Goal: Information Seeking & Learning: Learn about a topic

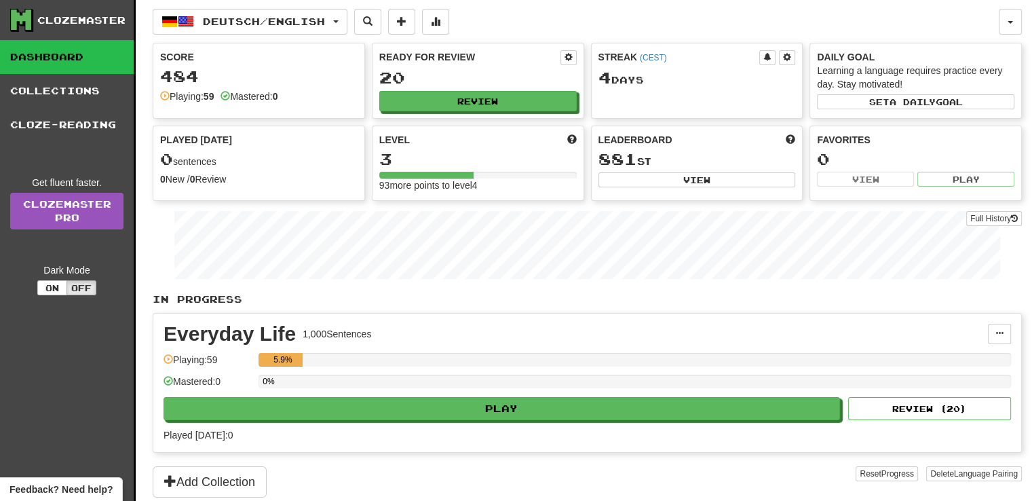
click at [551, 423] on div "Everyday Life 1,000 Sentences Manage Sentences Unpin from Dashboard Playing: 59…" at bounding box center [586, 382] width 867 height 138
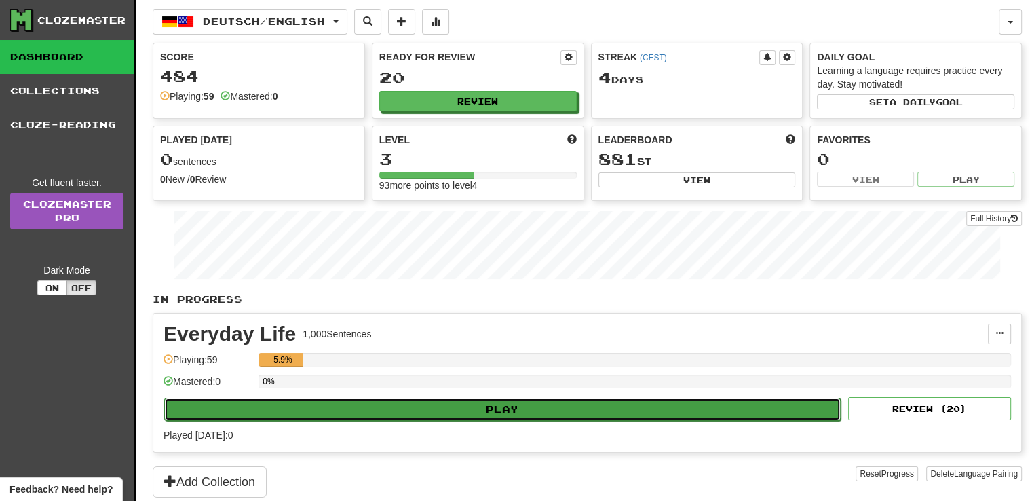
click at [557, 416] on button "Play" at bounding box center [502, 408] width 676 height 23
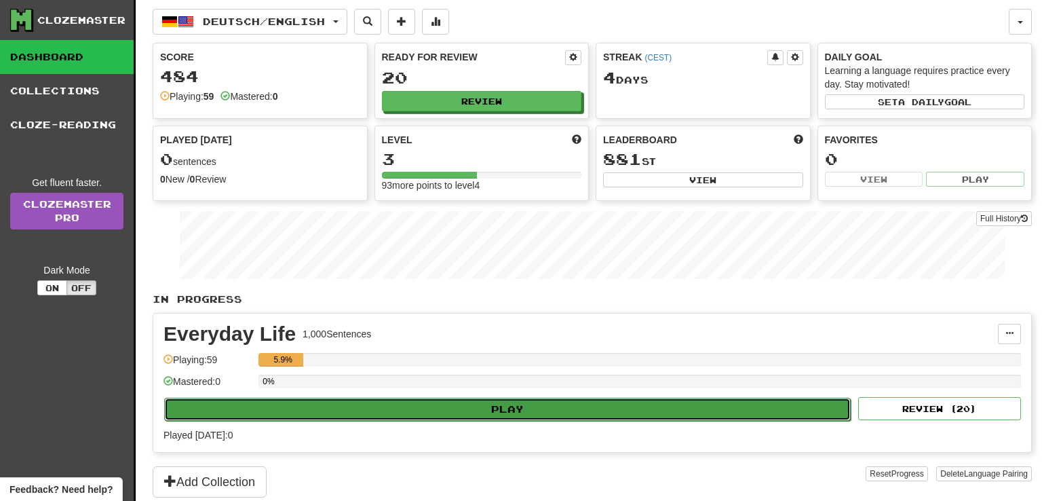
select select "**"
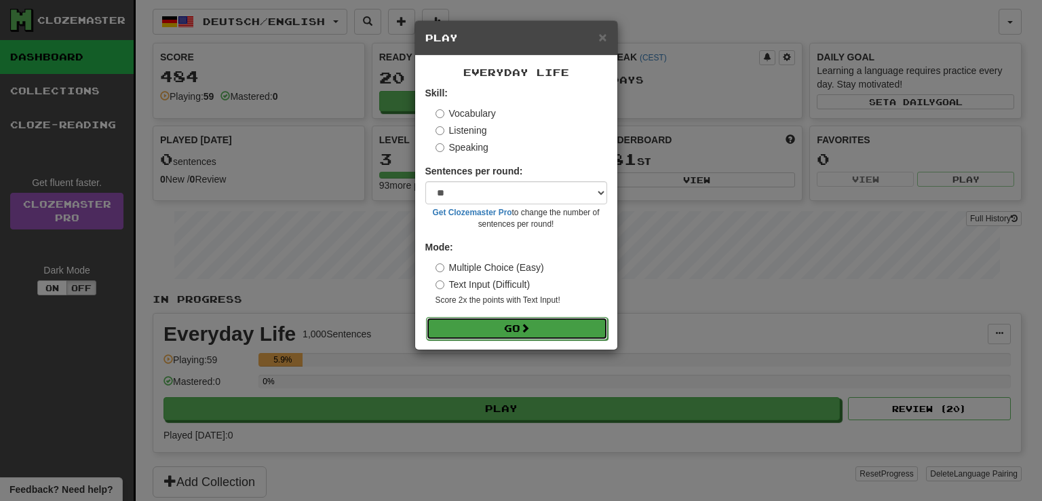
click at [520, 334] on button "Go" at bounding box center [517, 328] width 182 height 23
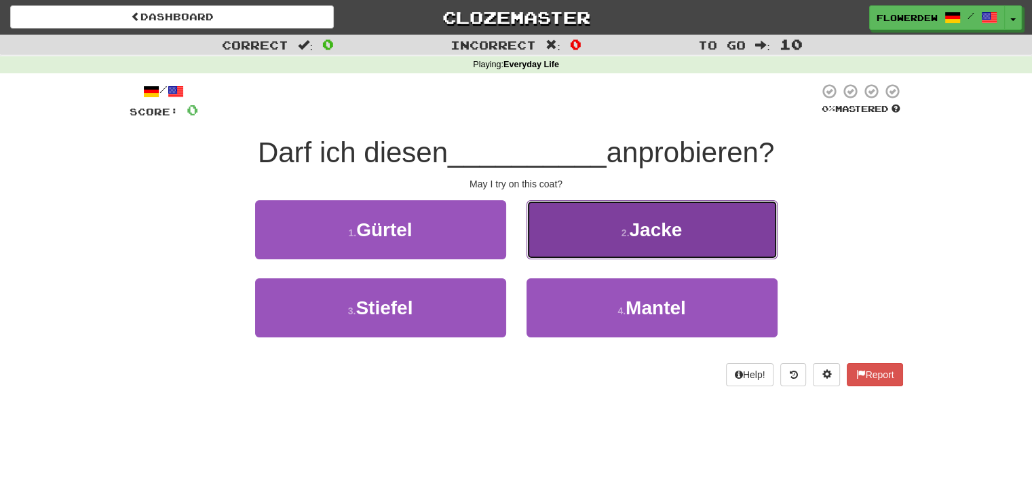
click at [600, 225] on button "2 . Jacke" at bounding box center [651, 229] width 251 height 59
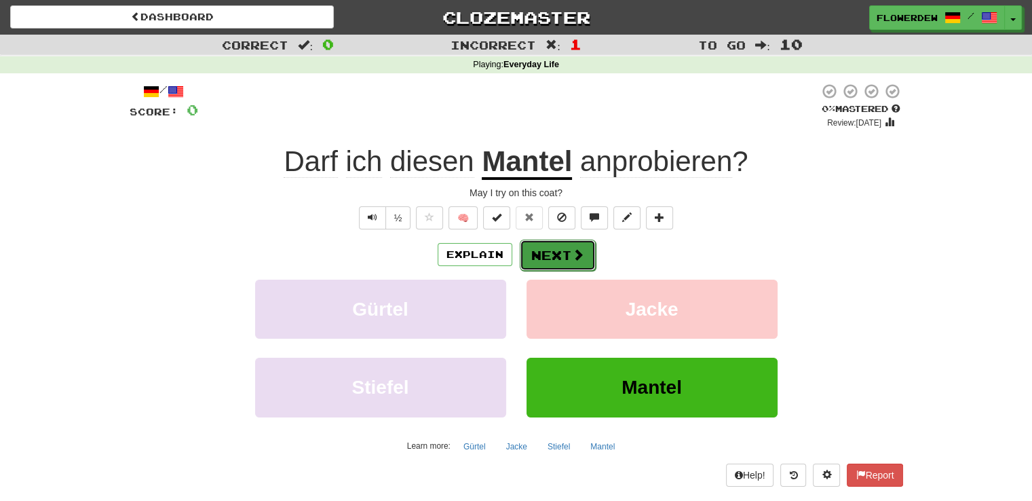
click at [552, 256] on button "Next" at bounding box center [558, 254] width 76 height 31
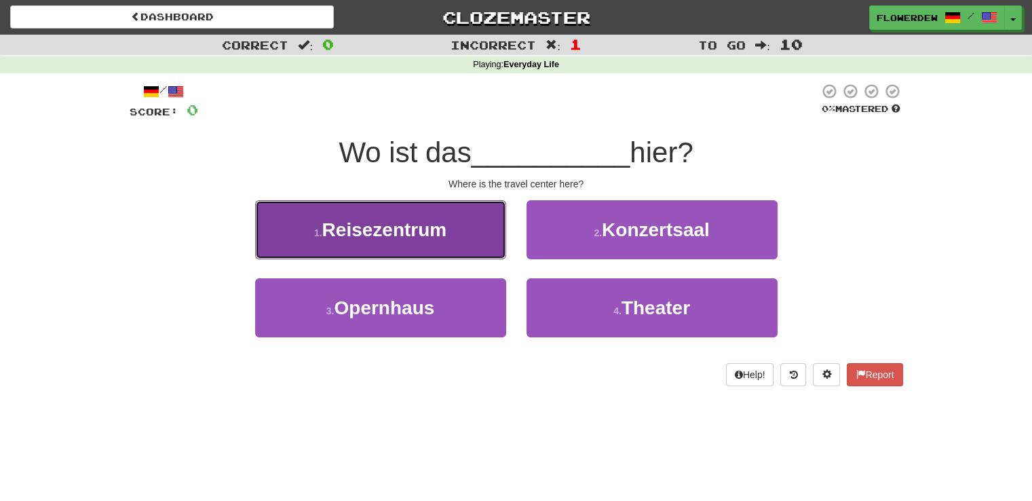
click at [478, 234] on button "1 . Reisezentrum" at bounding box center [380, 229] width 251 height 59
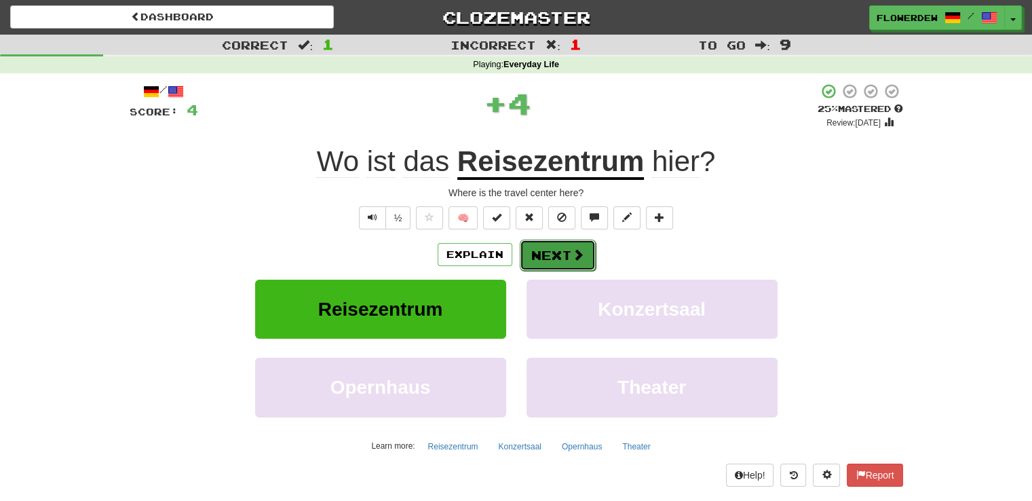
click at [568, 260] on button "Next" at bounding box center [558, 254] width 76 height 31
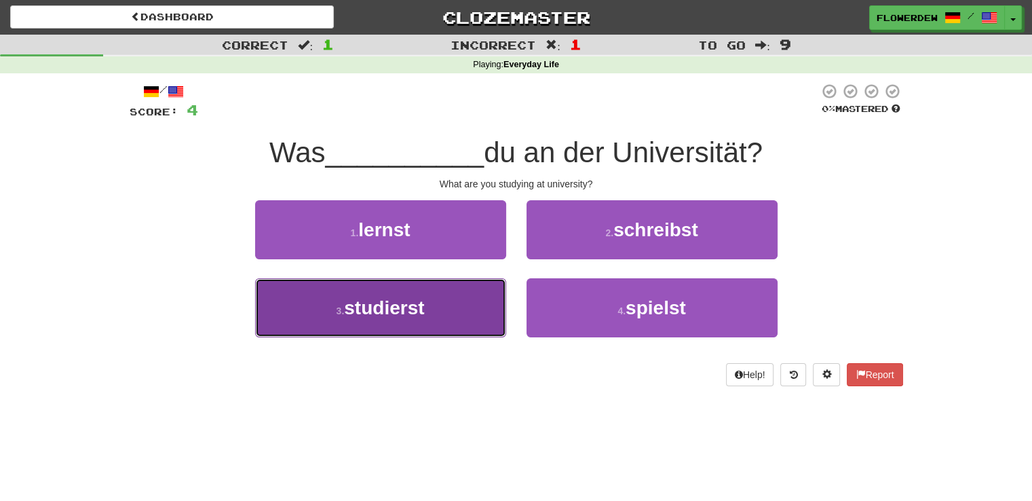
click at [463, 313] on button "3 . studierst" at bounding box center [380, 307] width 251 height 59
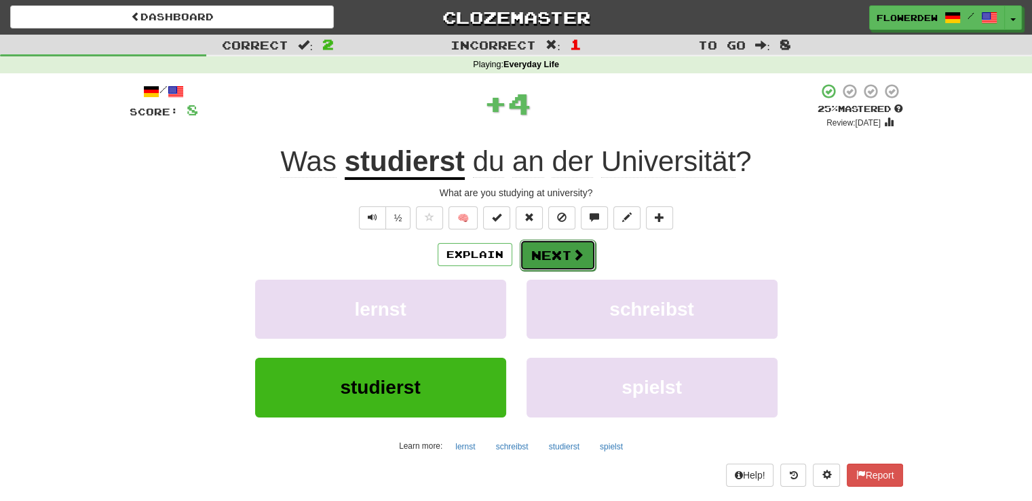
click at [549, 258] on button "Next" at bounding box center [558, 254] width 76 height 31
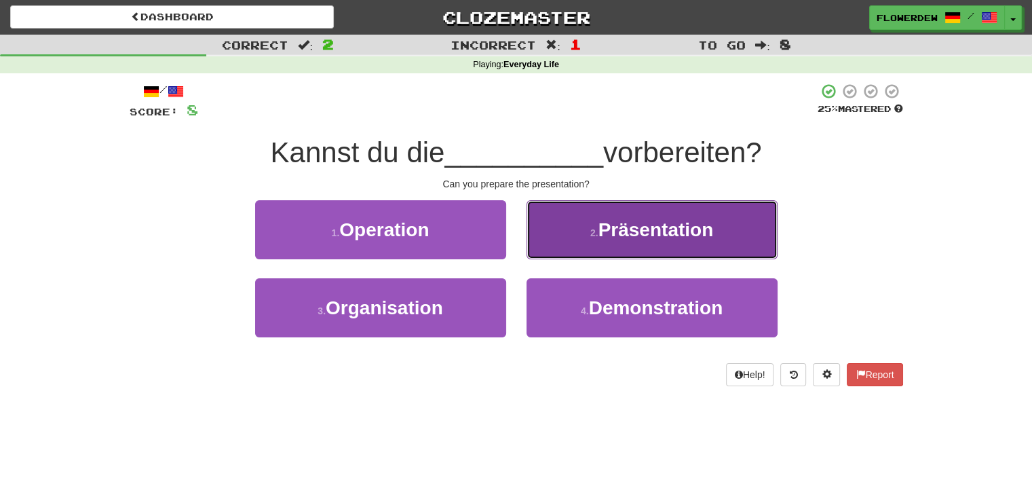
click at [589, 218] on button "2 . Präsentation" at bounding box center [651, 229] width 251 height 59
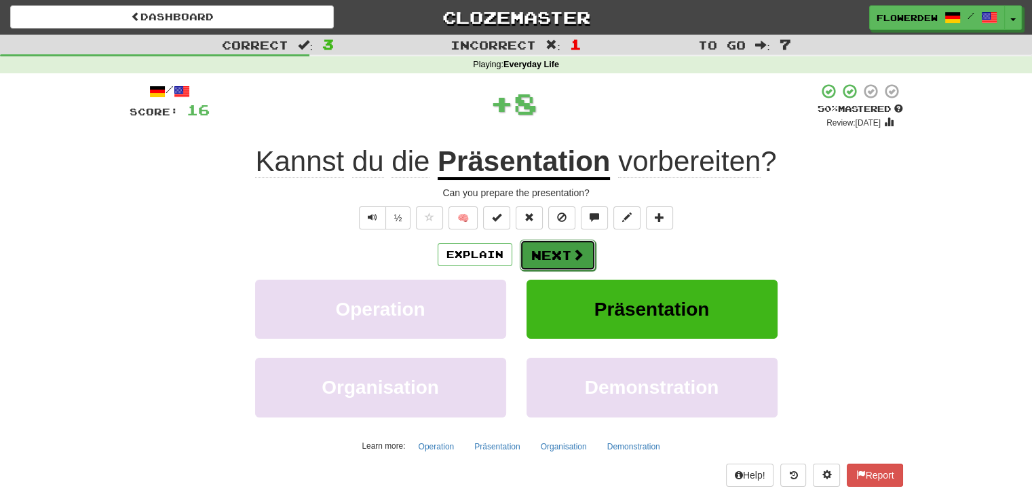
click at [549, 257] on button "Next" at bounding box center [558, 254] width 76 height 31
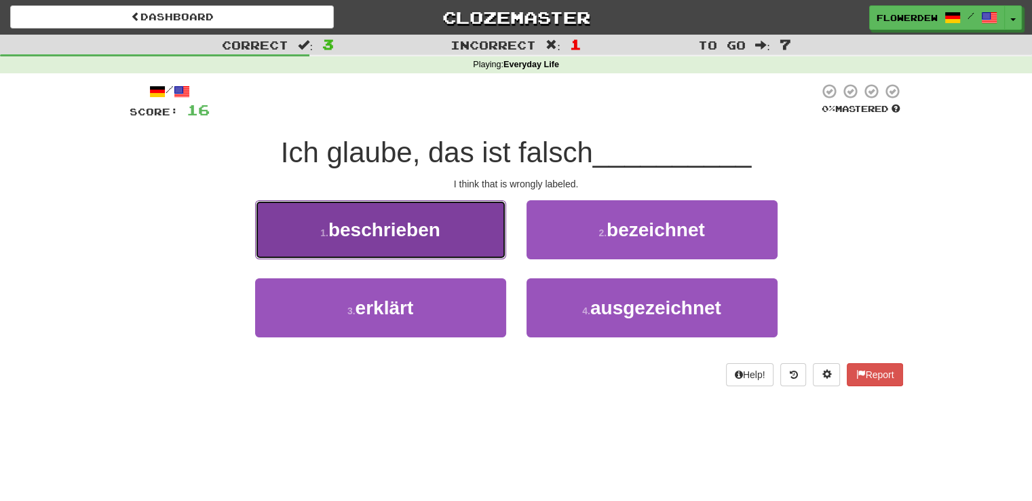
click at [477, 241] on button "1 . beschrieben" at bounding box center [380, 229] width 251 height 59
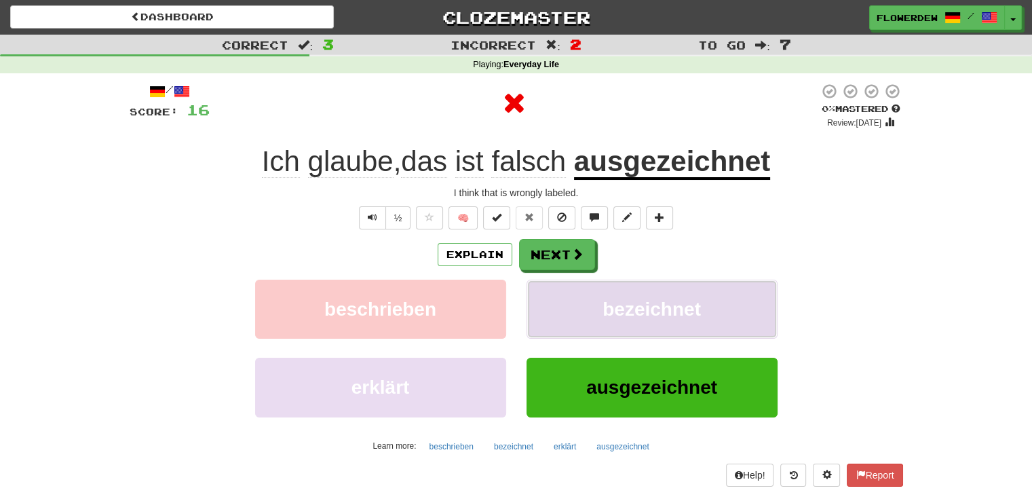
click at [547, 280] on button "bezeichnet" at bounding box center [651, 308] width 251 height 59
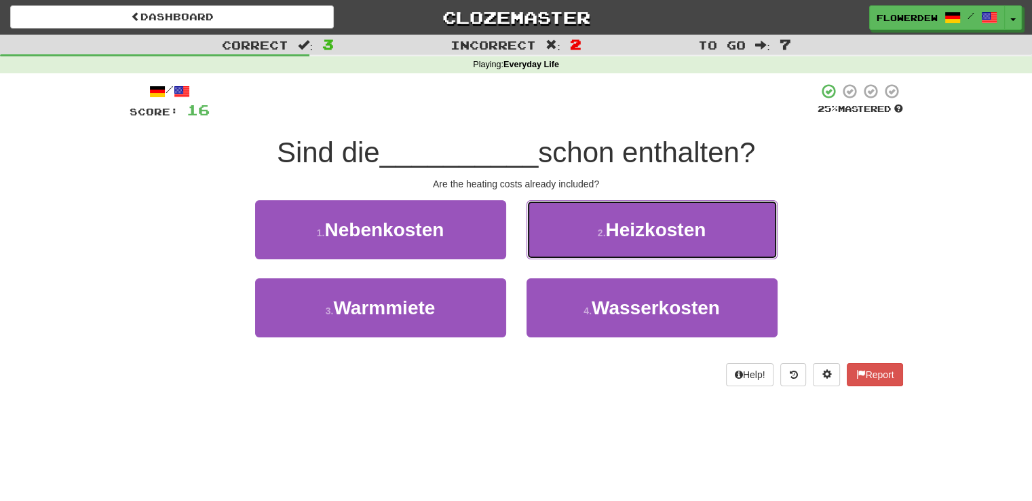
click at [562, 258] on button "2 . Heizkosten" at bounding box center [651, 229] width 251 height 59
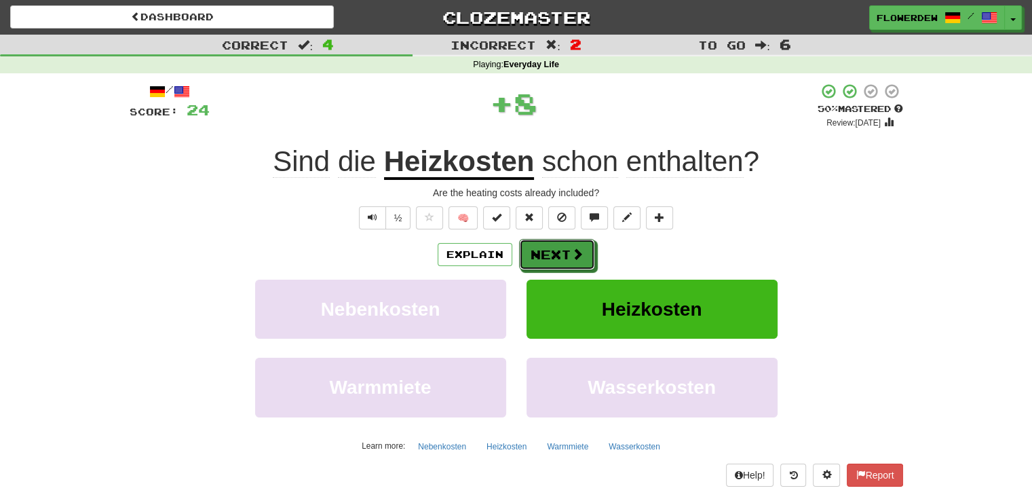
click at [562, 258] on button "Next" at bounding box center [557, 254] width 76 height 31
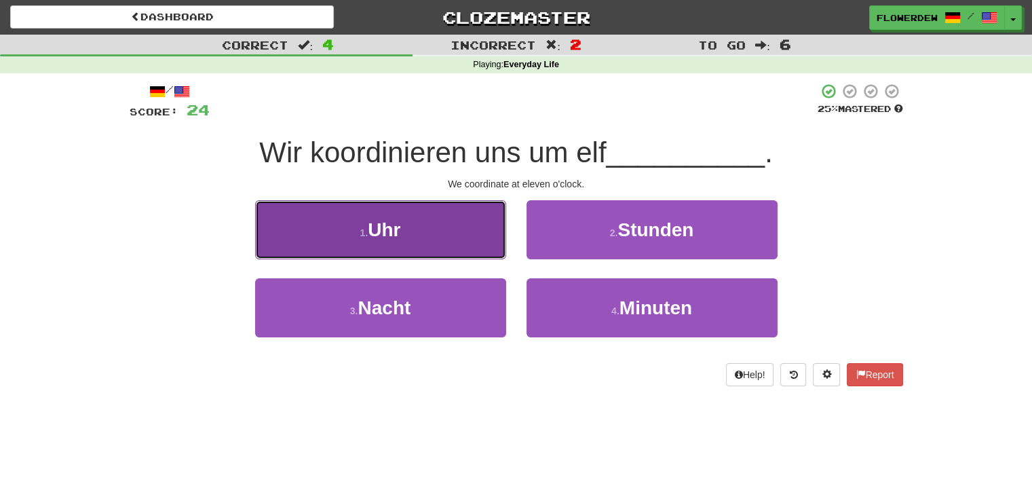
click at [476, 245] on button "1 . Uhr" at bounding box center [380, 229] width 251 height 59
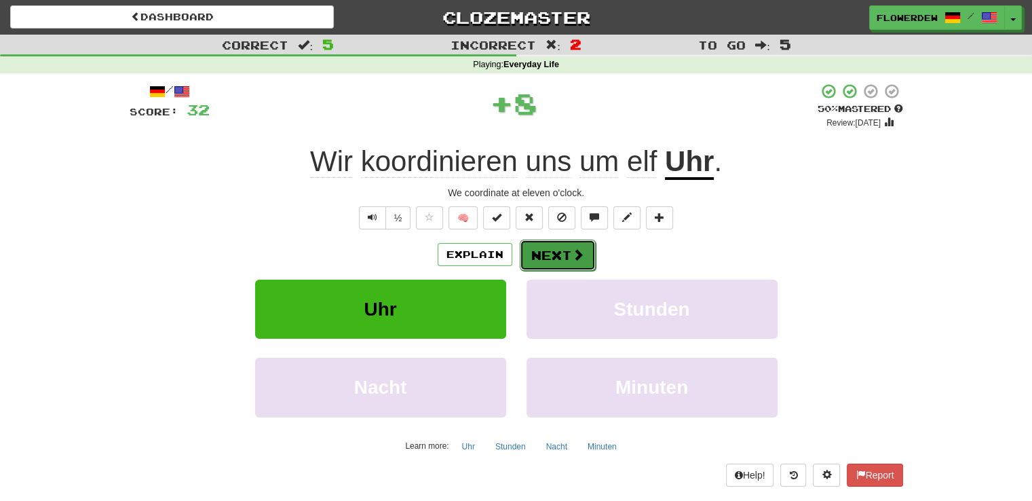
click at [560, 255] on button "Next" at bounding box center [558, 254] width 76 height 31
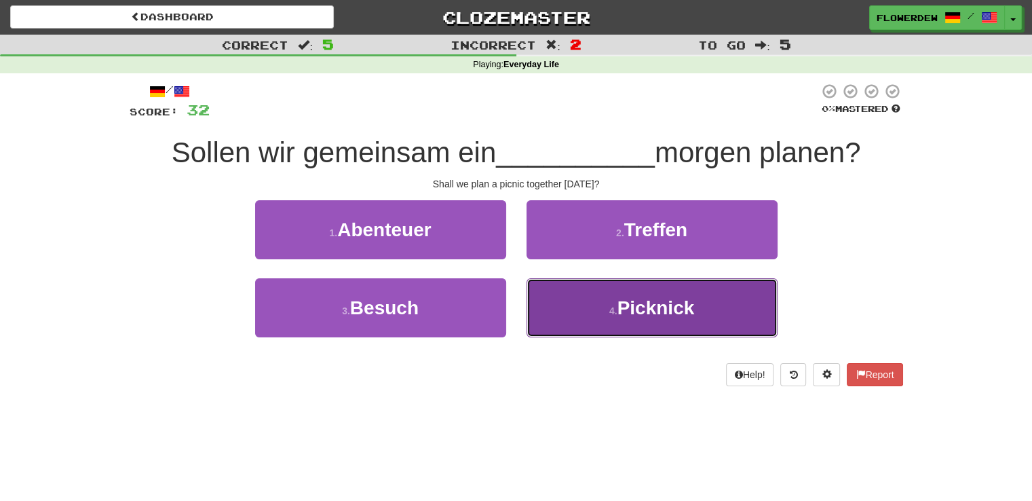
click at [559, 294] on button "4 . Picknick" at bounding box center [651, 307] width 251 height 59
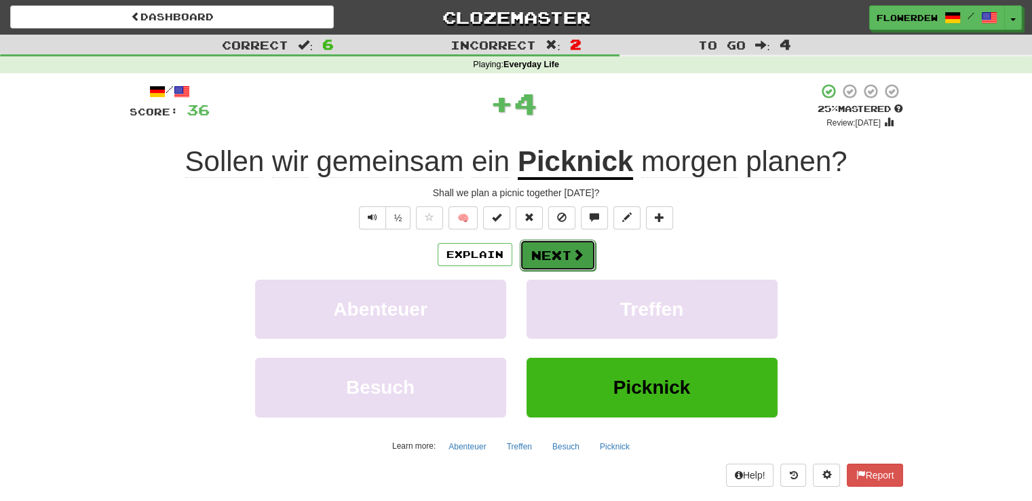
click at [587, 262] on button "Next" at bounding box center [558, 254] width 76 height 31
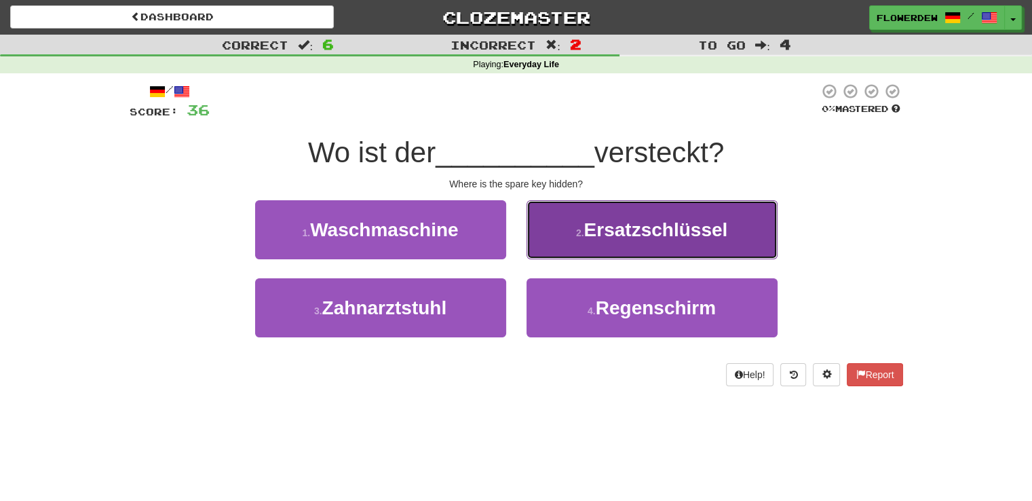
click at [576, 253] on button "2 . Ersatzschlüssel" at bounding box center [651, 229] width 251 height 59
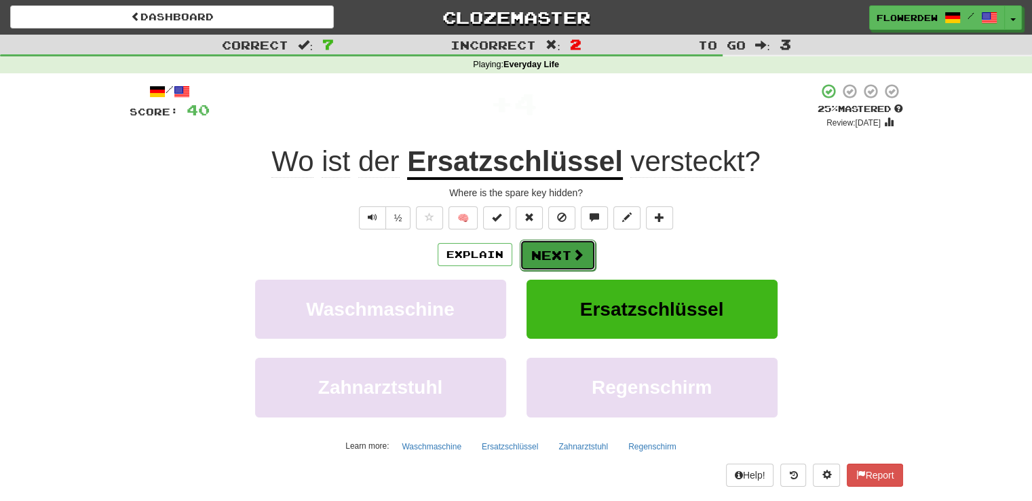
click at [563, 254] on button "Next" at bounding box center [558, 254] width 76 height 31
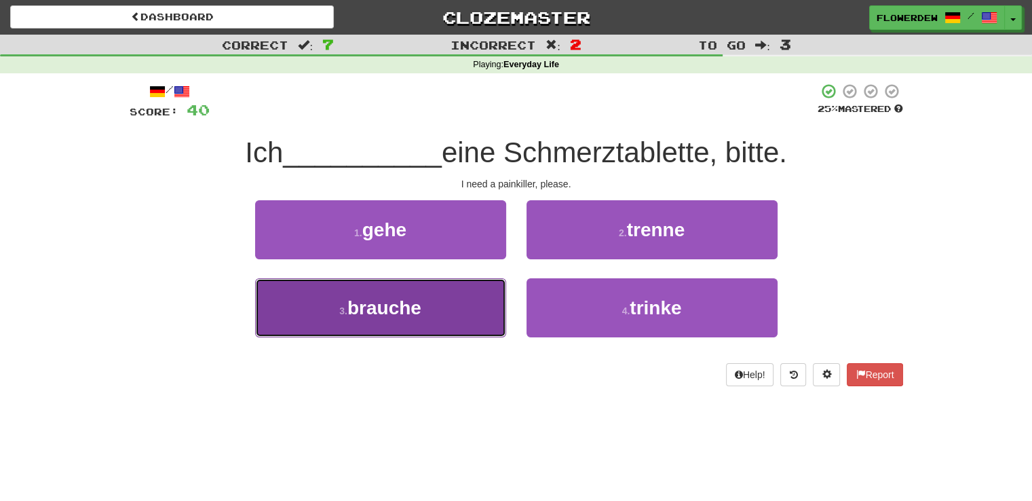
click at [486, 292] on button "3 . brauche" at bounding box center [380, 307] width 251 height 59
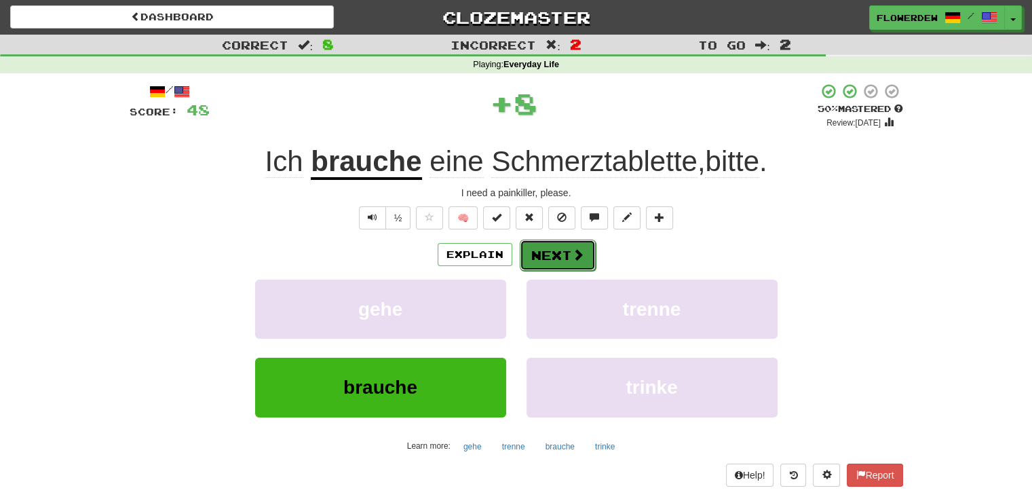
click at [581, 258] on span at bounding box center [578, 254] width 12 height 12
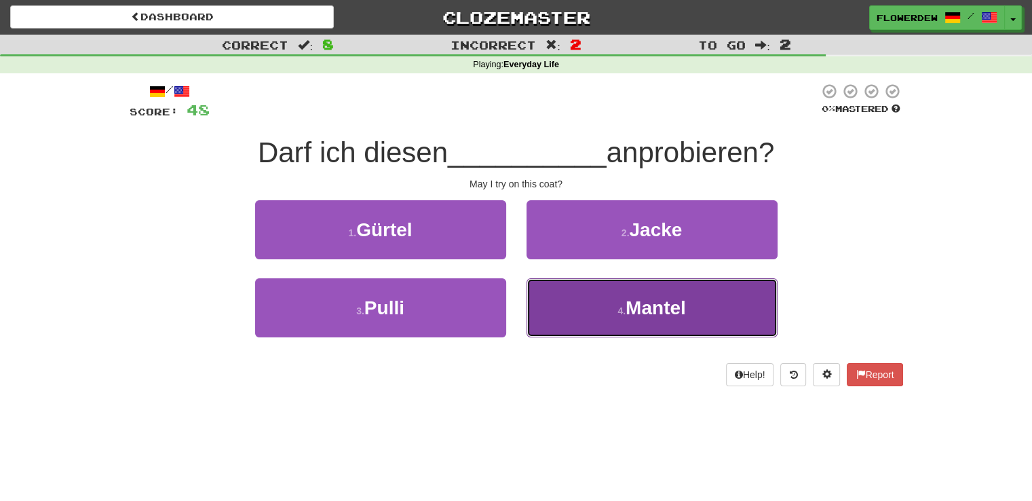
click at [574, 299] on button "4 . Mantel" at bounding box center [651, 307] width 251 height 59
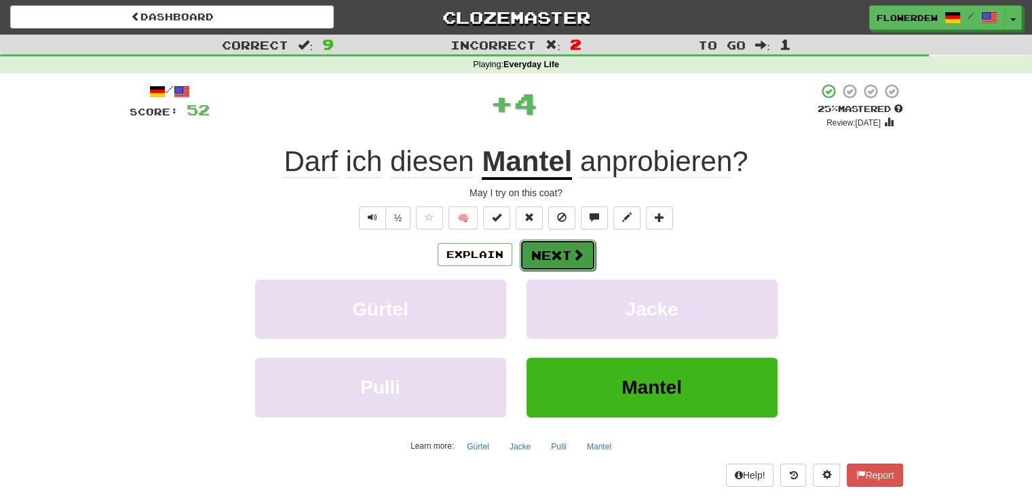
click at [572, 254] on span at bounding box center [578, 254] width 12 height 12
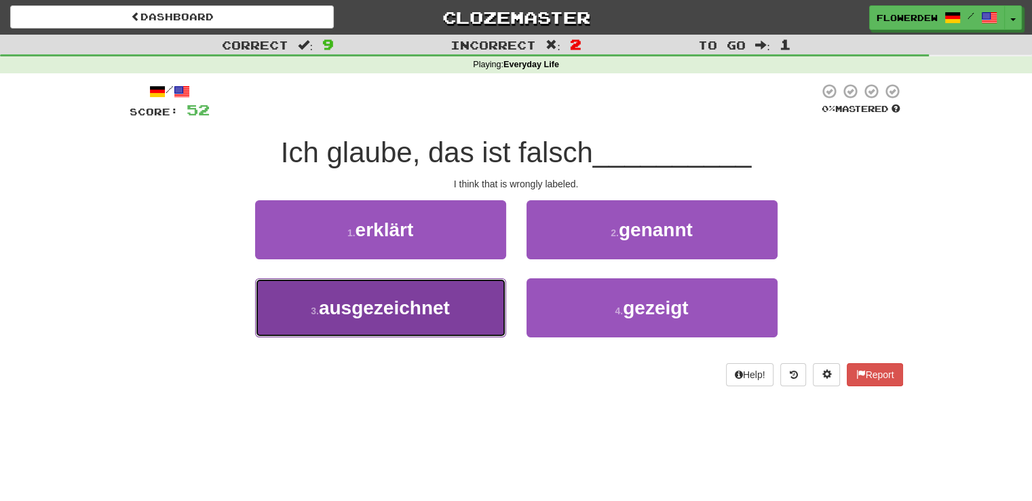
click at [482, 299] on button "3 . ausgezeichnet" at bounding box center [380, 307] width 251 height 59
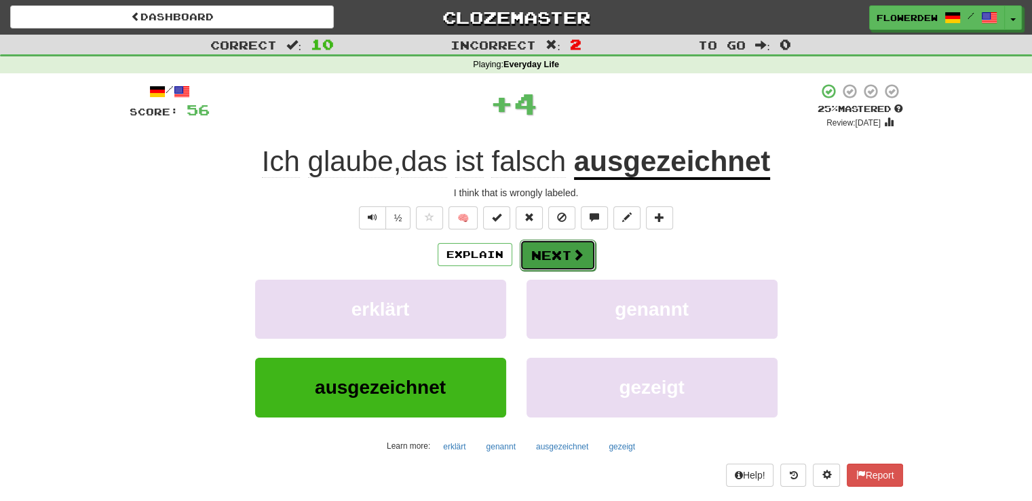
click at [570, 261] on button "Next" at bounding box center [558, 254] width 76 height 31
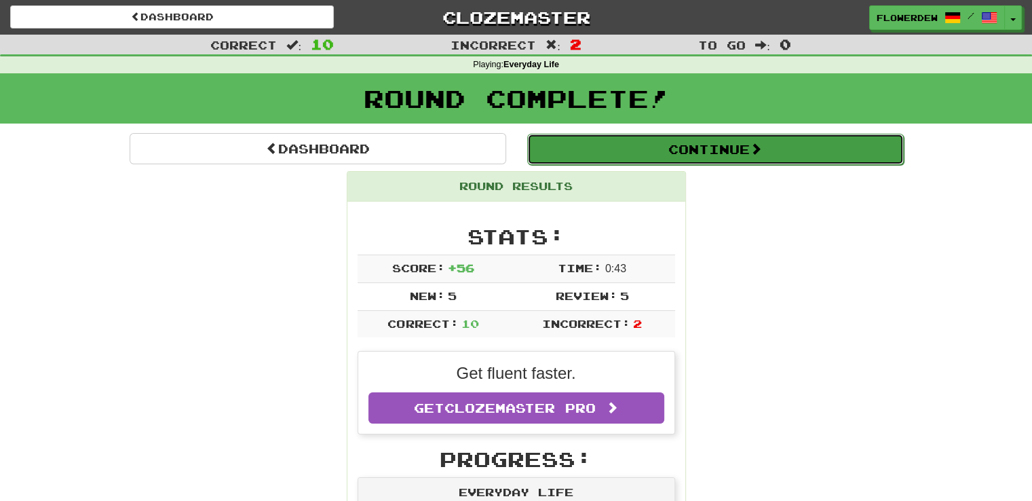
click at [678, 150] on button "Continue" at bounding box center [715, 149] width 376 height 31
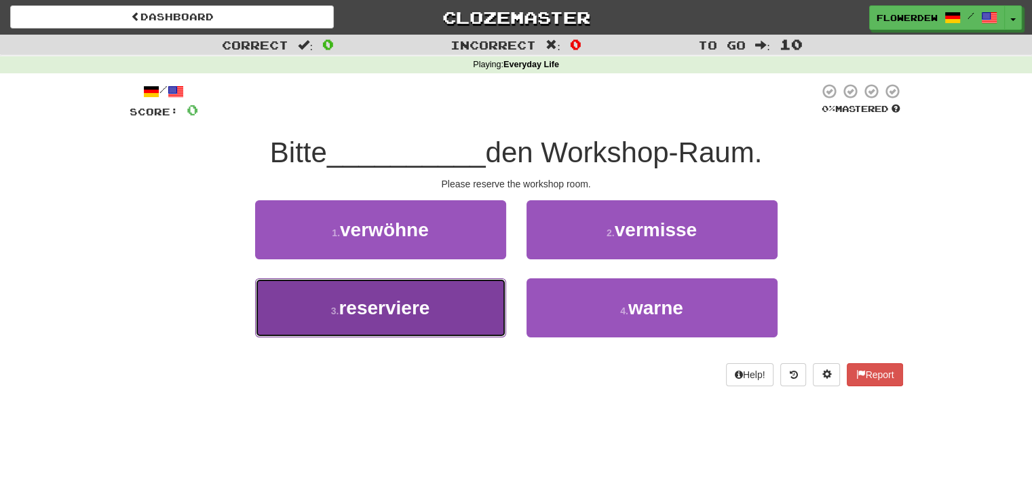
click at [467, 300] on button "3 . reserviere" at bounding box center [380, 307] width 251 height 59
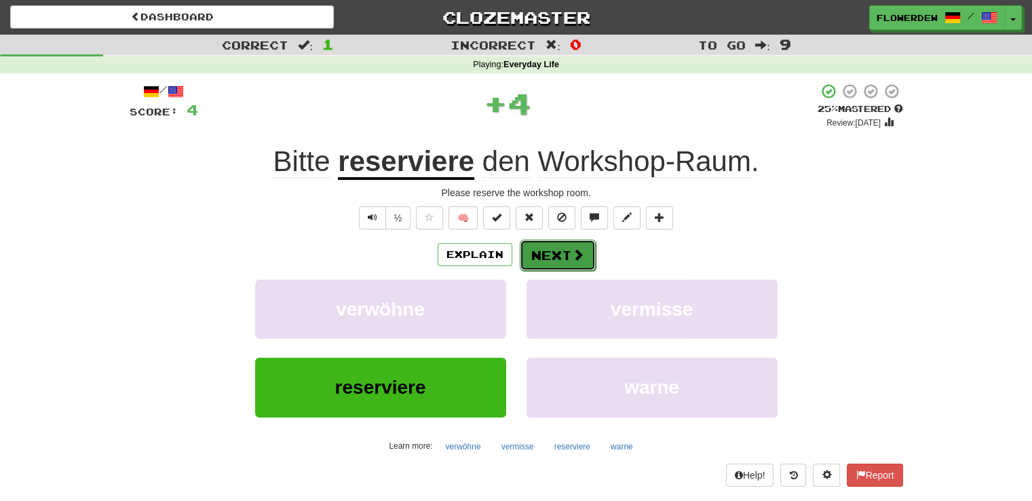
click at [569, 258] on button "Next" at bounding box center [558, 254] width 76 height 31
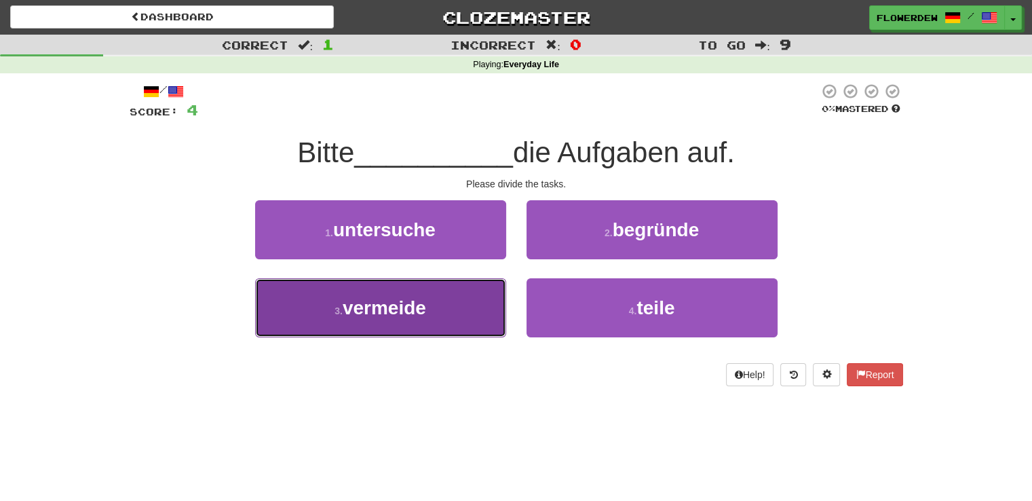
click at [480, 317] on button "3 . vermeide" at bounding box center [380, 307] width 251 height 59
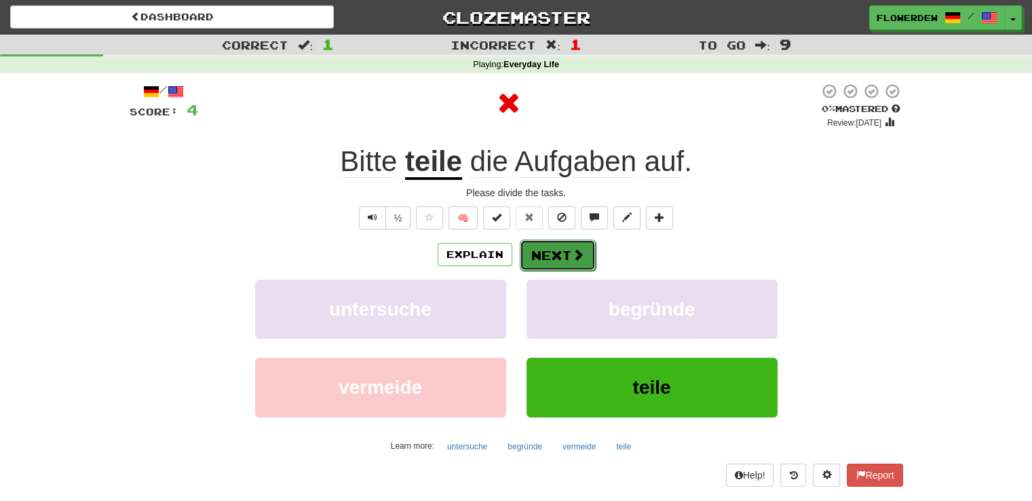
click at [555, 249] on button "Next" at bounding box center [558, 254] width 76 height 31
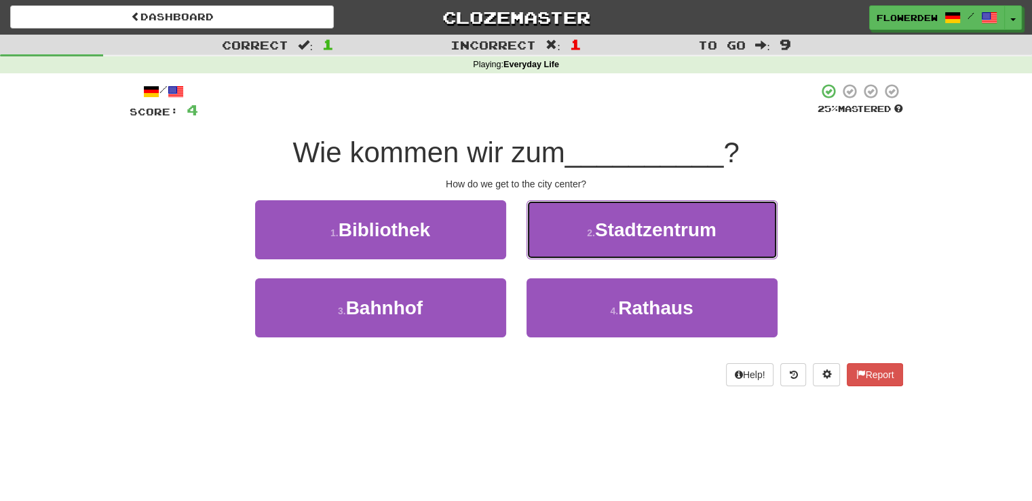
click at [555, 249] on button "2 . Stadtzentrum" at bounding box center [651, 229] width 251 height 59
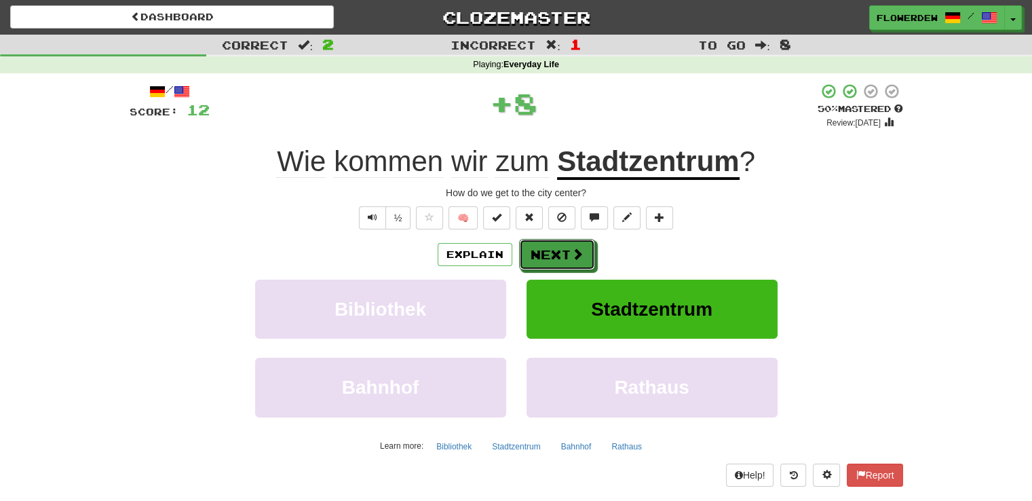
click at [555, 249] on button "Next" at bounding box center [557, 254] width 76 height 31
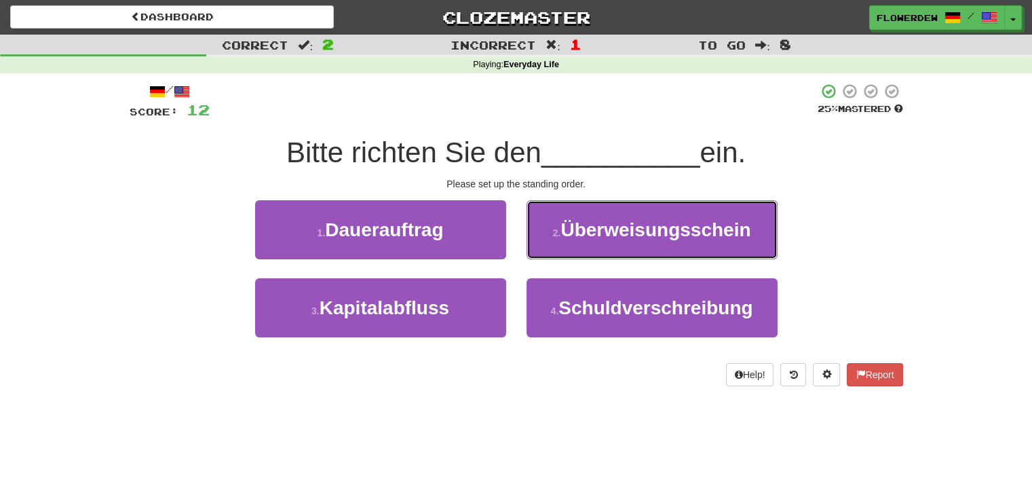
click at [555, 249] on button "2 . Überweisungsschein" at bounding box center [651, 229] width 251 height 59
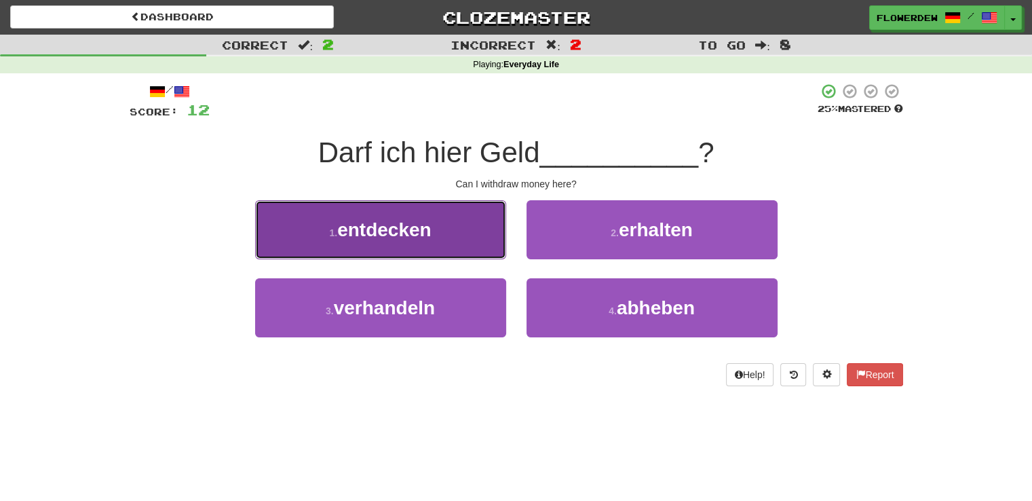
click at [488, 236] on button "1 . entdecken" at bounding box center [380, 229] width 251 height 59
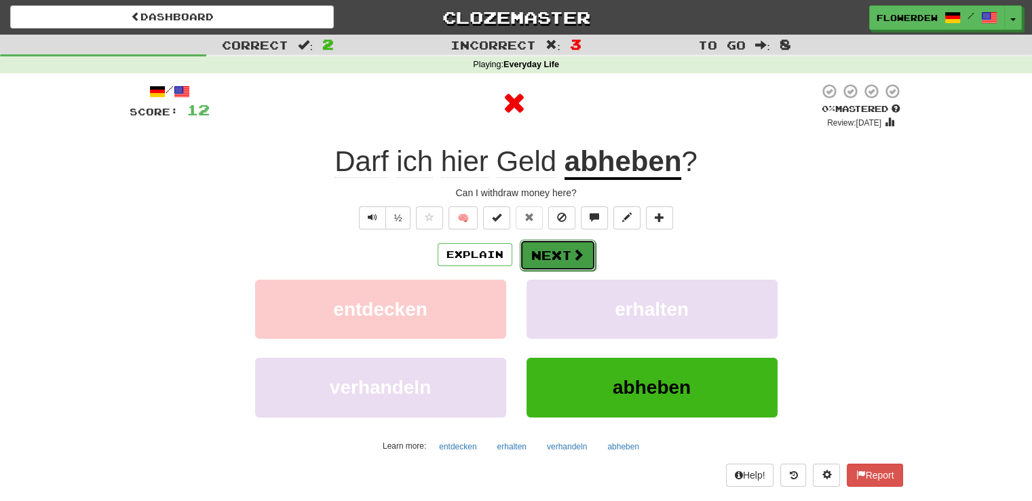
click at [572, 252] on span at bounding box center [578, 254] width 12 height 12
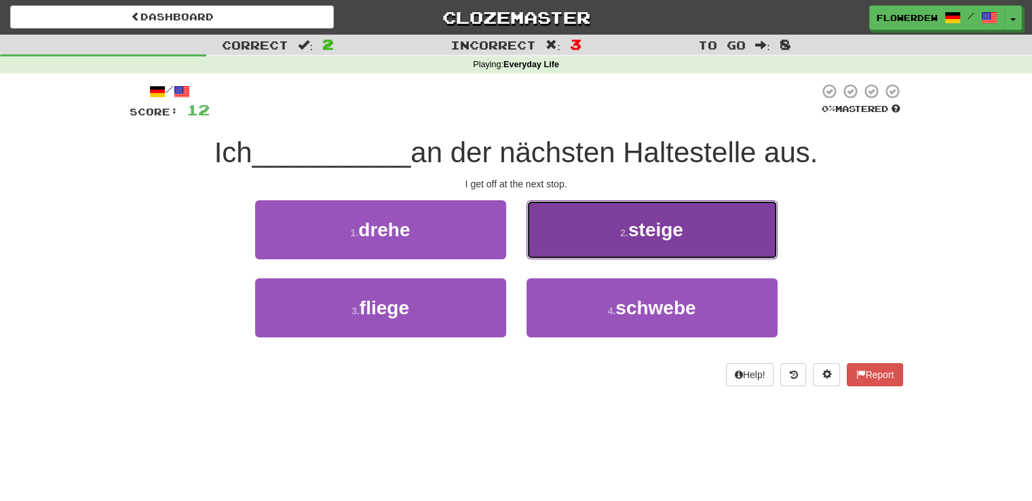
click at [598, 242] on button "2 . steige" at bounding box center [651, 229] width 251 height 59
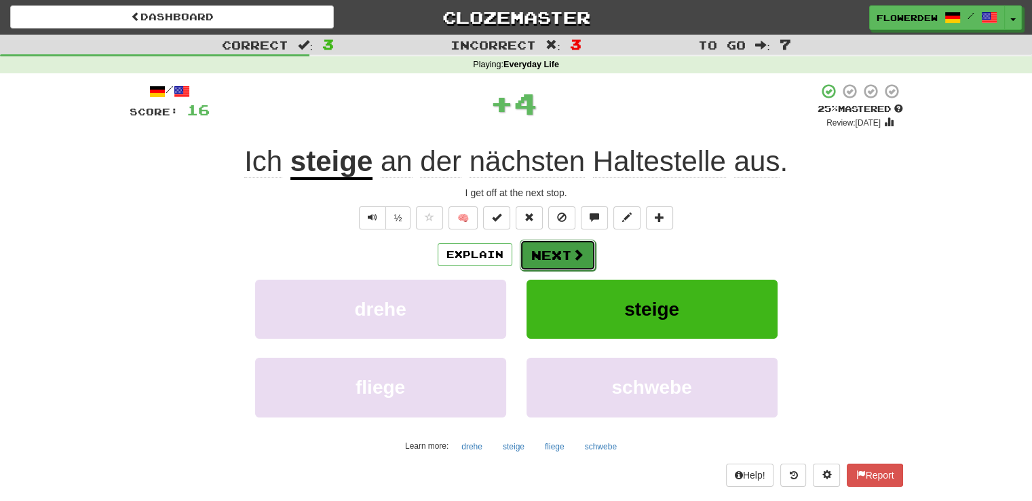
click at [576, 262] on button "Next" at bounding box center [558, 254] width 76 height 31
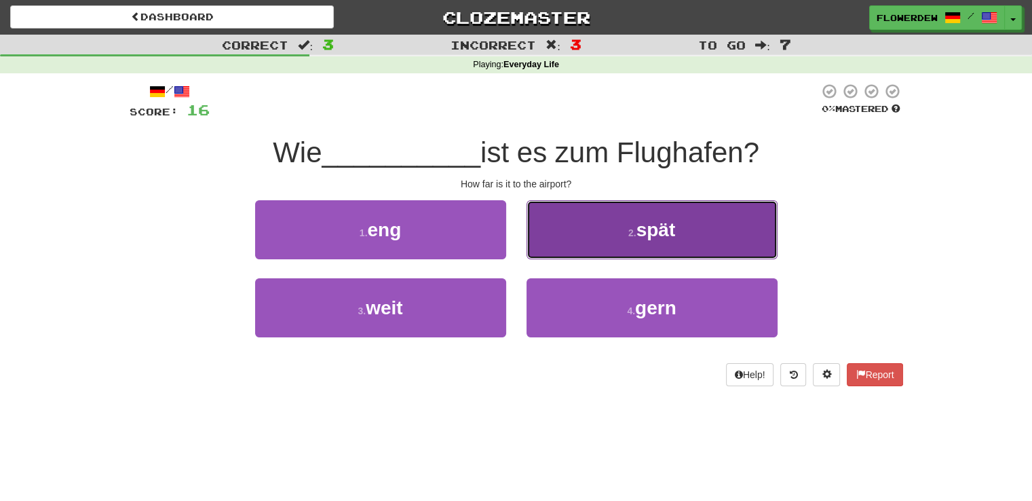
click at [603, 246] on button "2 . spät" at bounding box center [651, 229] width 251 height 59
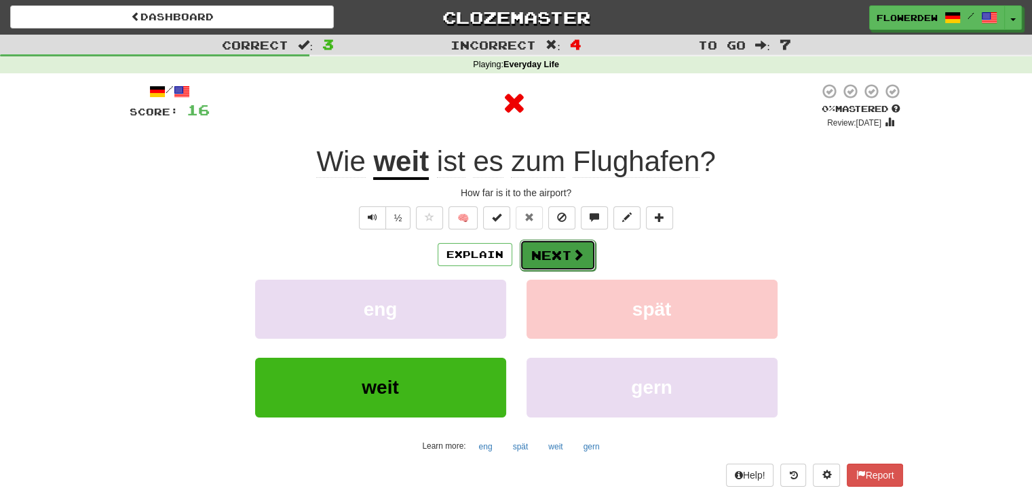
click at [577, 256] on span at bounding box center [578, 254] width 12 height 12
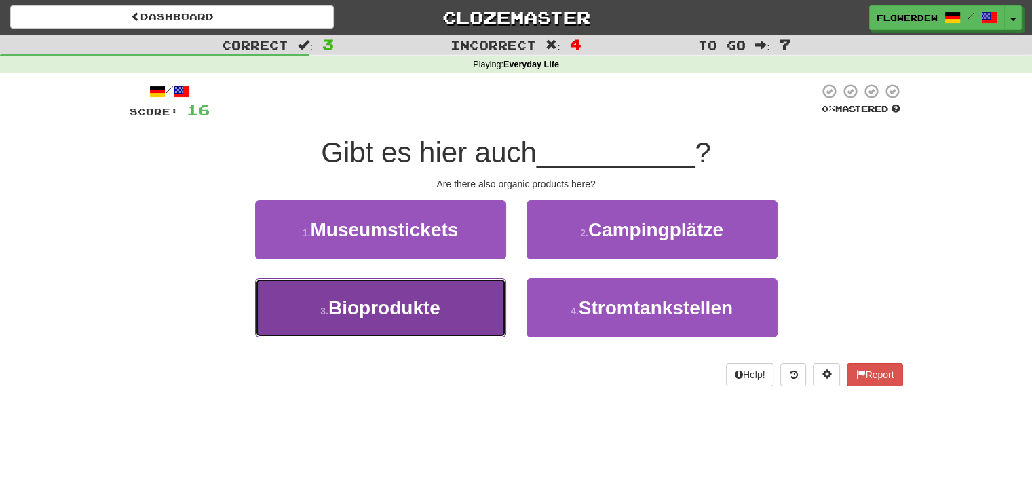
click at [474, 310] on button "3 . Bioprodukte" at bounding box center [380, 307] width 251 height 59
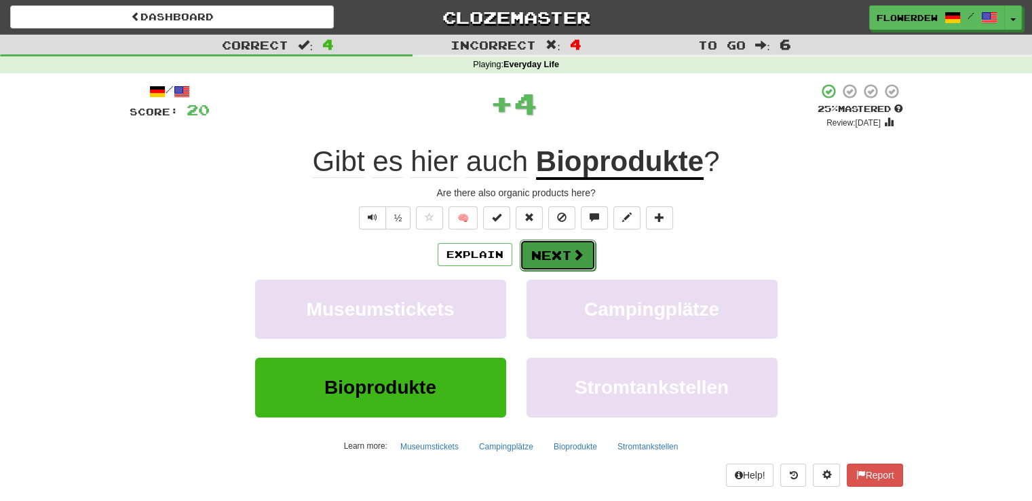
click at [572, 256] on span at bounding box center [578, 254] width 12 height 12
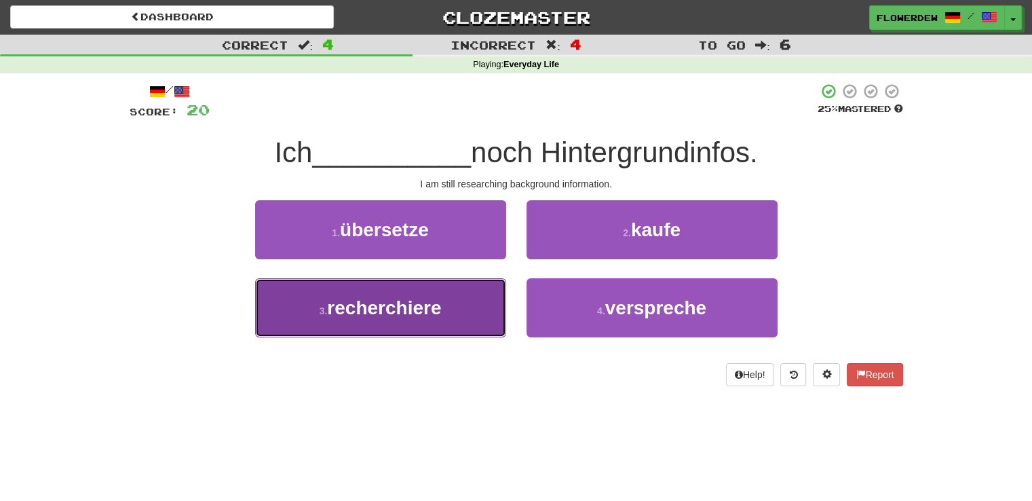
click at [492, 300] on button "3 . recherchiere" at bounding box center [380, 307] width 251 height 59
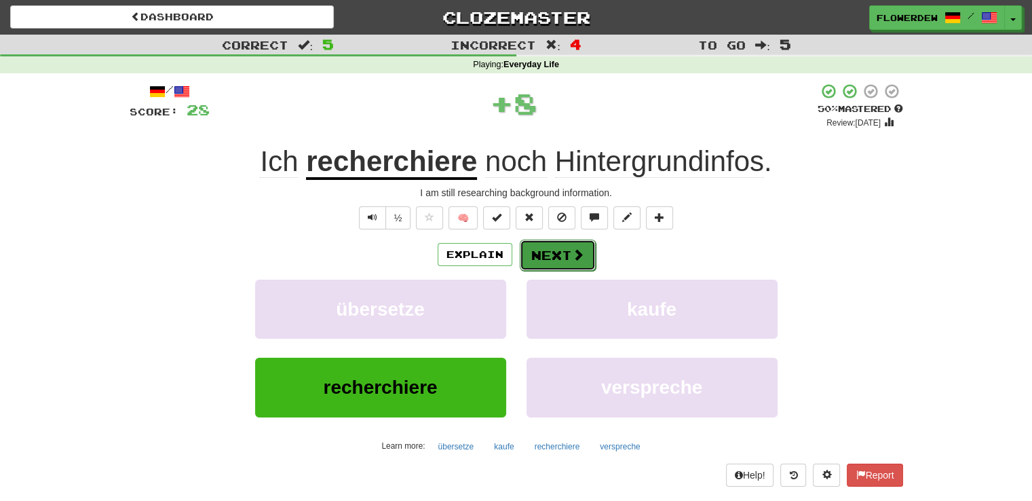
click at [579, 265] on button "Next" at bounding box center [558, 254] width 76 height 31
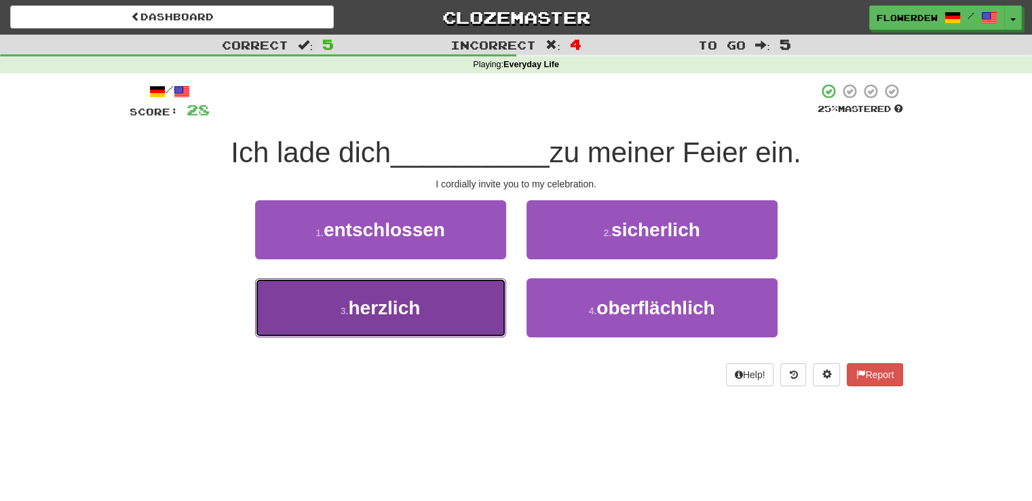
click at [472, 302] on button "3 . herzlich" at bounding box center [380, 307] width 251 height 59
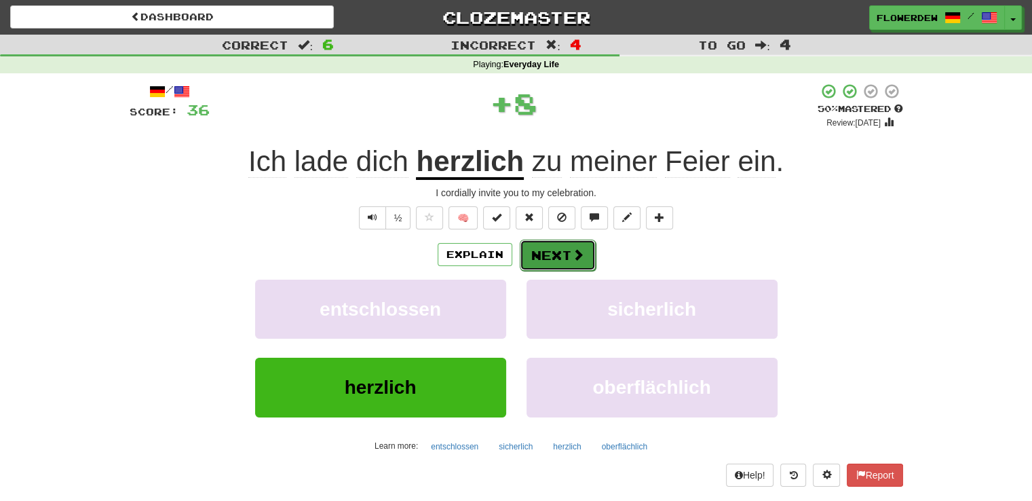
click at [561, 250] on button "Next" at bounding box center [558, 254] width 76 height 31
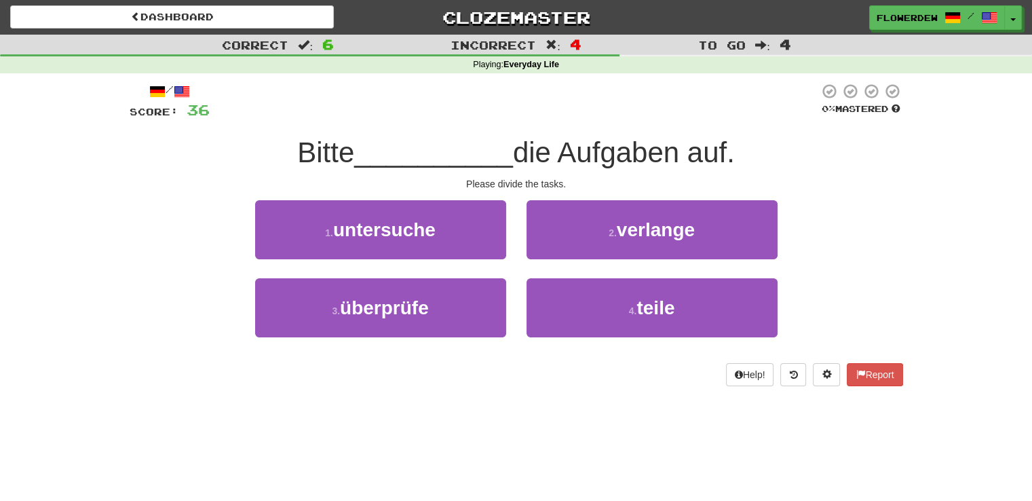
click at [598, 346] on div "4 . teile" at bounding box center [651, 317] width 271 height 78
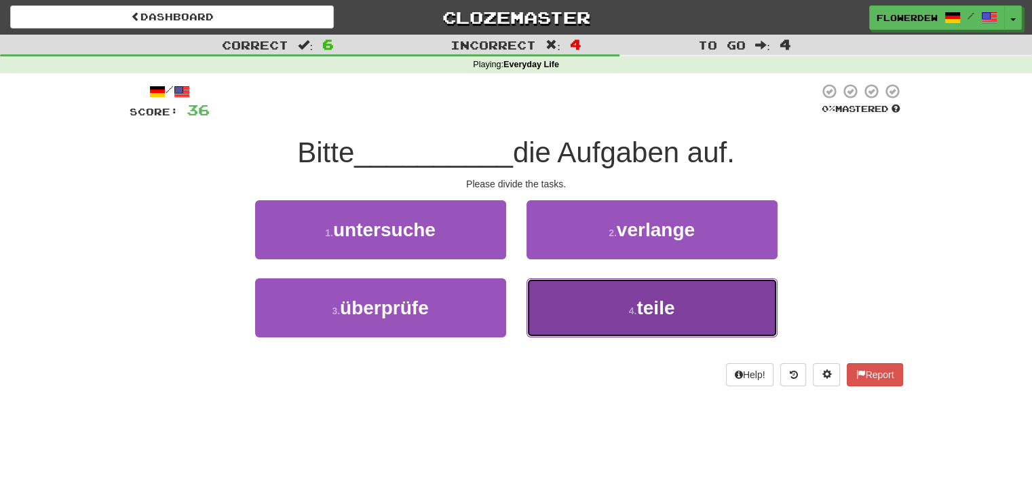
click at [599, 321] on button "4 . teile" at bounding box center [651, 307] width 251 height 59
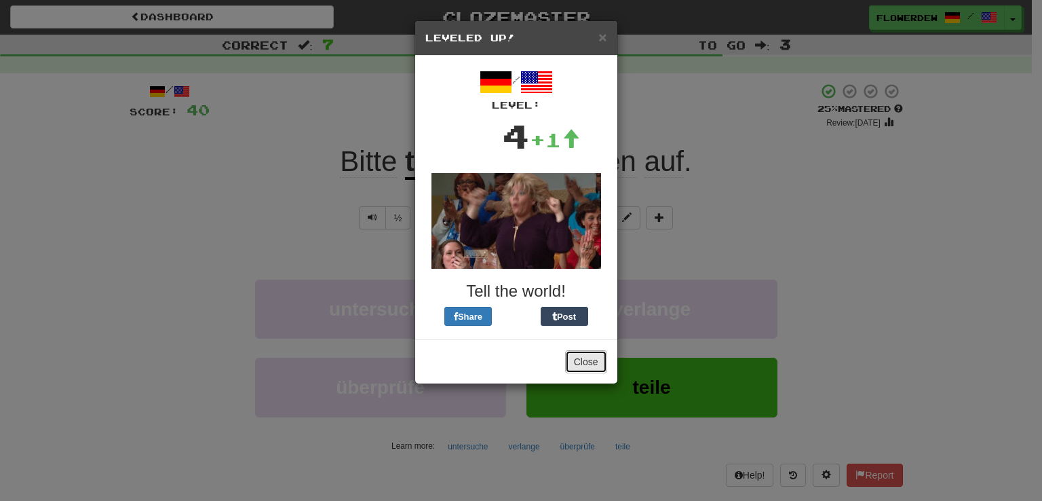
click at [581, 359] on button "Close" at bounding box center [586, 361] width 42 height 23
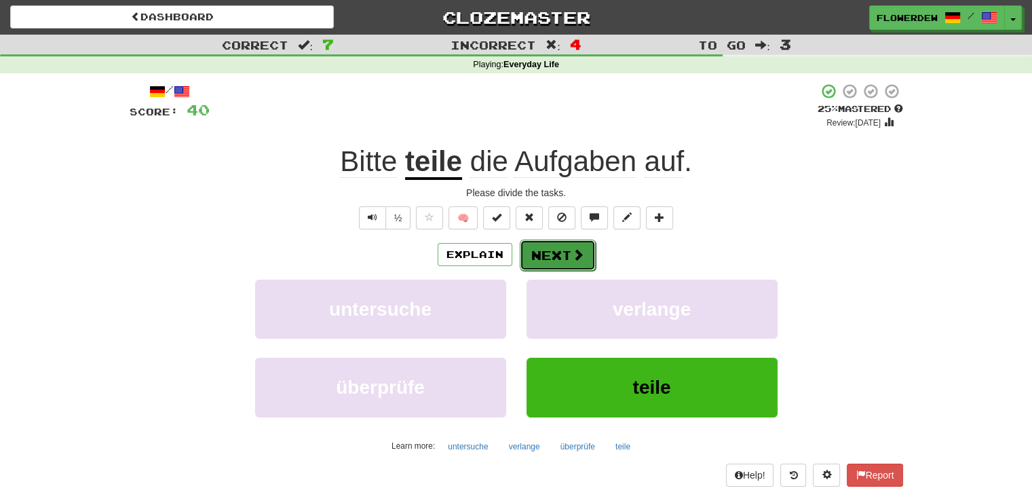
click at [555, 266] on button "Next" at bounding box center [558, 254] width 76 height 31
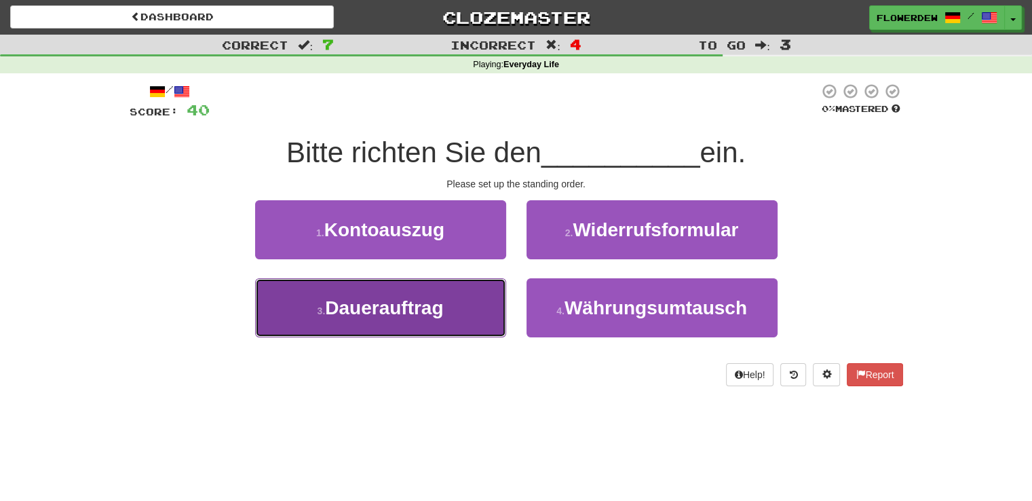
click at [477, 319] on button "3 . Dauerauftrag" at bounding box center [380, 307] width 251 height 59
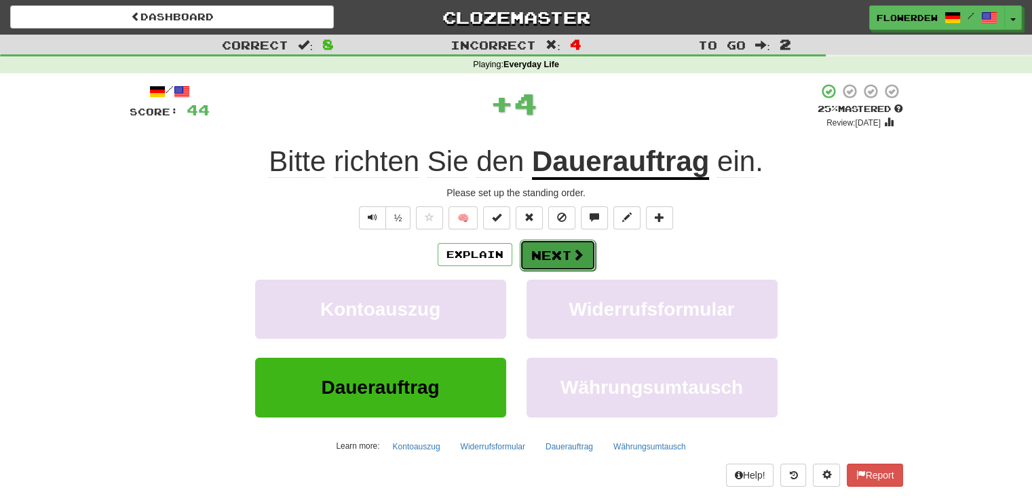
click at [584, 258] on button "Next" at bounding box center [558, 254] width 76 height 31
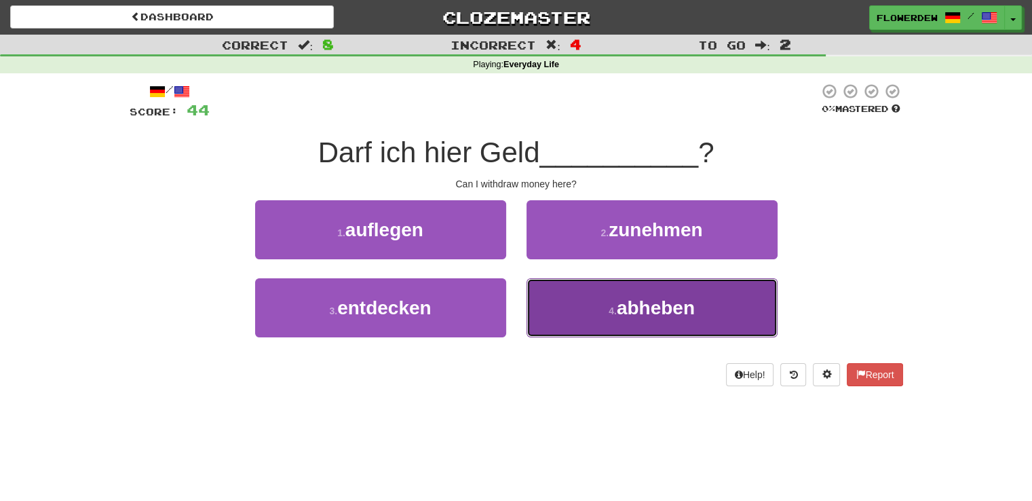
click at [569, 286] on button "4 . abheben" at bounding box center [651, 307] width 251 height 59
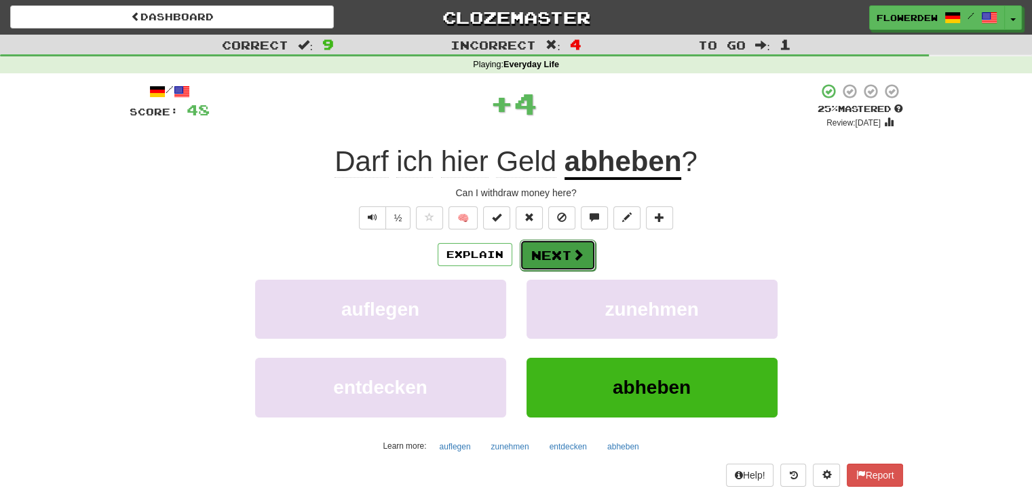
click at [572, 261] on button "Next" at bounding box center [558, 254] width 76 height 31
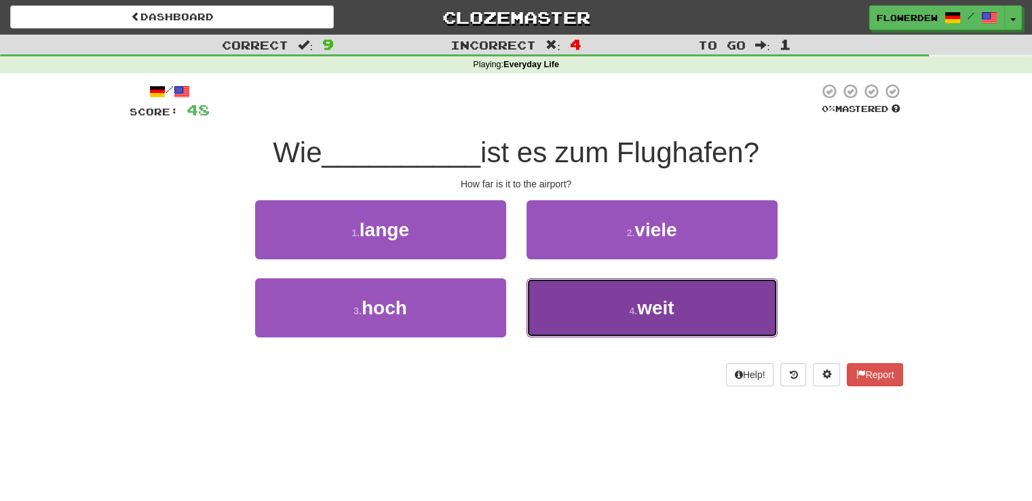
click at [543, 299] on button "4 . weit" at bounding box center [651, 307] width 251 height 59
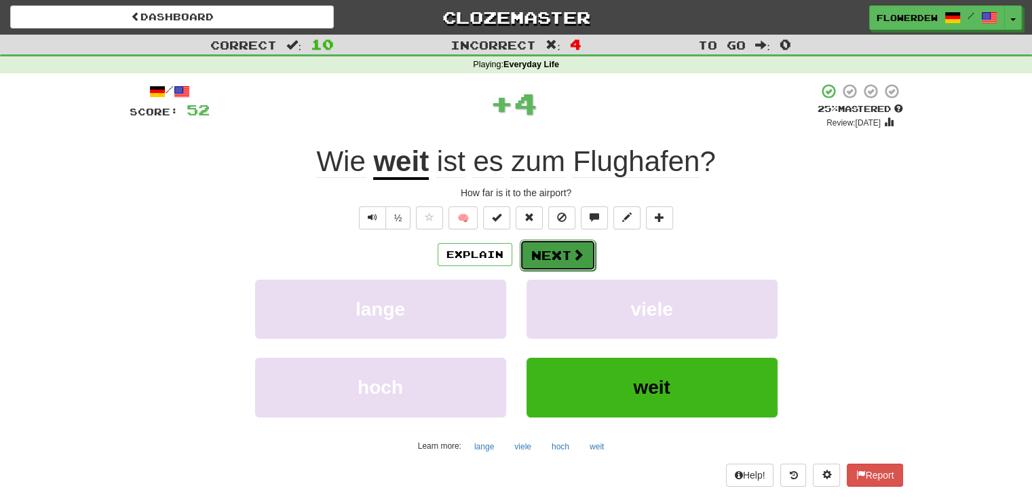
click at [543, 257] on button "Next" at bounding box center [558, 254] width 76 height 31
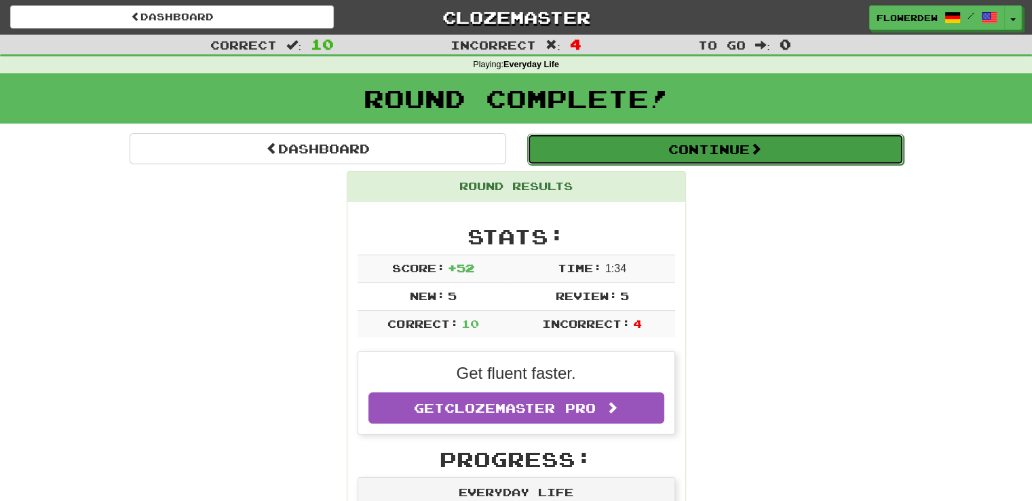
click at [675, 154] on button "Continue" at bounding box center [715, 149] width 376 height 31
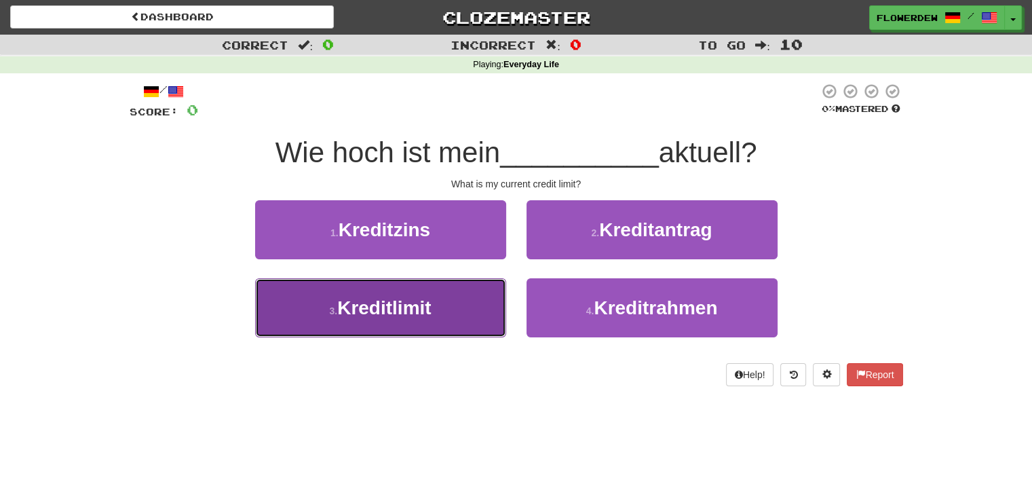
click at [458, 305] on button "3 . Kreditlimit" at bounding box center [380, 307] width 251 height 59
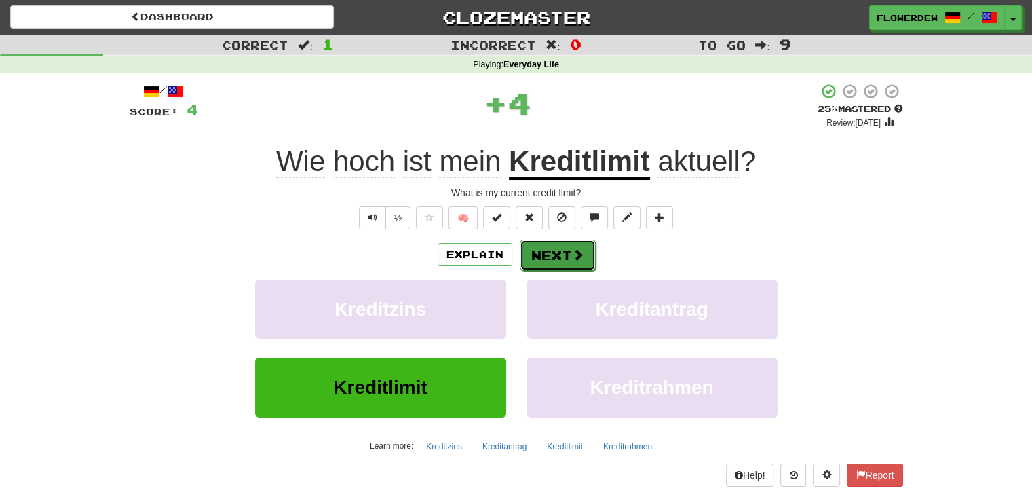
click at [587, 256] on button "Next" at bounding box center [558, 254] width 76 height 31
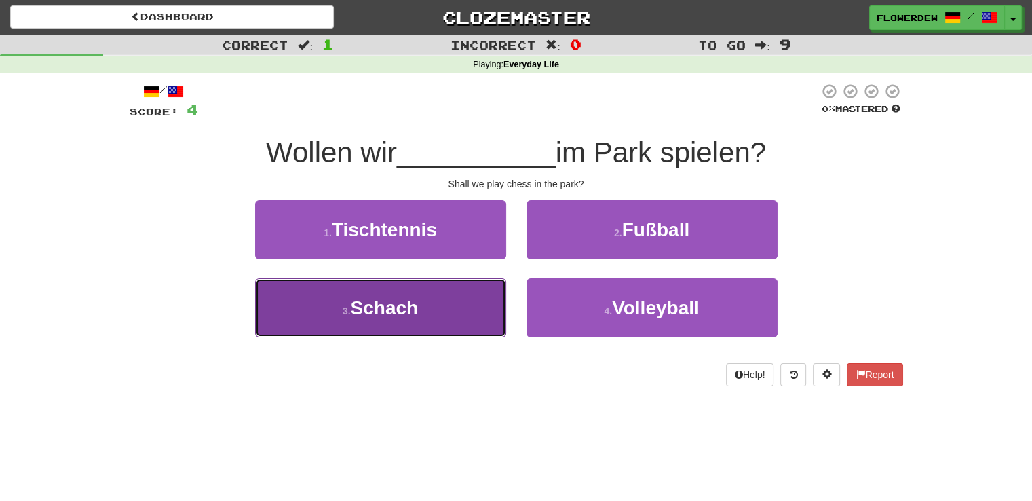
click at [470, 296] on button "3 . Schach" at bounding box center [380, 307] width 251 height 59
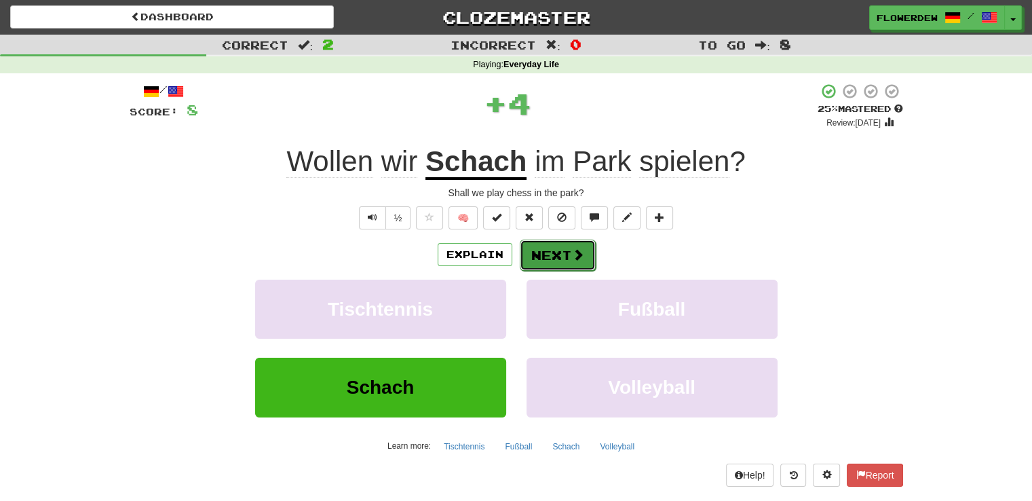
click at [563, 243] on button "Next" at bounding box center [558, 254] width 76 height 31
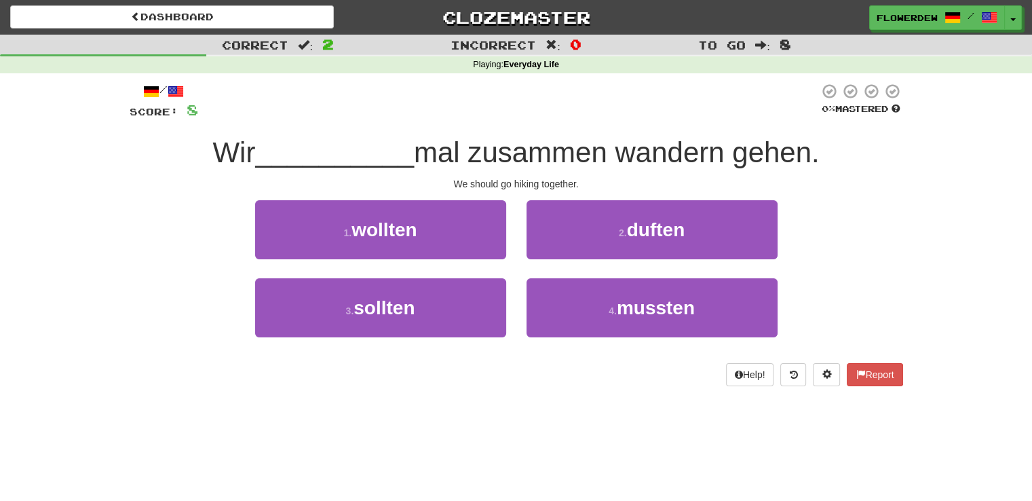
drag, startPoint x: 510, startPoint y: 287, endPoint x: 511, endPoint y: 302, distance: 14.9
click at [511, 302] on div "3 . sollten" at bounding box center [380, 317] width 271 height 78
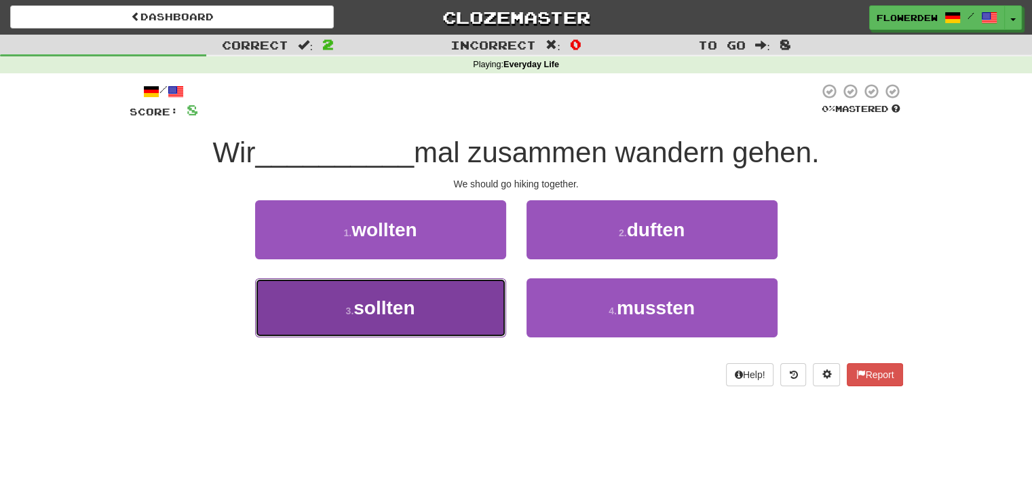
click at [478, 305] on button "3 . sollten" at bounding box center [380, 307] width 251 height 59
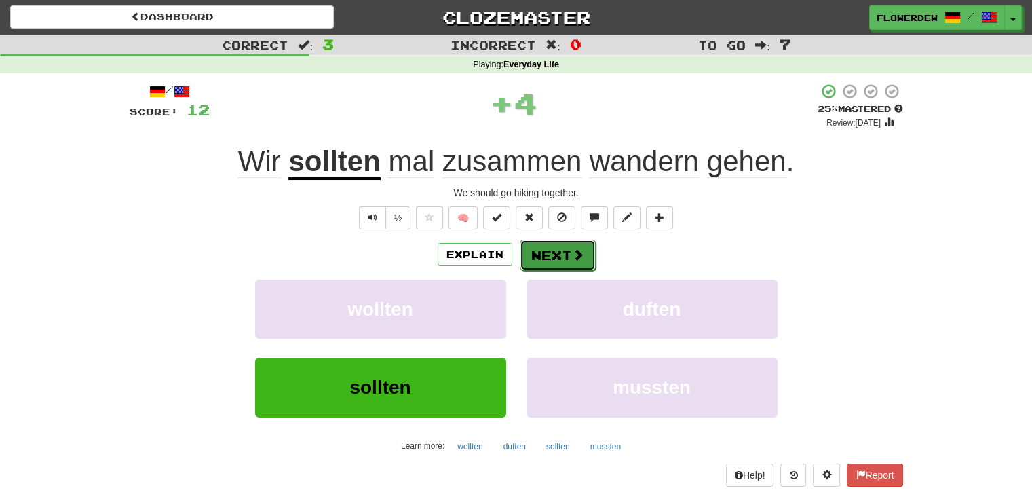
click at [568, 252] on button "Next" at bounding box center [558, 254] width 76 height 31
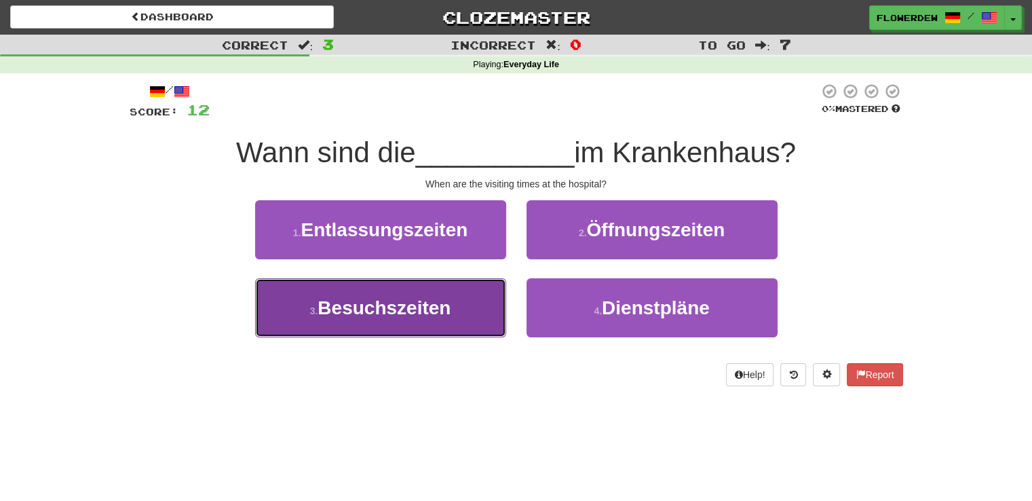
click at [412, 320] on button "3 . Besuchszeiten" at bounding box center [380, 307] width 251 height 59
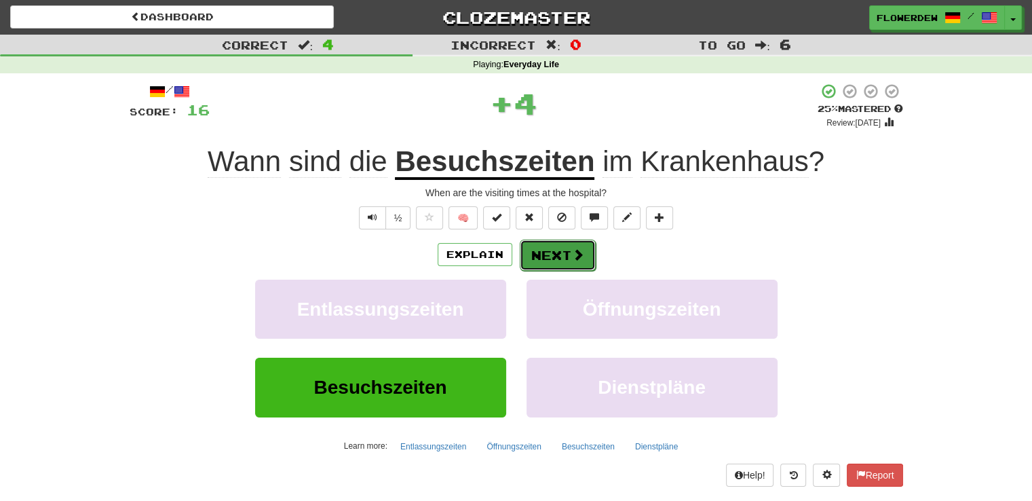
click at [567, 251] on button "Next" at bounding box center [558, 254] width 76 height 31
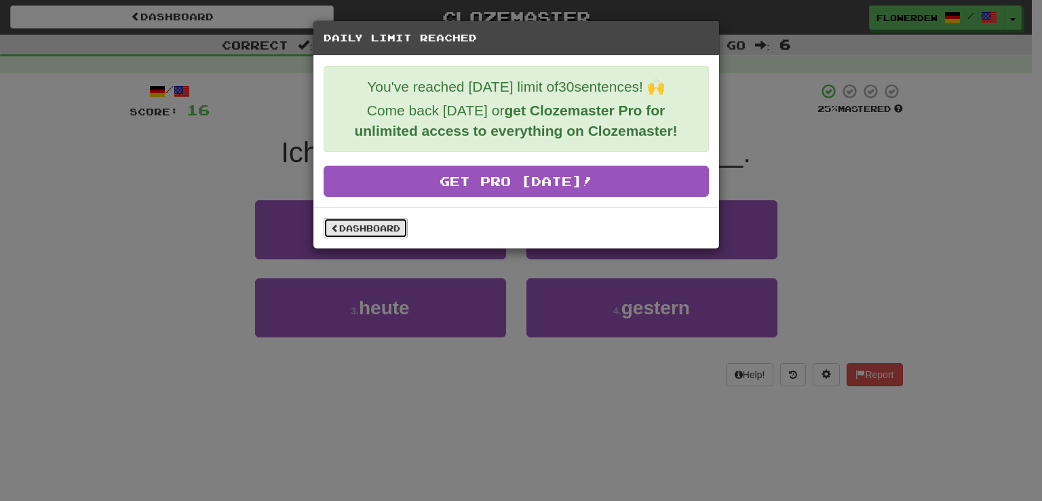
click at [372, 221] on link "Dashboard" at bounding box center [366, 228] width 84 height 20
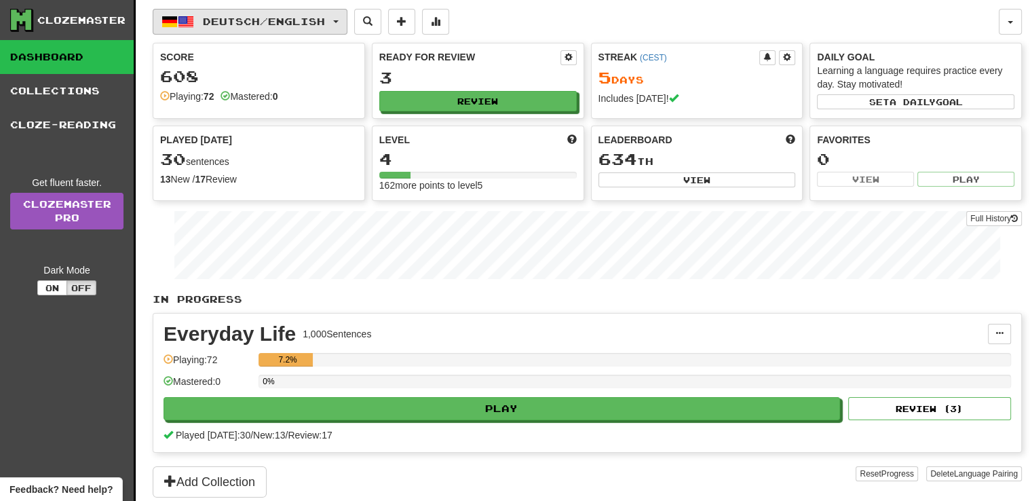
click at [223, 19] on span "Deutsch / English" at bounding box center [264, 22] width 122 height 12
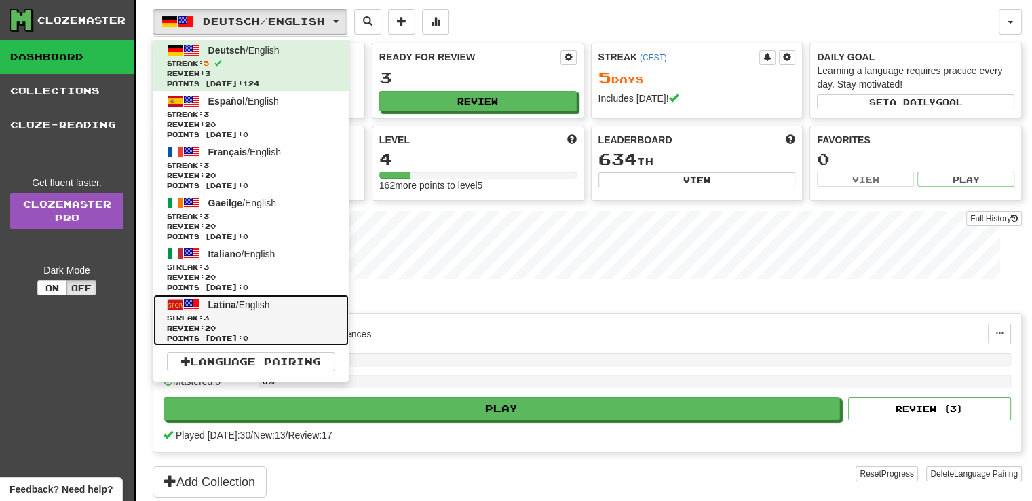
click at [226, 307] on span "Latina" at bounding box center [222, 304] width 28 height 11
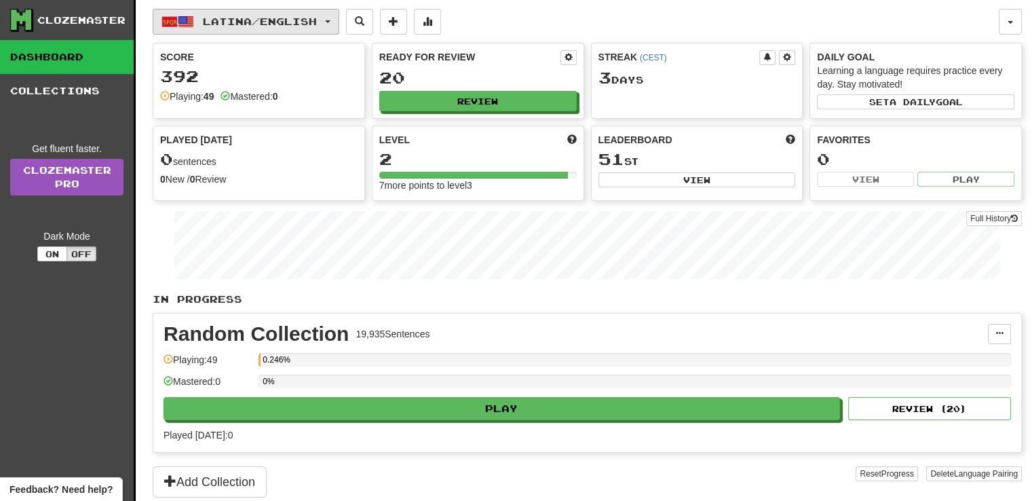
click at [269, 24] on span "Latina / English" at bounding box center [260, 22] width 114 height 12
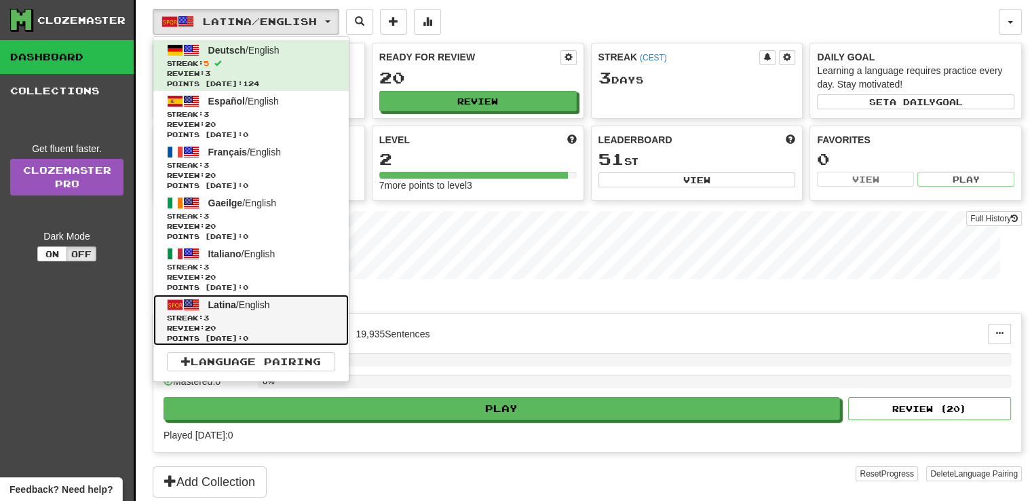
click at [231, 308] on span "Latina" at bounding box center [222, 304] width 28 height 11
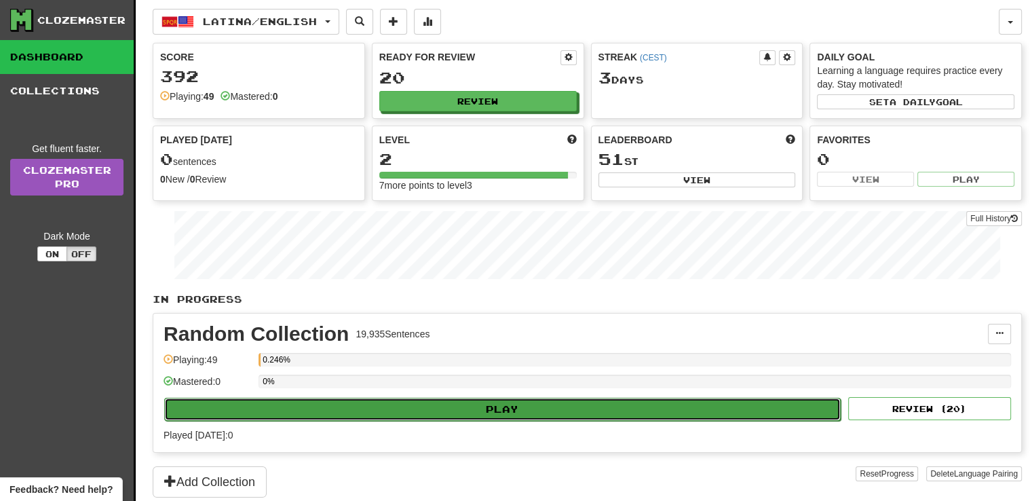
click at [511, 413] on button "Play" at bounding box center [502, 408] width 676 height 23
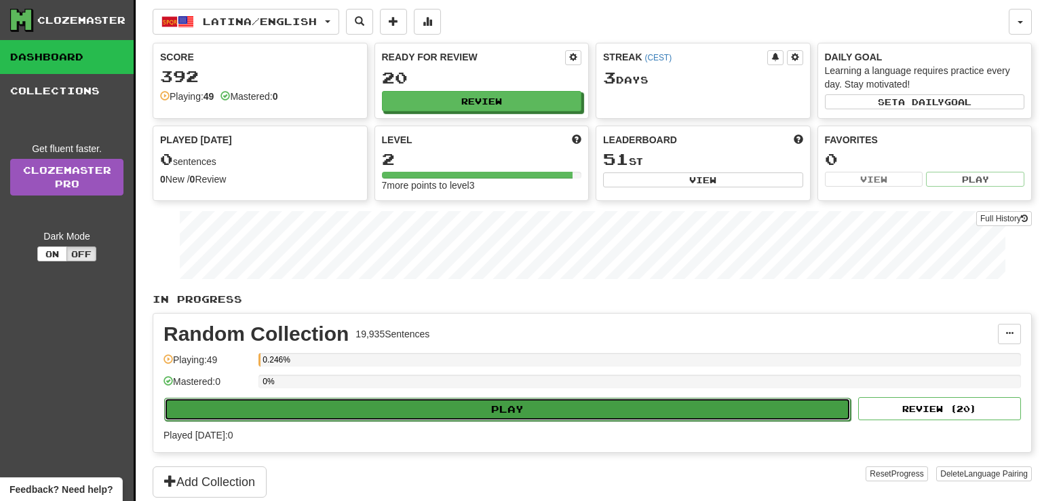
select select "**"
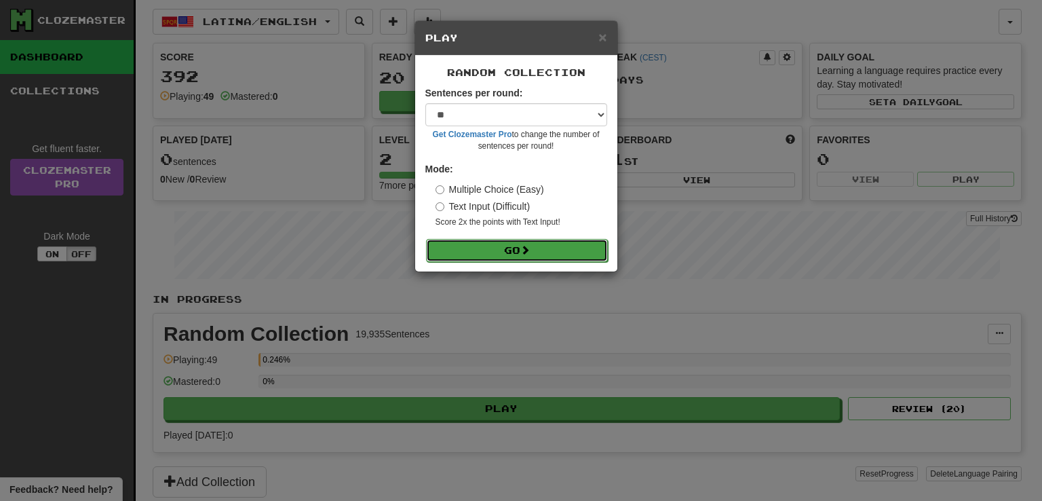
click at [563, 254] on button "Go" at bounding box center [517, 250] width 182 height 23
click at [564, 256] on button "Go" at bounding box center [517, 250] width 182 height 23
click at [515, 242] on button "Go" at bounding box center [517, 250] width 182 height 23
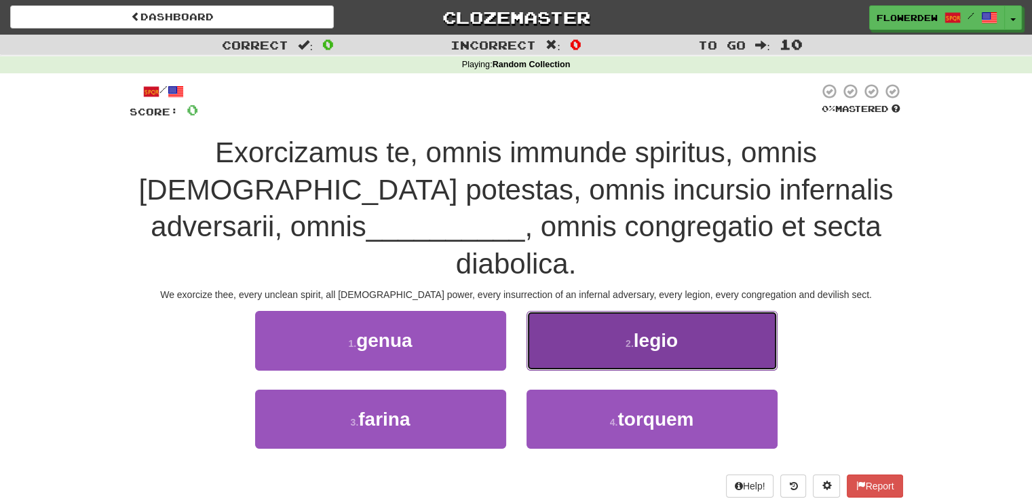
click at [679, 311] on button "2 . legio" at bounding box center [651, 340] width 251 height 59
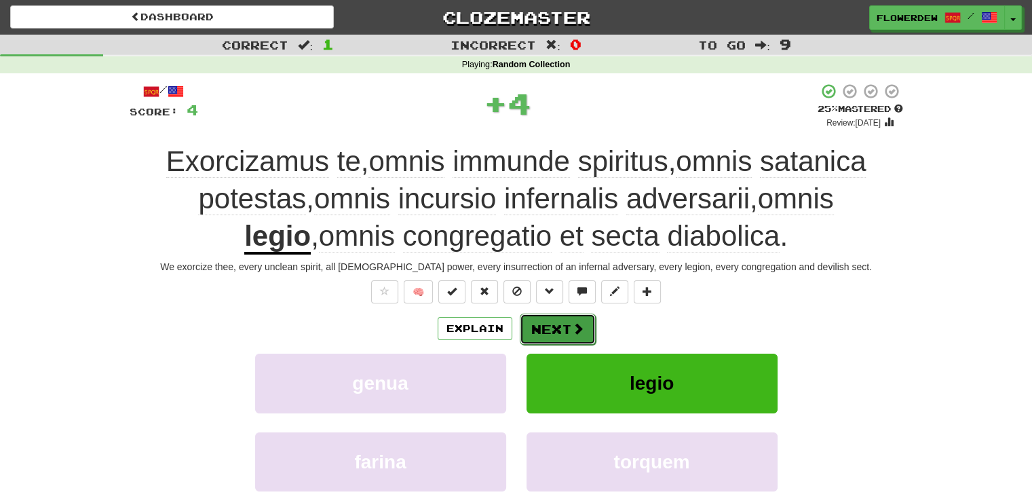
click at [585, 321] on button "Next" at bounding box center [558, 328] width 76 height 31
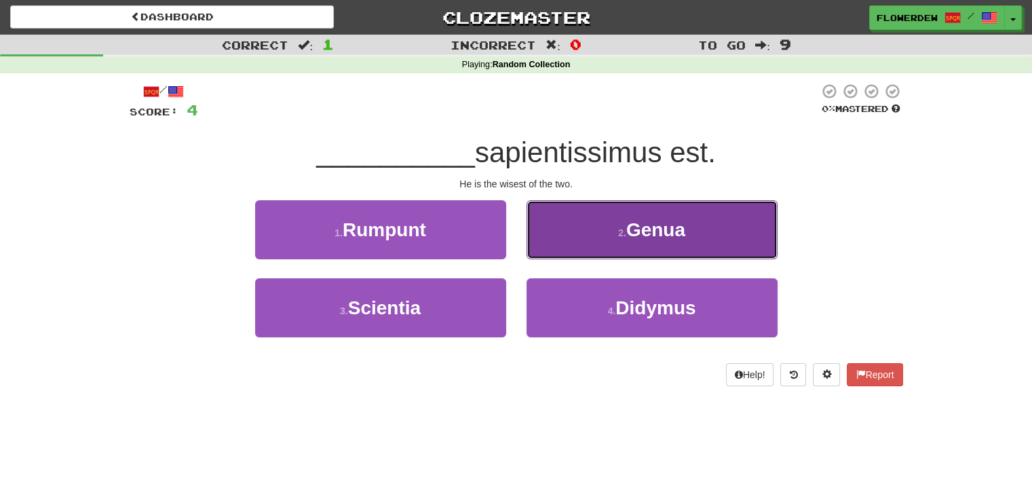
click at [623, 222] on button "2 . Genua" at bounding box center [651, 229] width 251 height 59
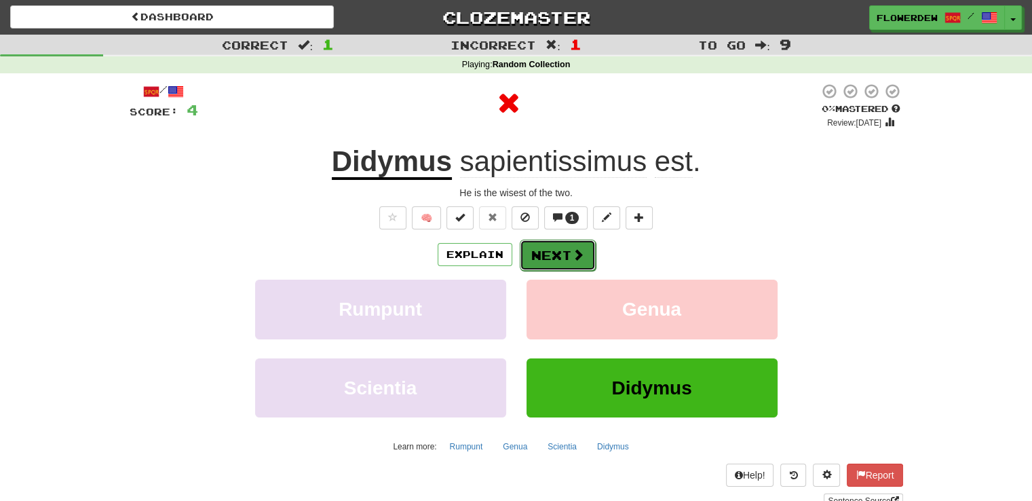
click at [562, 255] on button "Next" at bounding box center [558, 254] width 76 height 31
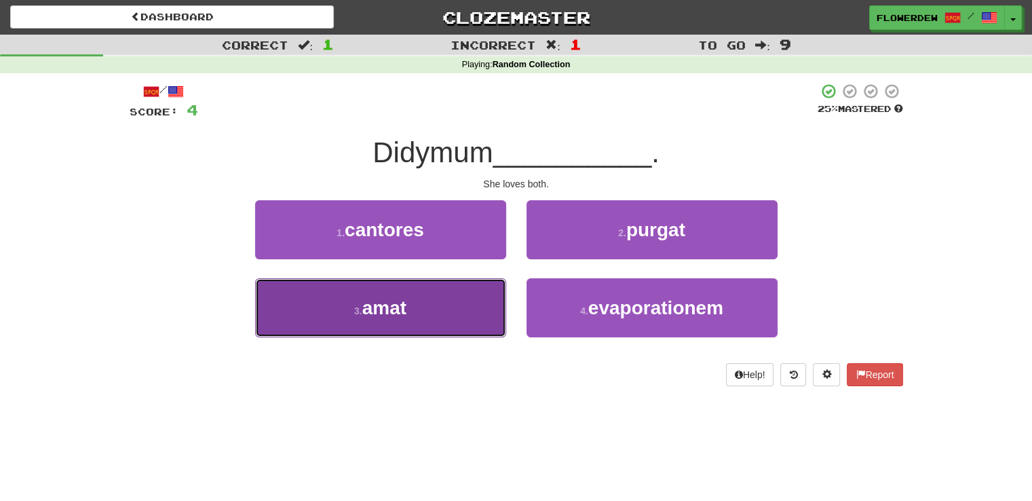
click at [488, 295] on button "3 . amat" at bounding box center [380, 307] width 251 height 59
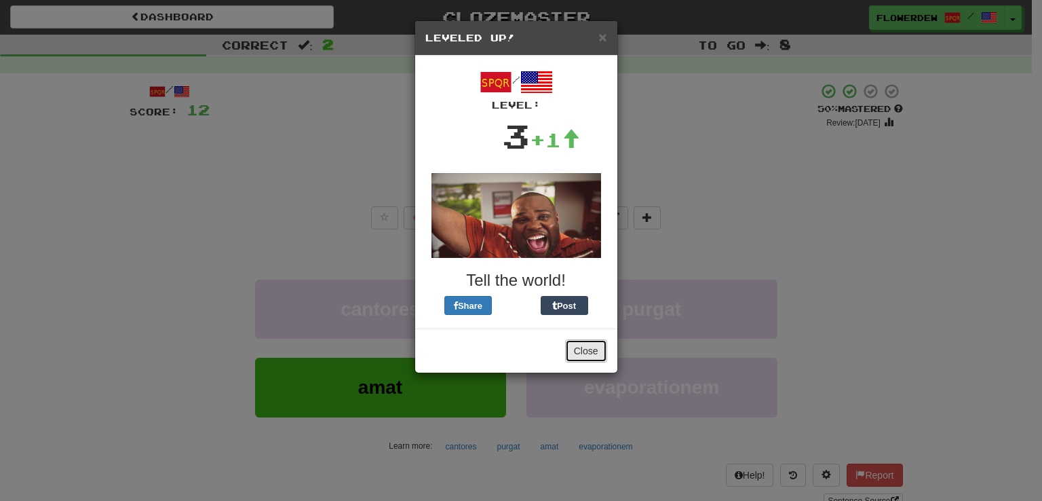
click at [580, 342] on button "Close" at bounding box center [586, 350] width 42 height 23
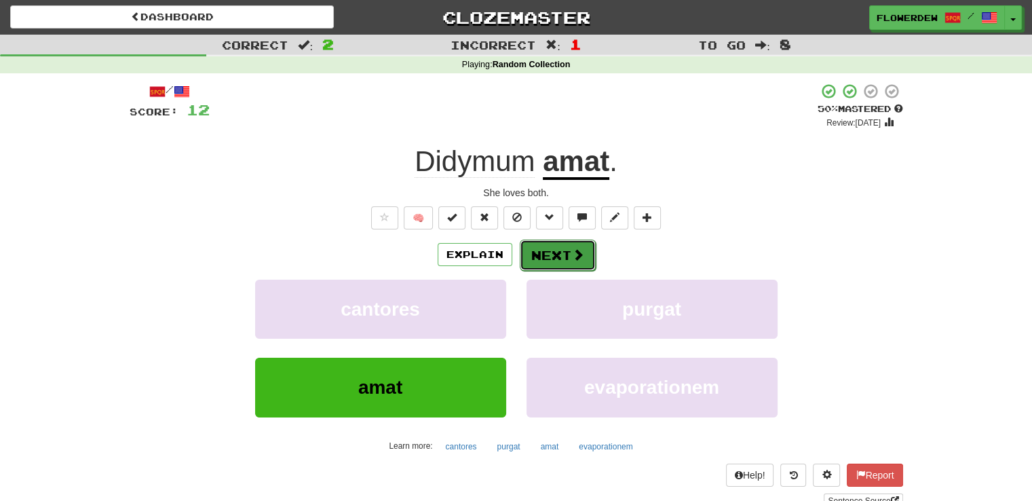
click at [549, 260] on button "Next" at bounding box center [558, 254] width 76 height 31
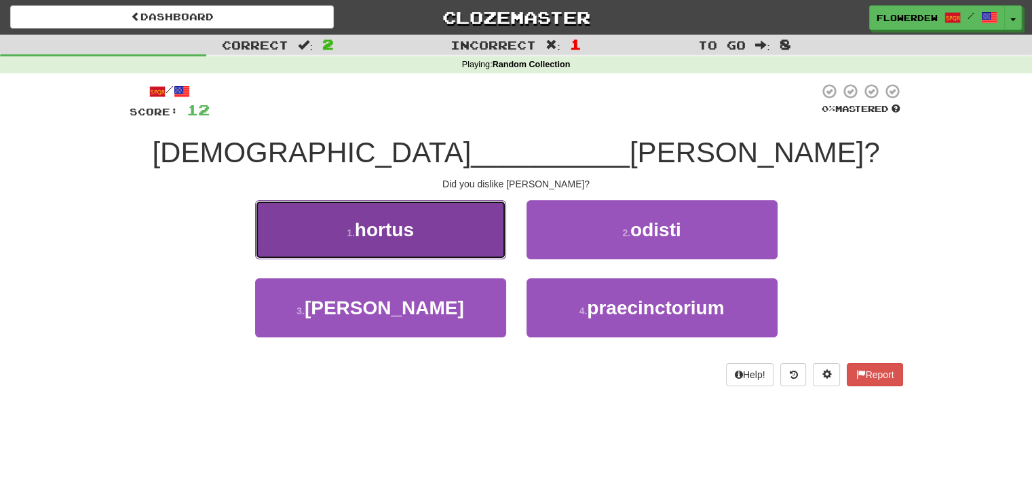
click at [489, 233] on button "1 . hortus" at bounding box center [380, 229] width 251 height 59
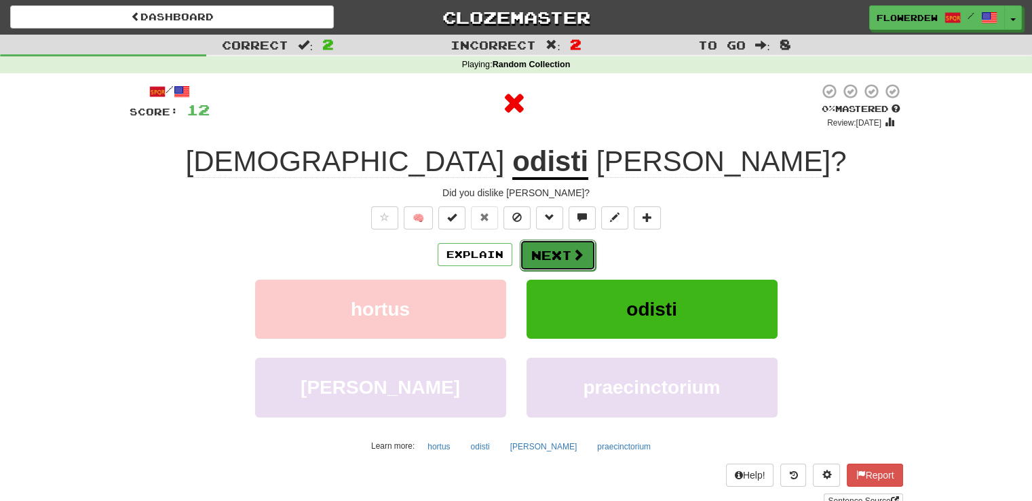
click at [559, 263] on button "Next" at bounding box center [558, 254] width 76 height 31
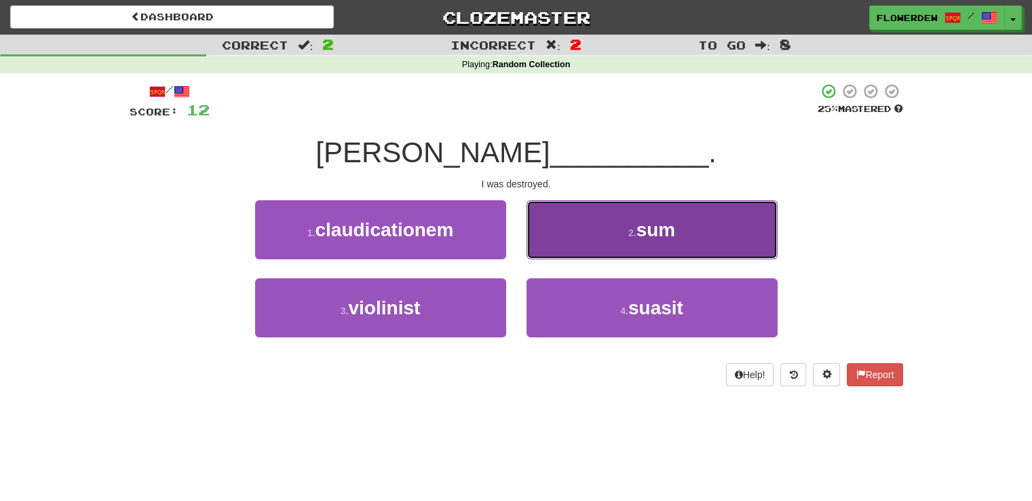
click at [610, 258] on button "2 . sum" at bounding box center [651, 229] width 251 height 59
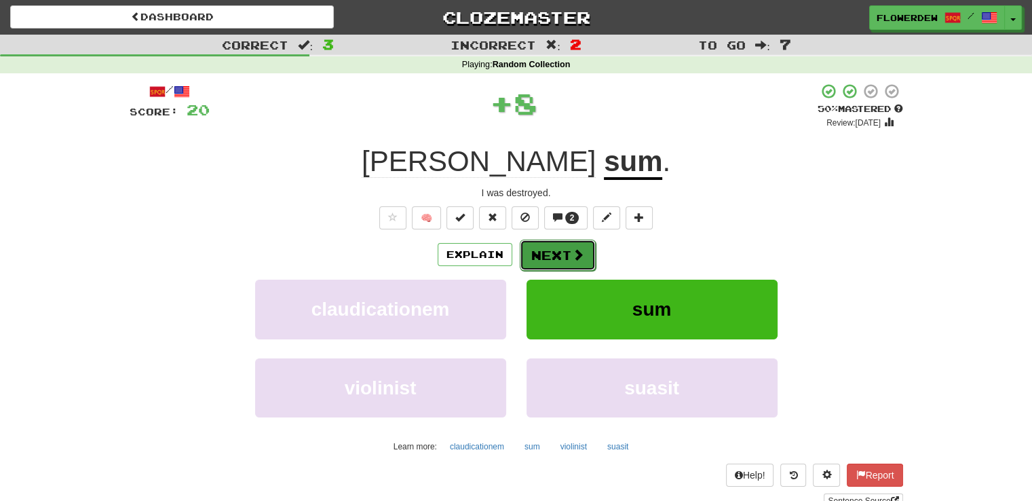
click at [574, 254] on span at bounding box center [578, 254] width 12 height 12
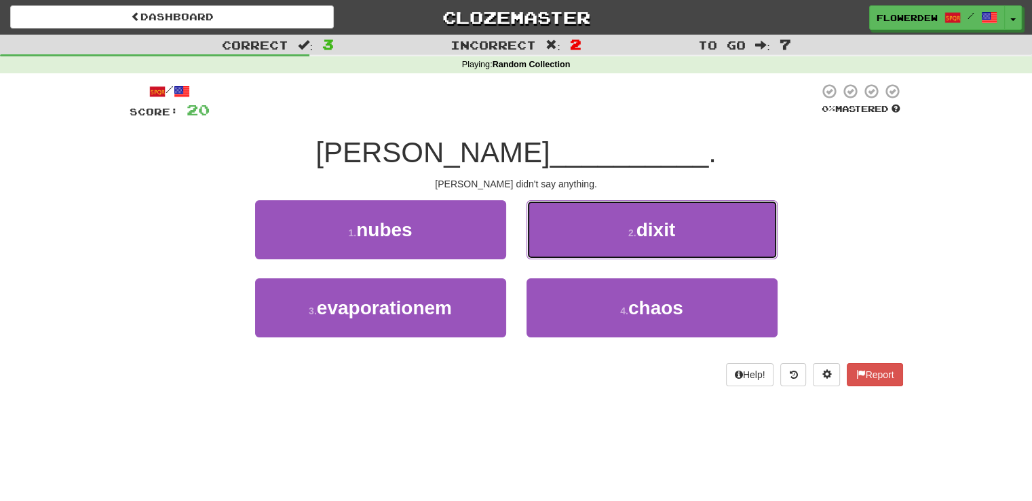
click at [574, 254] on button "2 . dixit" at bounding box center [651, 229] width 251 height 59
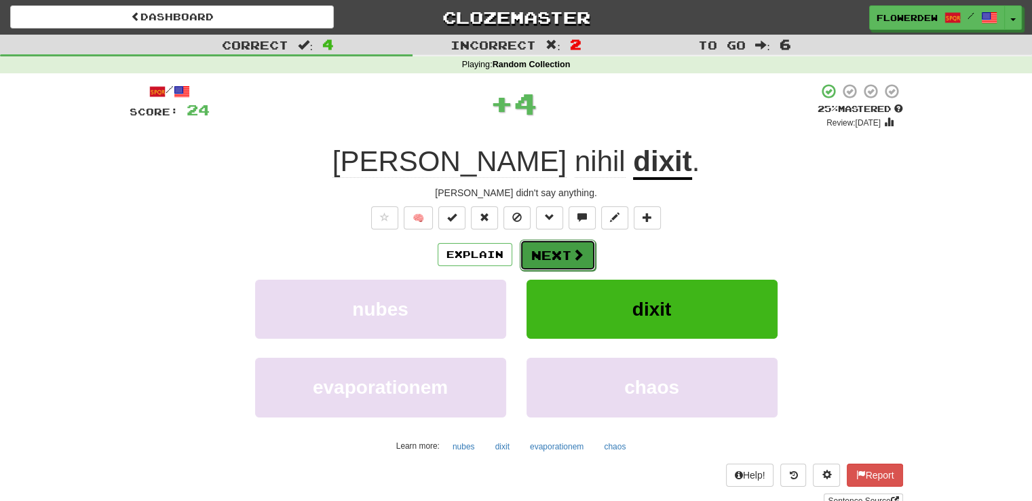
click at [566, 256] on button "Next" at bounding box center [558, 254] width 76 height 31
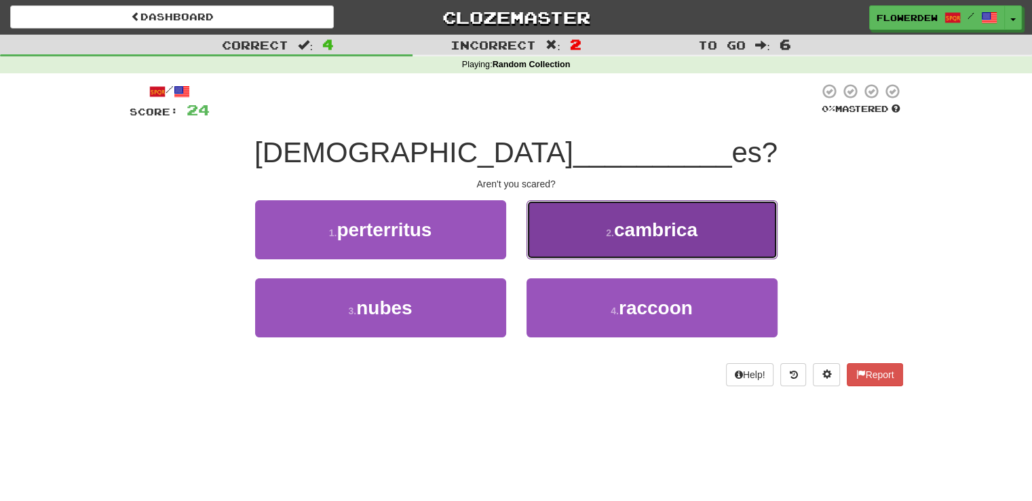
click at [700, 227] on button "2 . cambrica" at bounding box center [651, 229] width 251 height 59
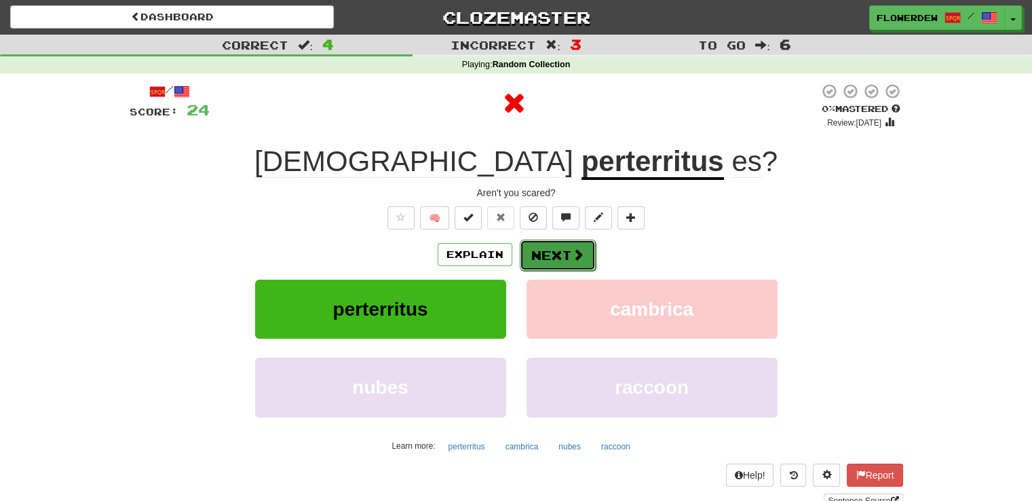
click at [572, 253] on span at bounding box center [578, 254] width 12 height 12
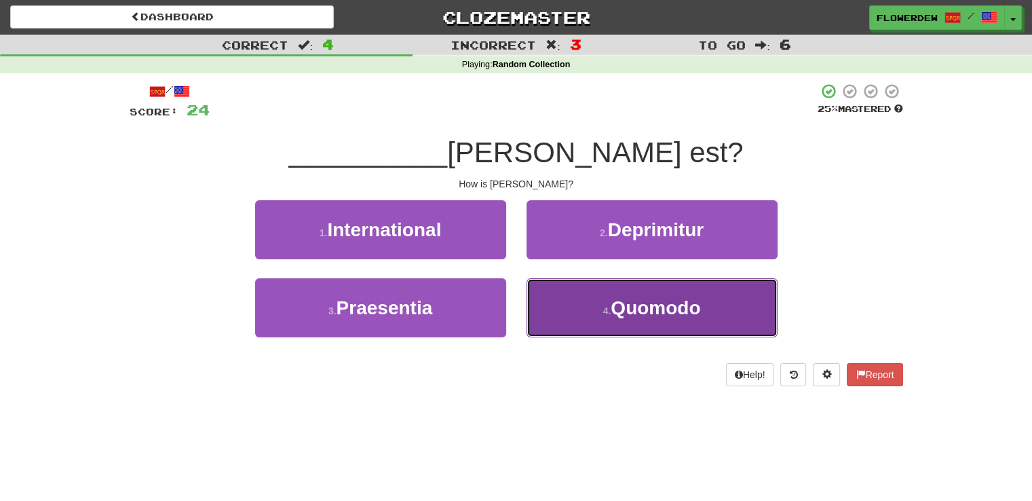
click at [549, 326] on button "4 . Quomodo" at bounding box center [651, 307] width 251 height 59
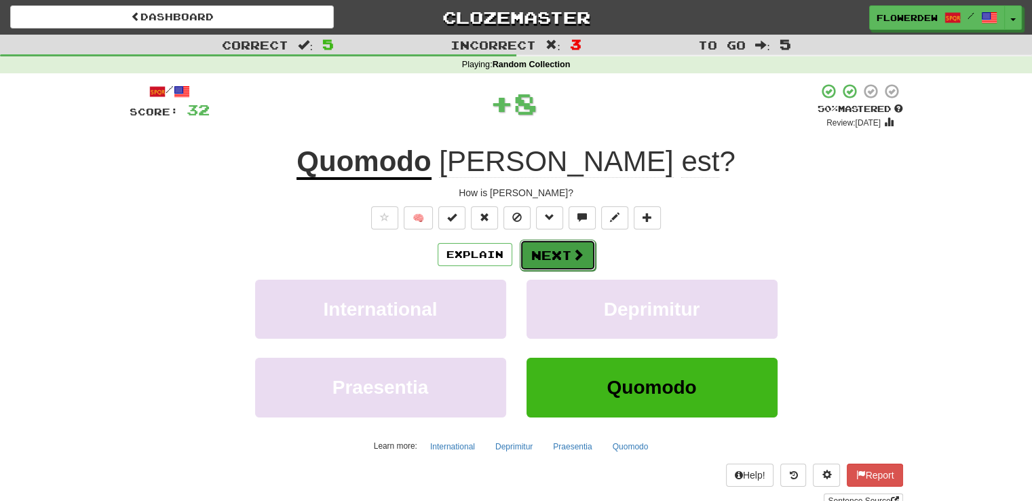
click at [567, 254] on button "Next" at bounding box center [558, 254] width 76 height 31
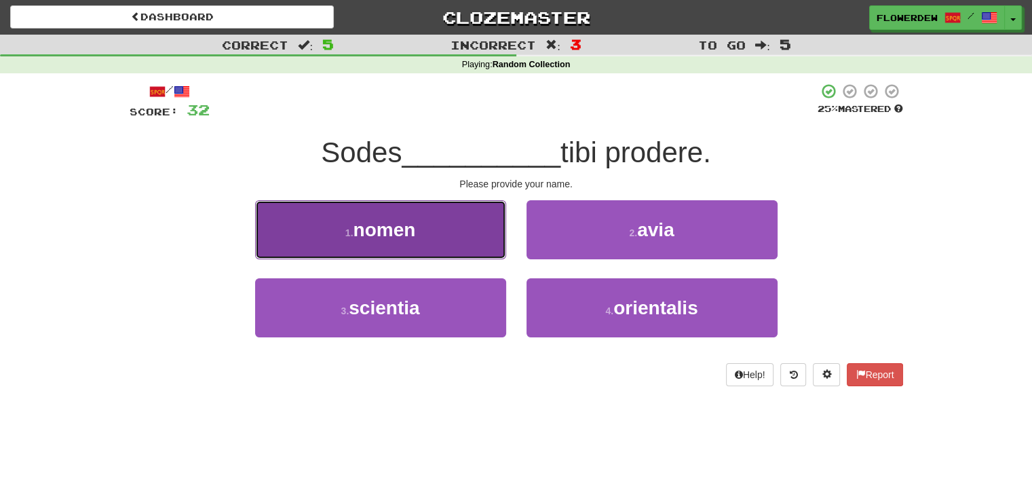
click at [471, 247] on button "1 . nomen" at bounding box center [380, 229] width 251 height 59
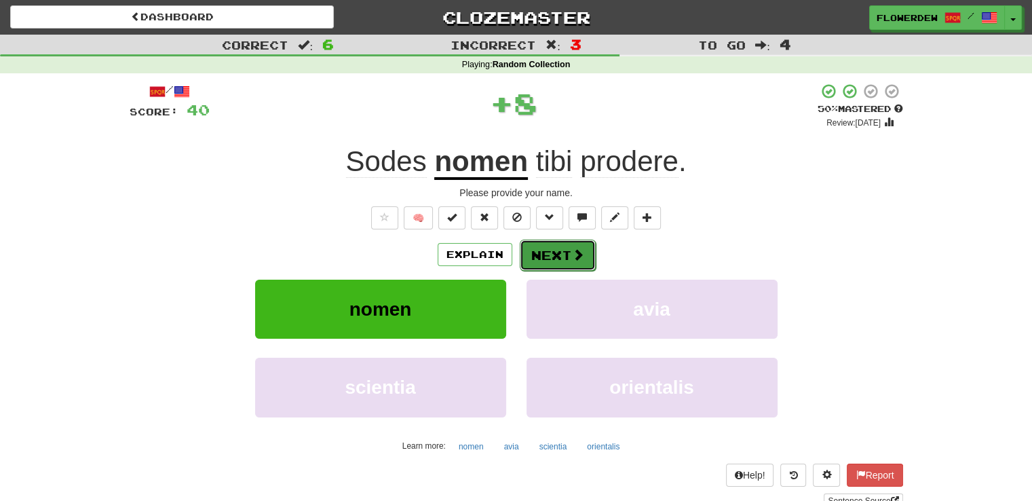
click at [558, 248] on button "Next" at bounding box center [558, 254] width 76 height 31
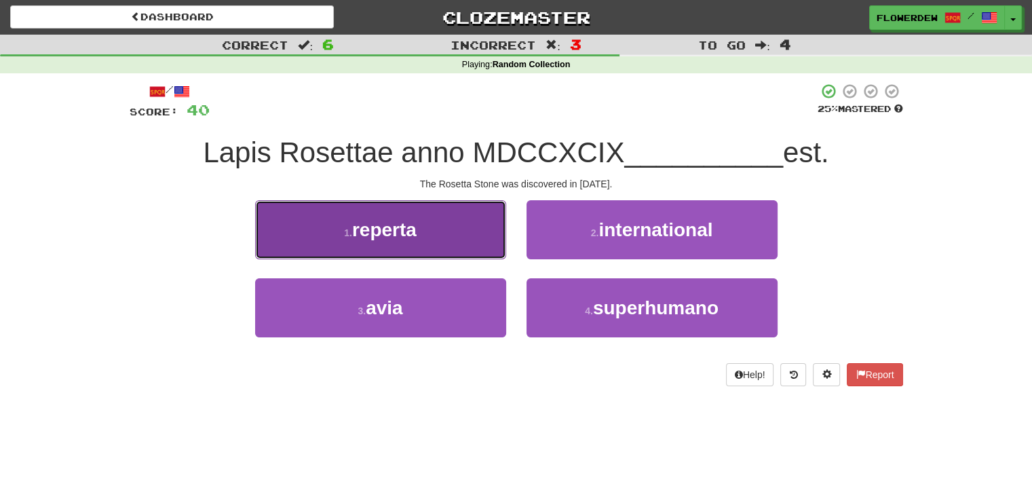
click at [490, 242] on button "1 . reperta" at bounding box center [380, 229] width 251 height 59
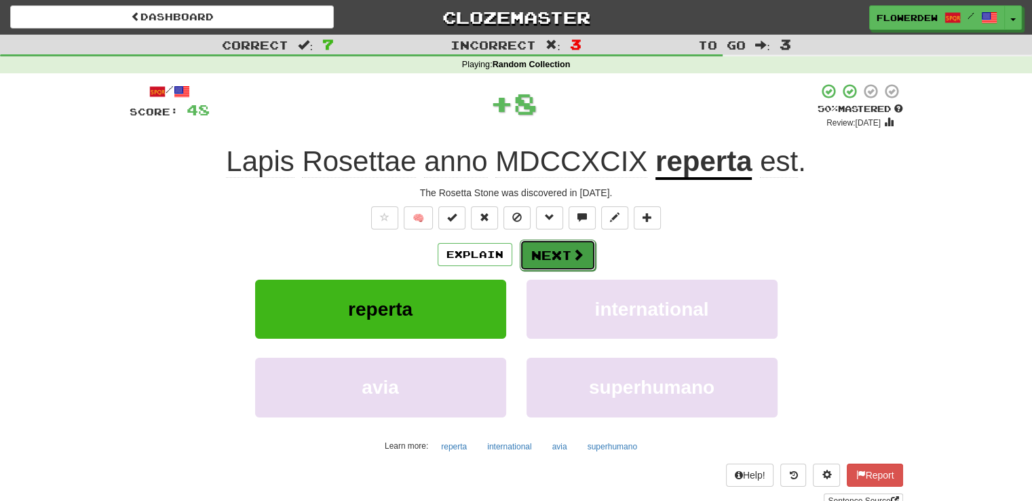
click at [572, 262] on button "Next" at bounding box center [558, 254] width 76 height 31
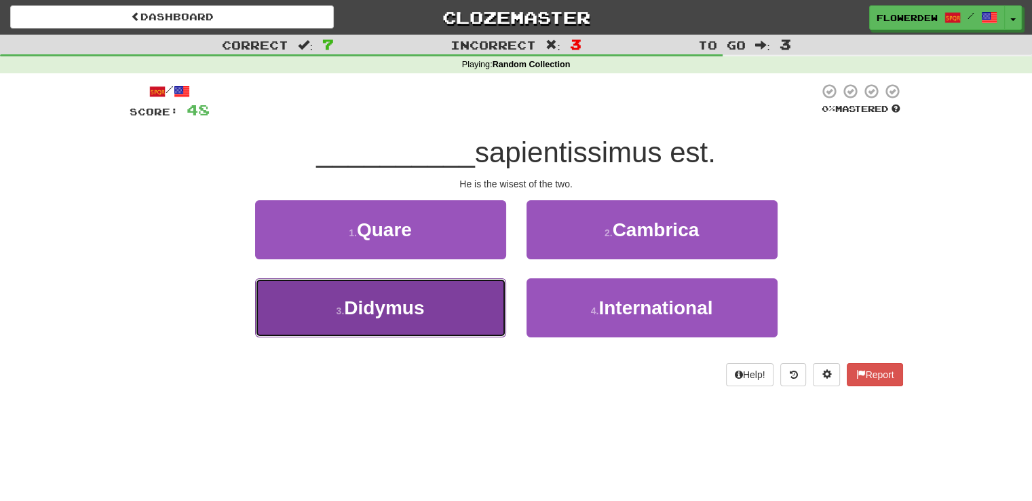
click at [461, 302] on button "3 . Didymus" at bounding box center [380, 307] width 251 height 59
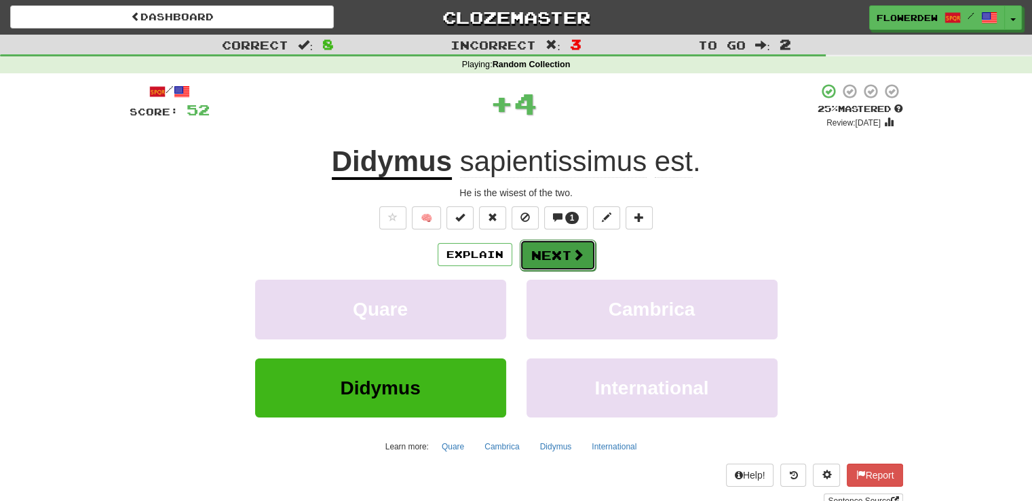
click at [553, 246] on button "Next" at bounding box center [558, 254] width 76 height 31
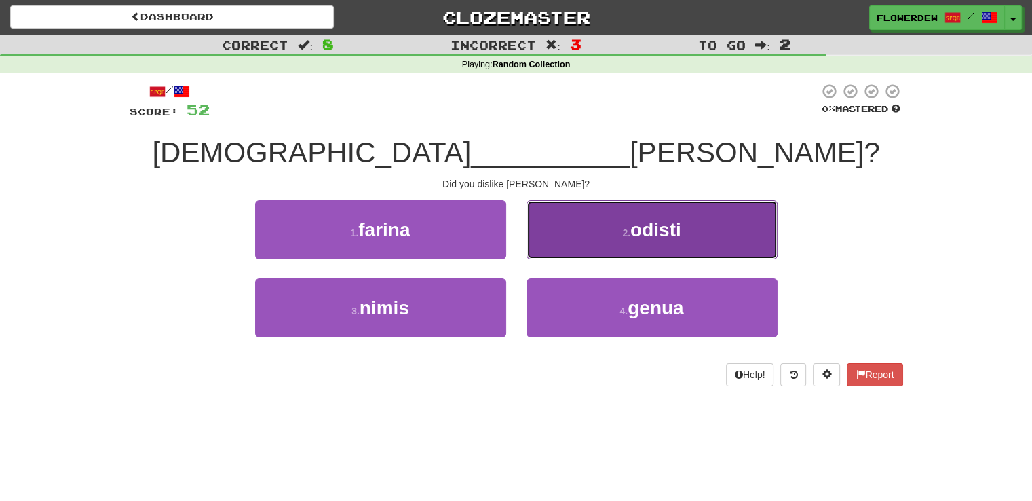
click at [570, 241] on button "2 . odisti" at bounding box center [651, 229] width 251 height 59
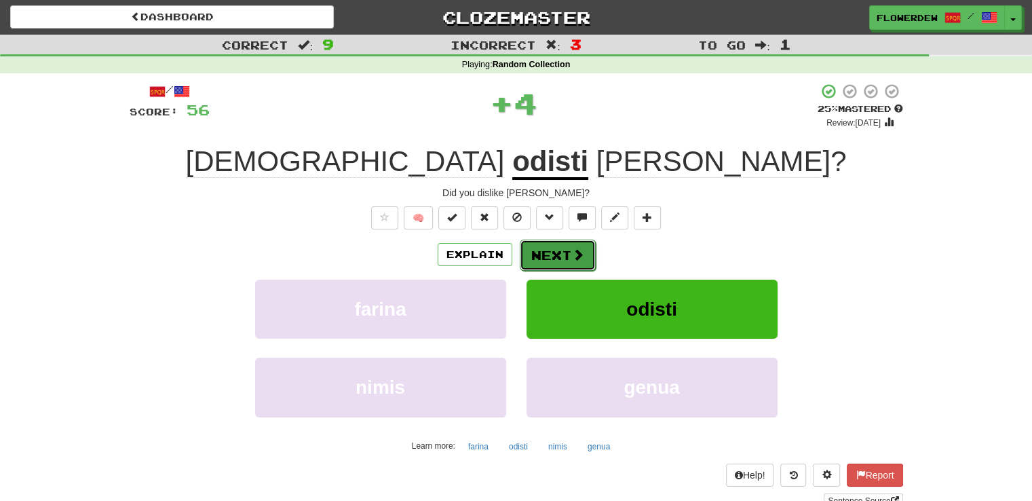
click at [551, 257] on button "Next" at bounding box center [558, 254] width 76 height 31
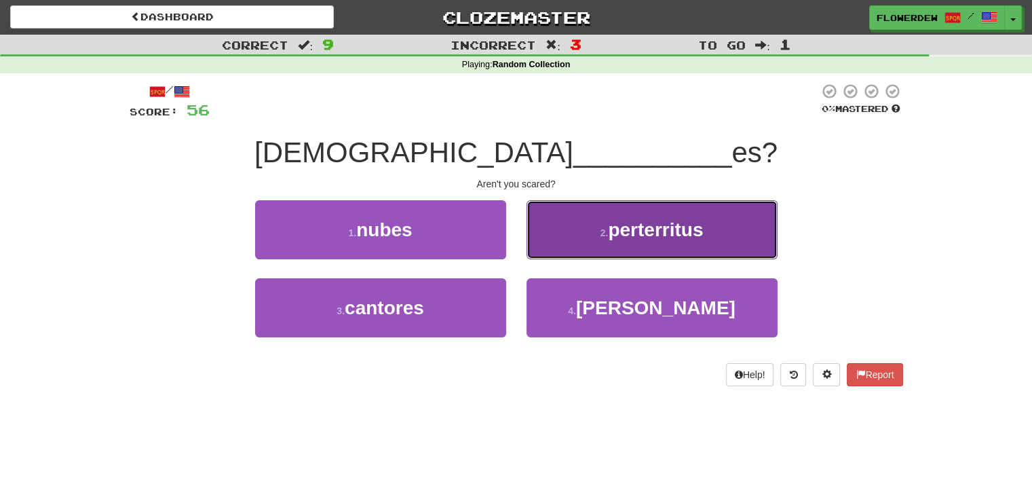
click at [549, 244] on button "2 . perterritus" at bounding box center [651, 229] width 251 height 59
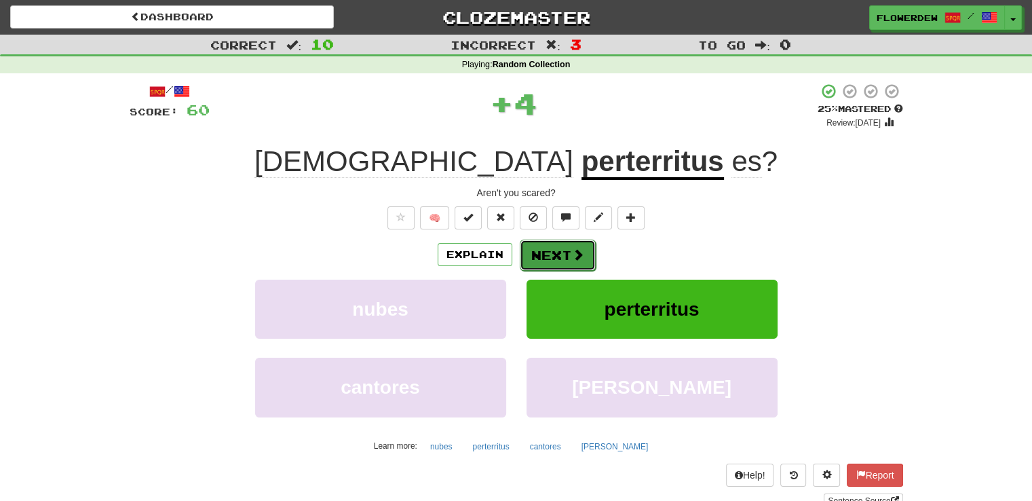
click at [559, 248] on button "Next" at bounding box center [558, 254] width 76 height 31
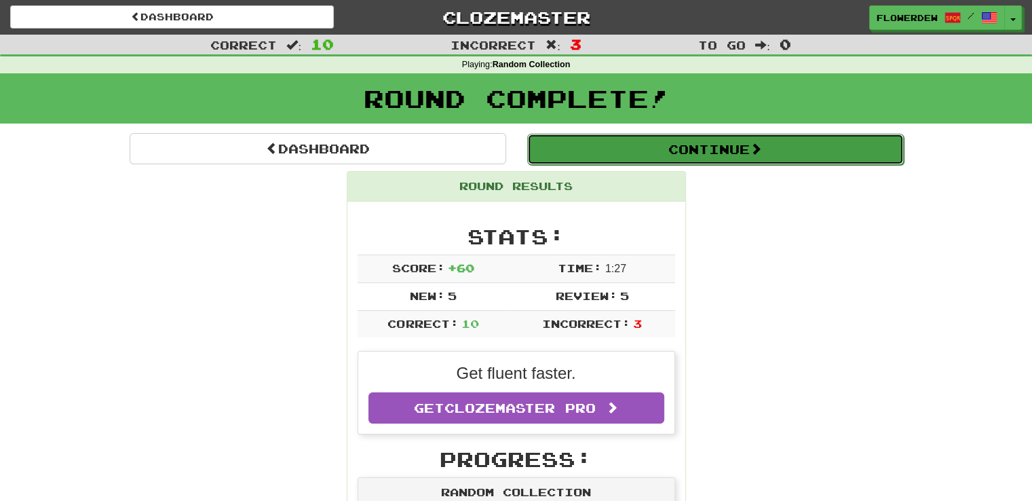
click at [674, 159] on button "Continue" at bounding box center [715, 149] width 376 height 31
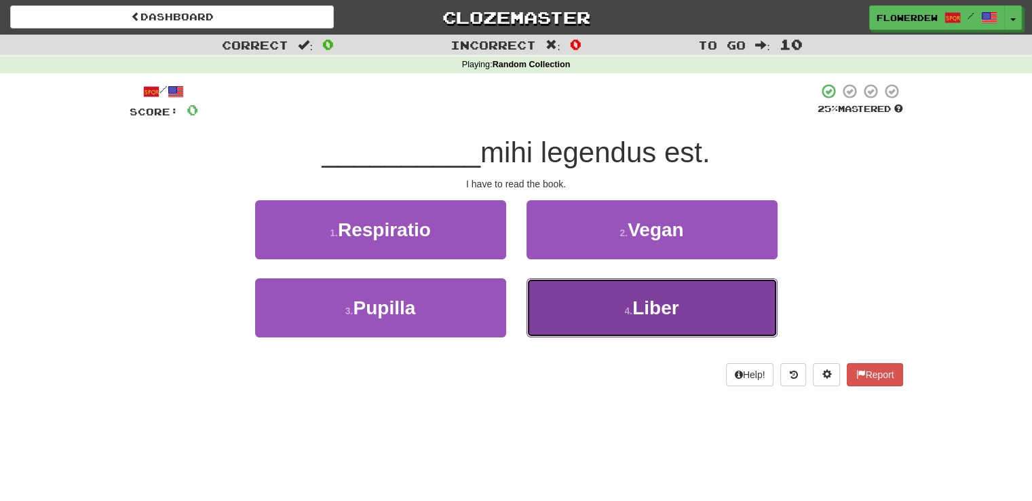
click at [579, 313] on button "4 . Liber" at bounding box center [651, 307] width 251 height 59
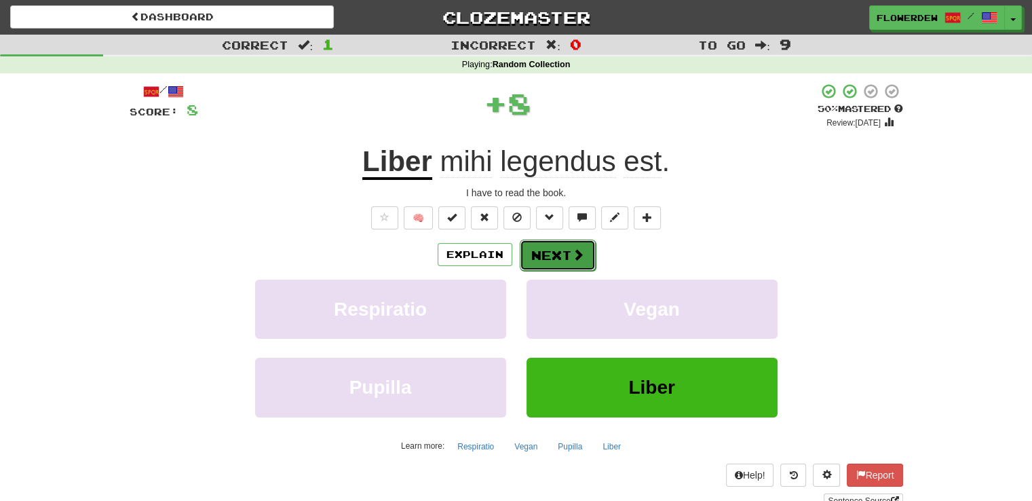
click at [557, 256] on button "Next" at bounding box center [558, 254] width 76 height 31
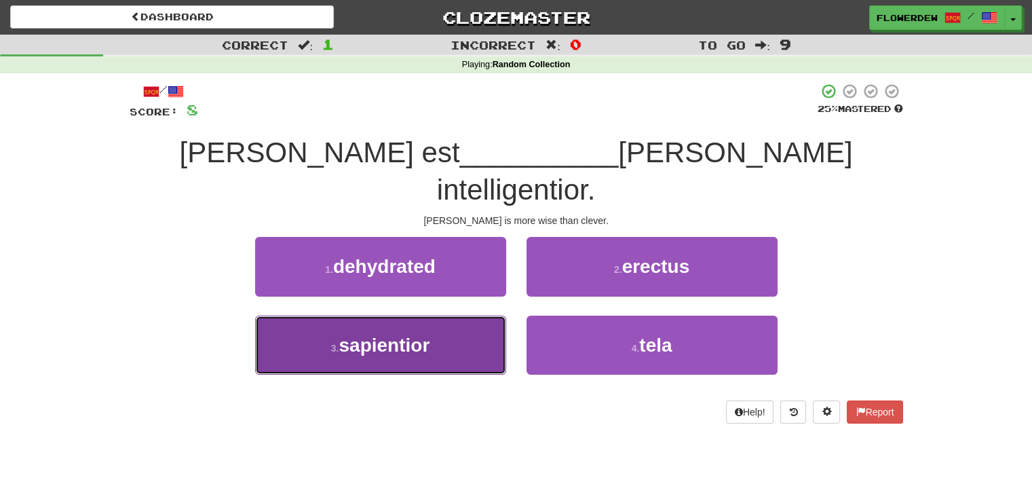
click at [463, 315] on button "3 . sapientior" at bounding box center [380, 344] width 251 height 59
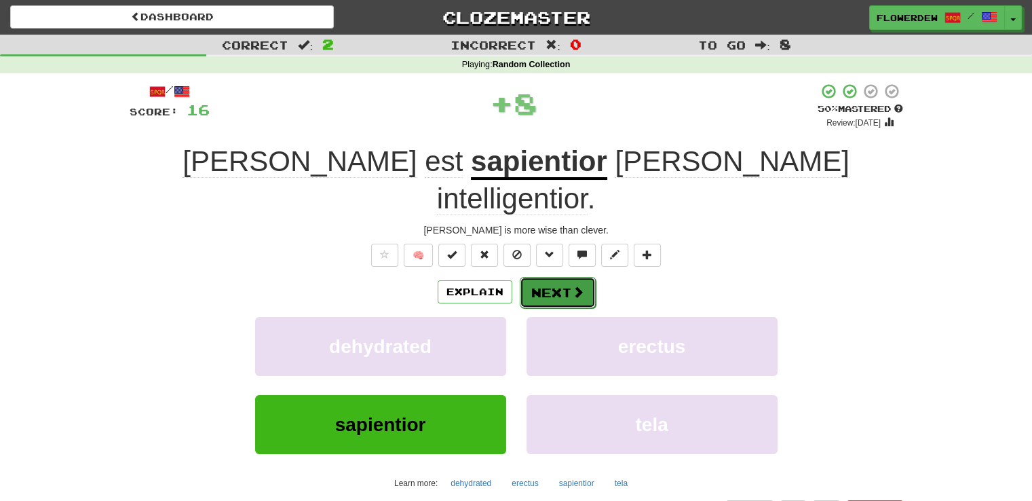
click at [536, 277] on button "Next" at bounding box center [558, 292] width 76 height 31
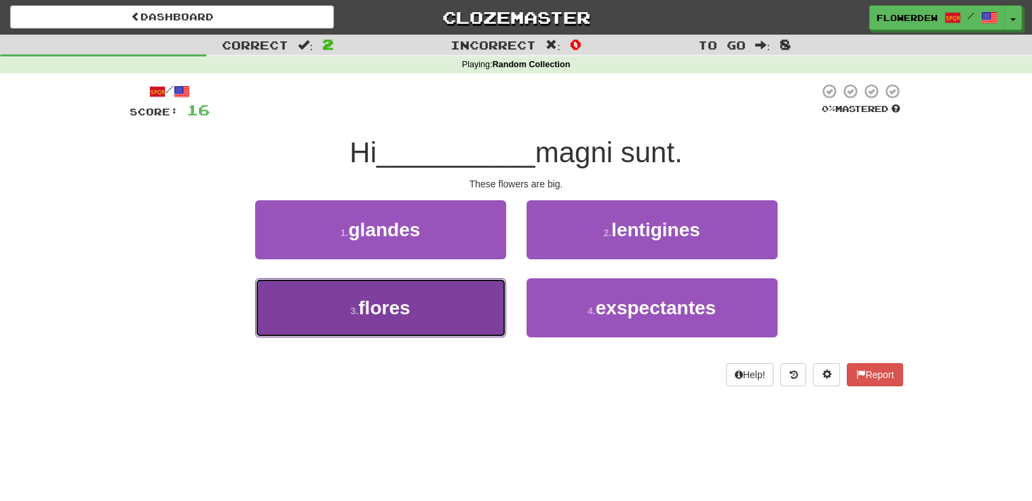
click at [461, 315] on button "3 . flores" at bounding box center [380, 307] width 251 height 59
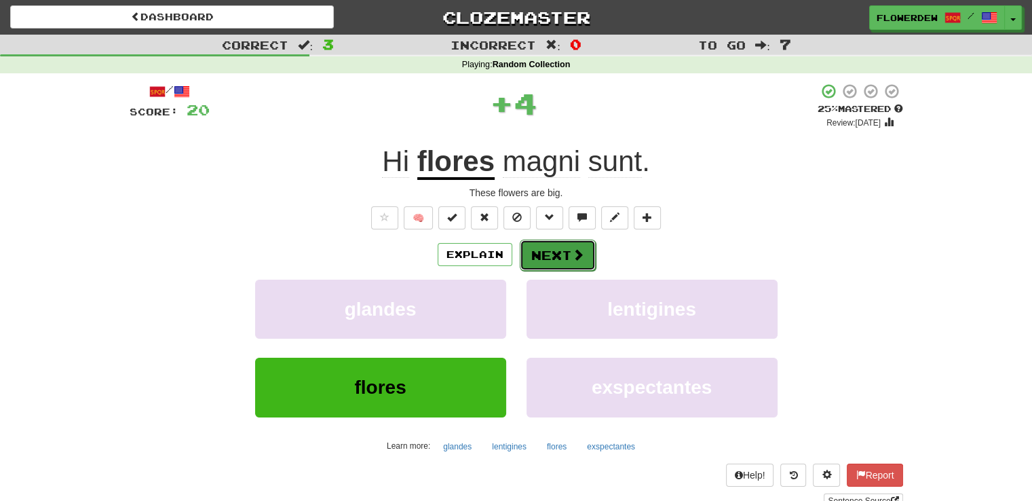
click at [572, 255] on span at bounding box center [578, 254] width 12 height 12
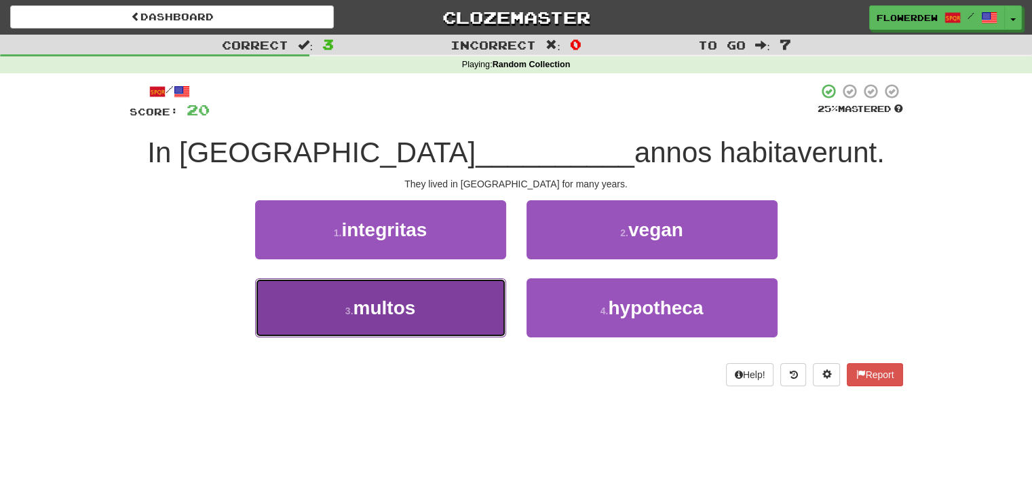
click at [433, 301] on button "3 . multos" at bounding box center [380, 307] width 251 height 59
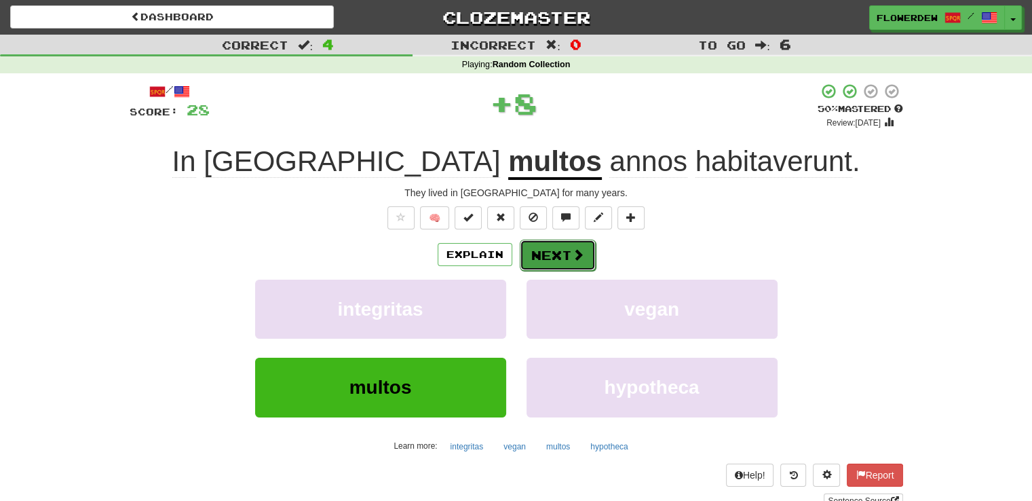
click at [556, 253] on button "Next" at bounding box center [558, 254] width 76 height 31
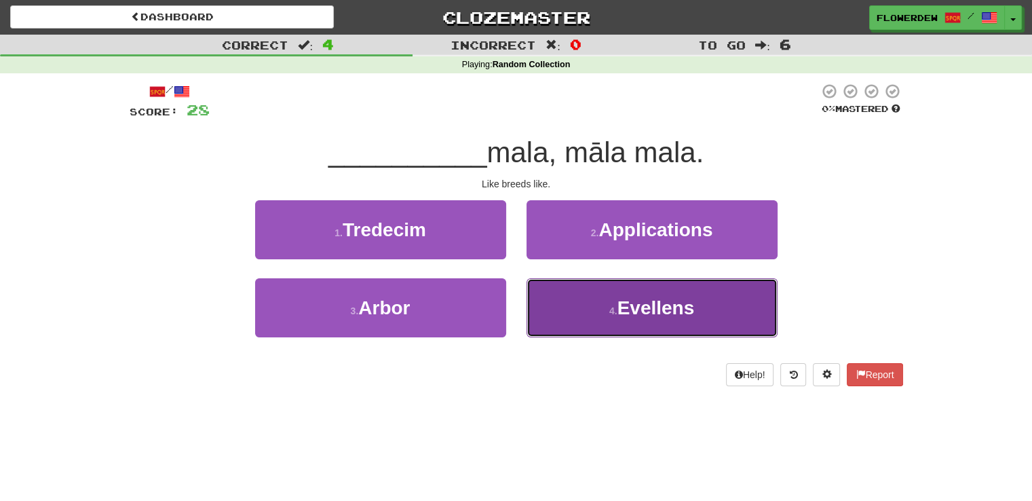
click at [563, 296] on button "4 . Evellens" at bounding box center [651, 307] width 251 height 59
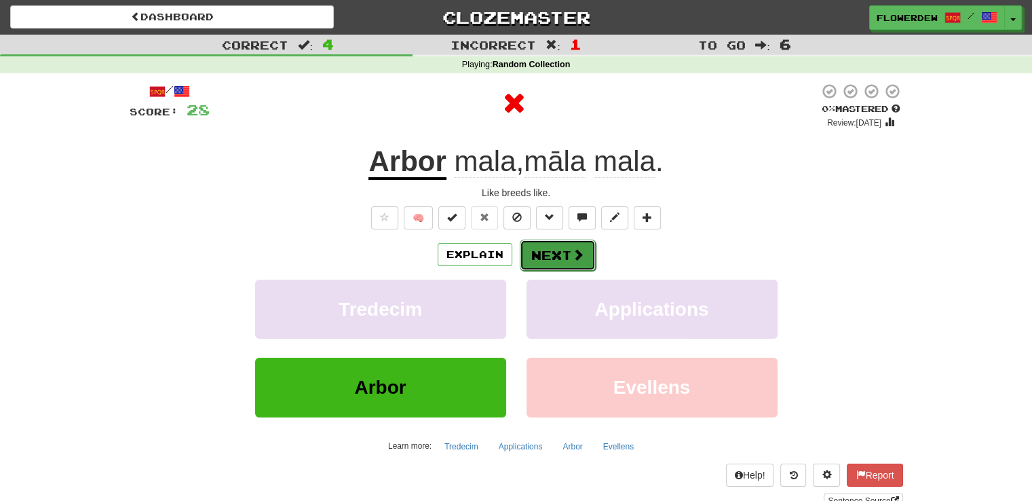
click at [556, 247] on button "Next" at bounding box center [558, 254] width 76 height 31
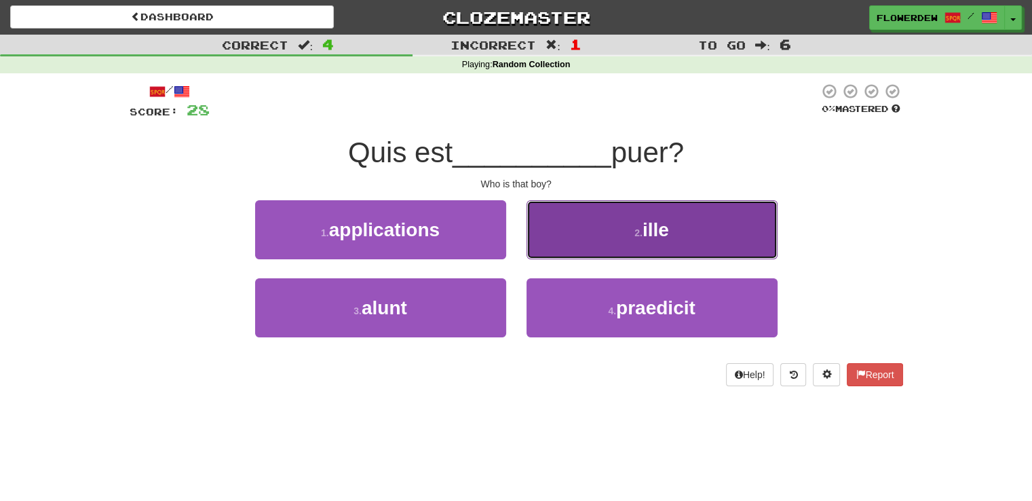
click at [562, 246] on button "2 . ille" at bounding box center [651, 229] width 251 height 59
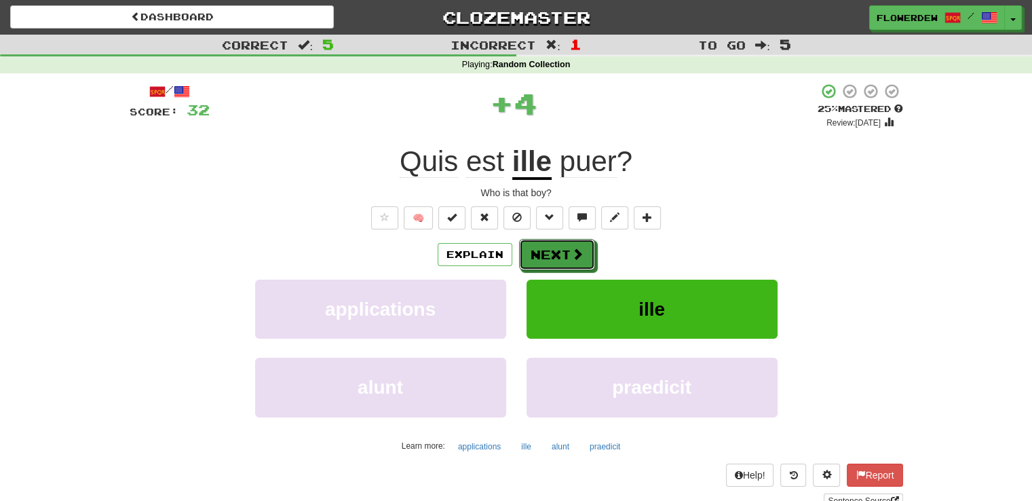
click at [562, 246] on button "Next" at bounding box center [557, 254] width 76 height 31
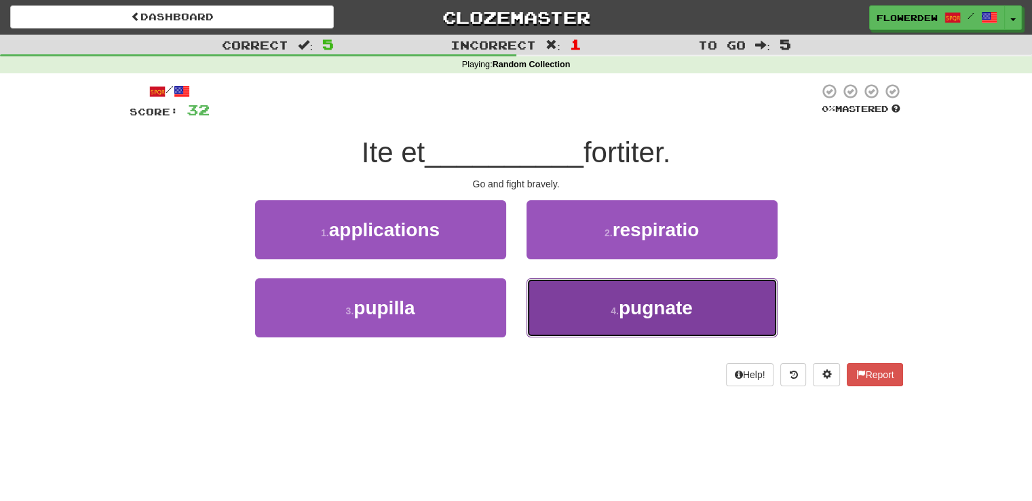
click at [578, 317] on button "4 . pugnate" at bounding box center [651, 307] width 251 height 59
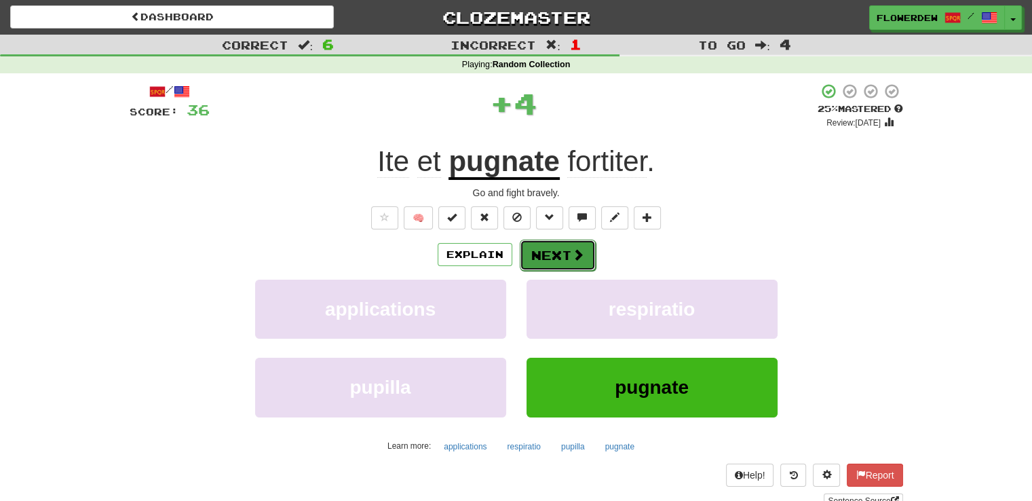
click at [564, 268] on button "Next" at bounding box center [558, 254] width 76 height 31
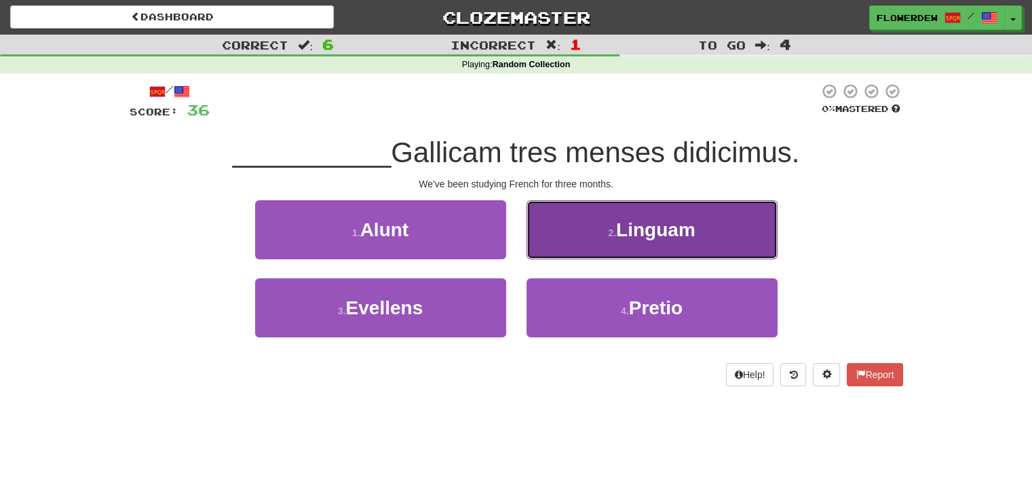
click at [589, 250] on button "2 . Linguam" at bounding box center [651, 229] width 251 height 59
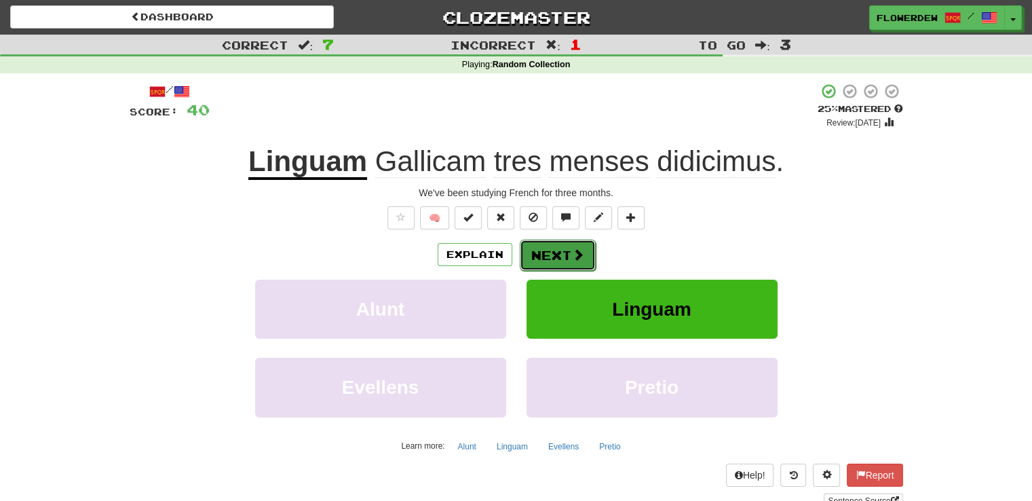
click at [579, 252] on span at bounding box center [578, 254] width 12 height 12
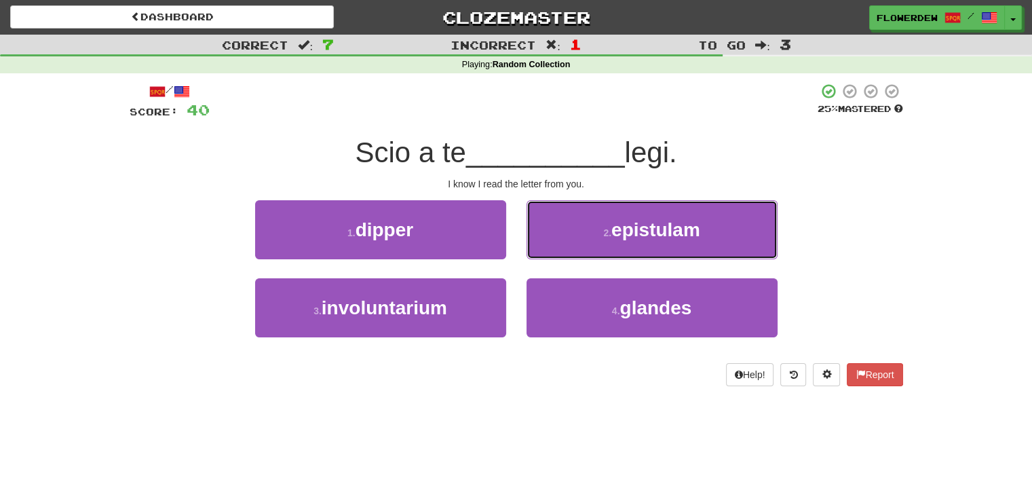
click at [579, 252] on button "2 . epistulam" at bounding box center [651, 229] width 251 height 59
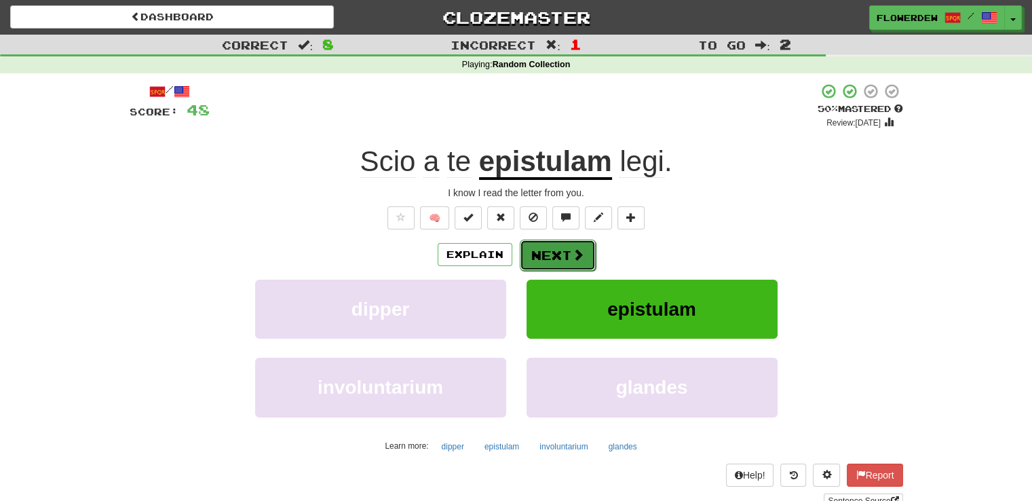
click at [582, 252] on span at bounding box center [578, 254] width 12 height 12
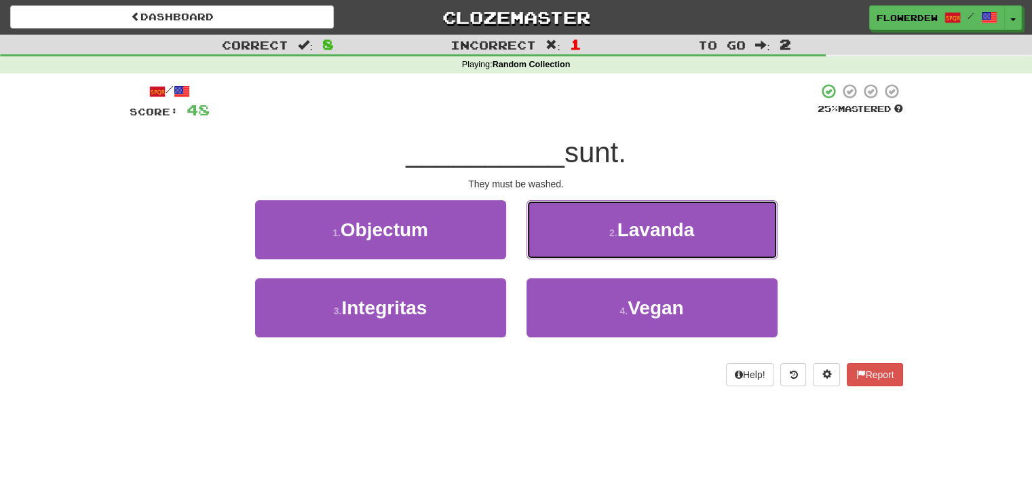
click at [582, 252] on button "2 . Lavanda" at bounding box center [651, 229] width 251 height 59
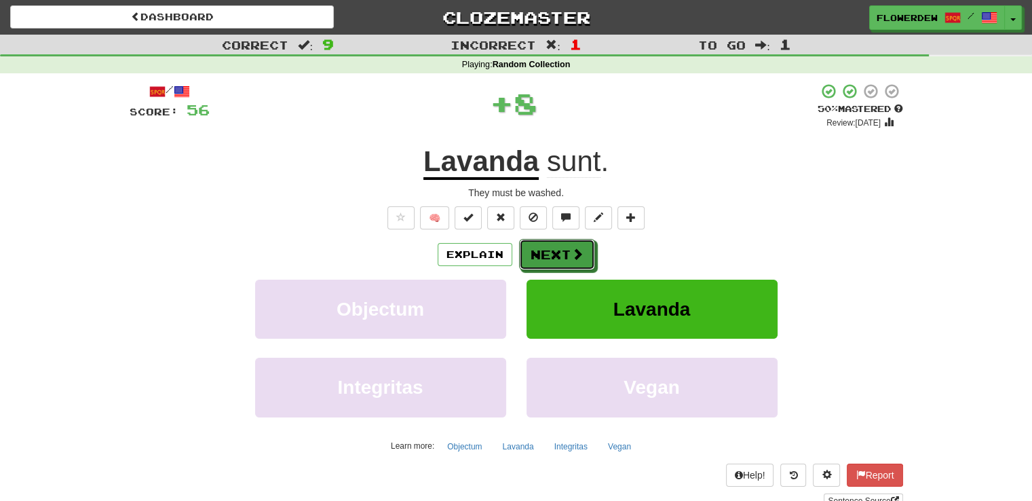
click at [582, 252] on span at bounding box center [577, 254] width 12 height 12
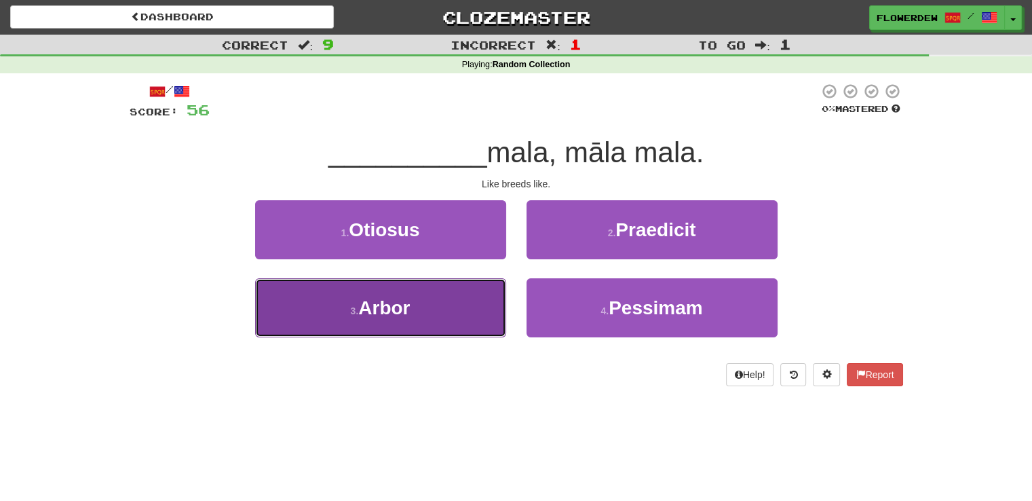
click at [492, 304] on button "3 . Arbor" at bounding box center [380, 307] width 251 height 59
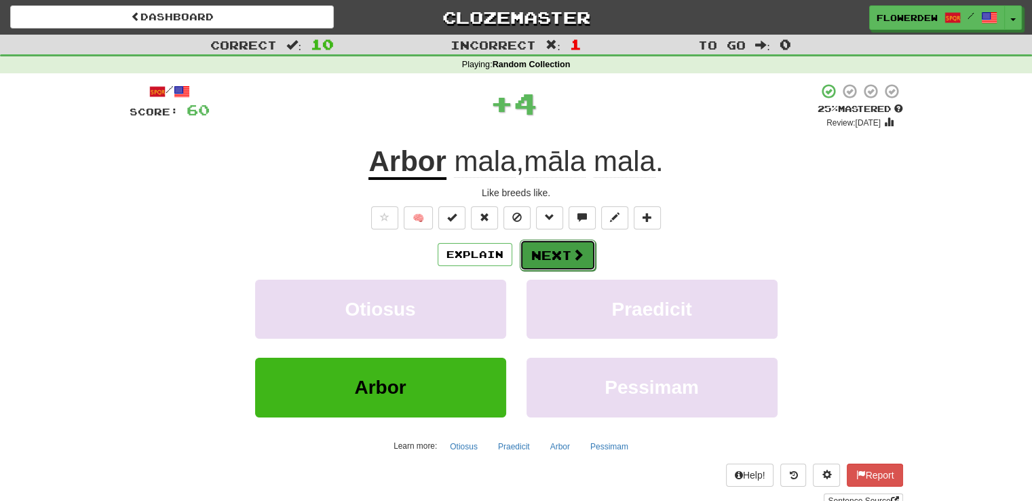
click at [560, 258] on button "Next" at bounding box center [558, 254] width 76 height 31
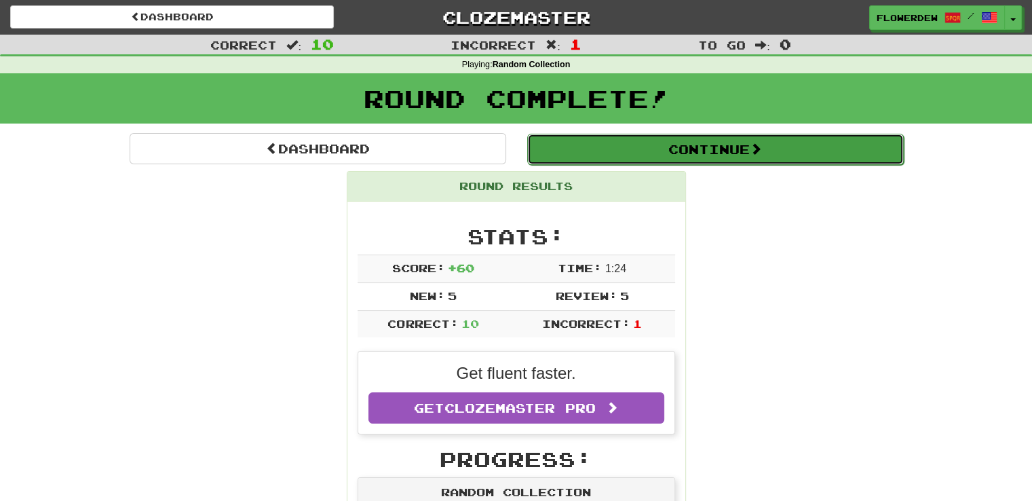
click at [667, 139] on button "Continue" at bounding box center [715, 149] width 376 height 31
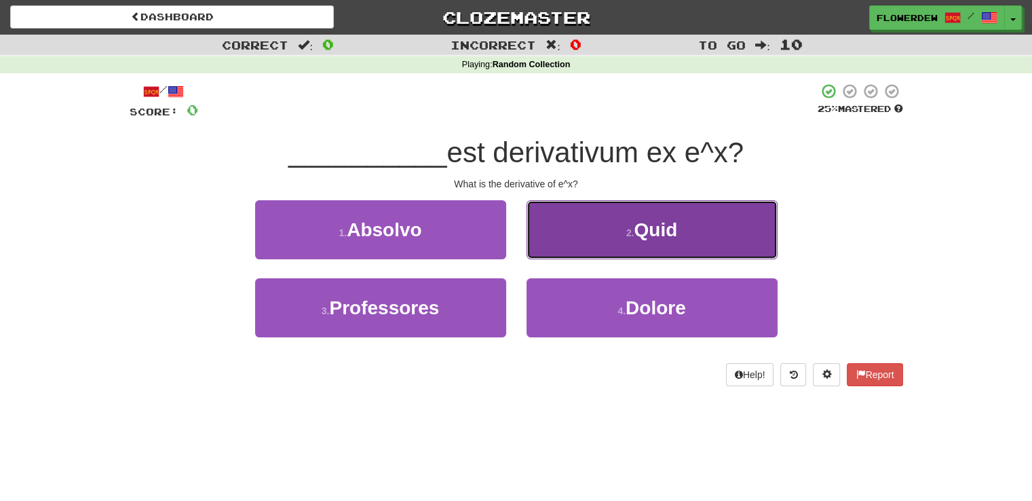
click at [608, 234] on button "2 . Quid" at bounding box center [651, 229] width 251 height 59
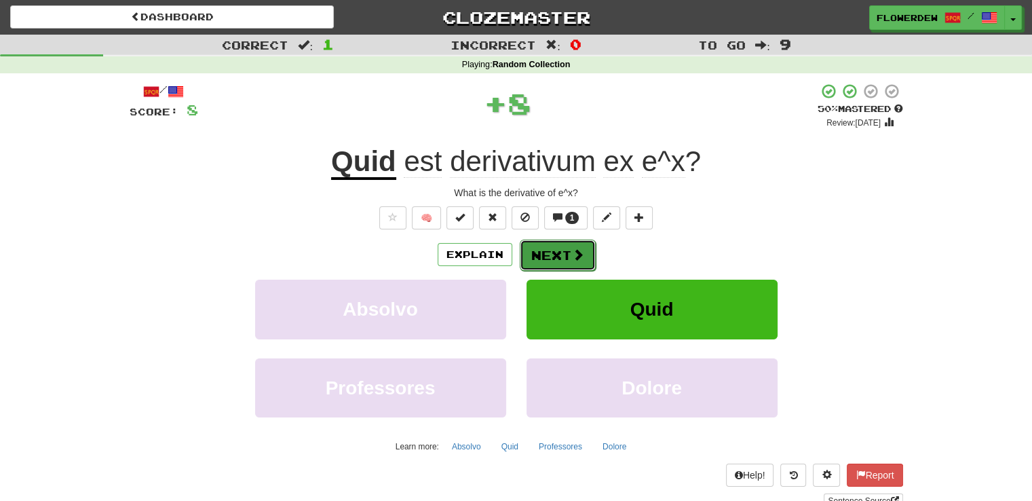
click at [562, 249] on button "Next" at bounding box center [558, 254] width 76 height 31
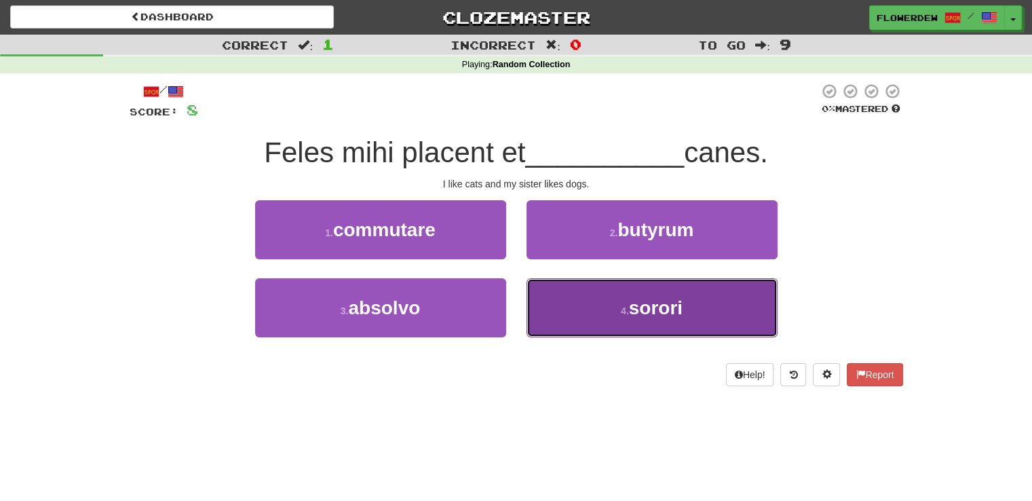
click at [554, 322] on button "4 . sorori" at bounding box center [651, 307] width 251 height 59
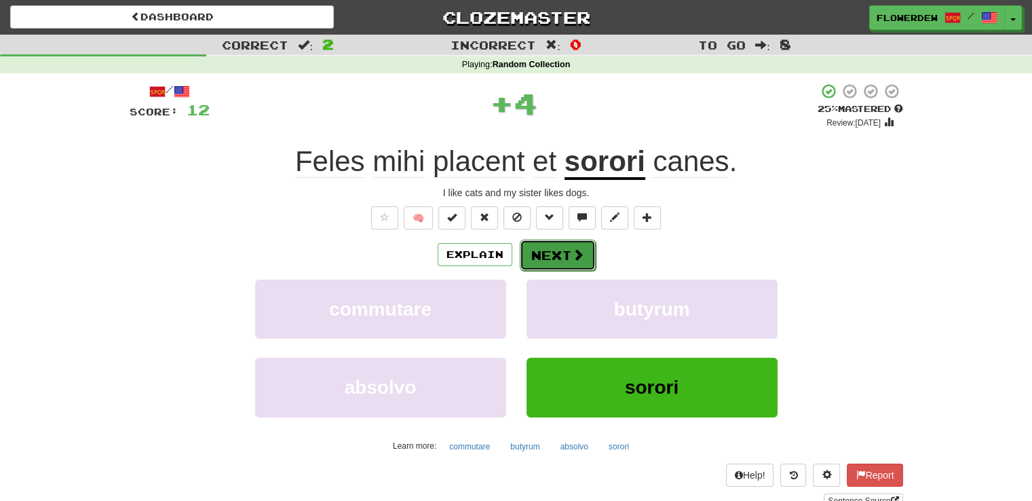
click at [558, 249] on button "Next" at bounding box center [558, 254] width 76 height 31
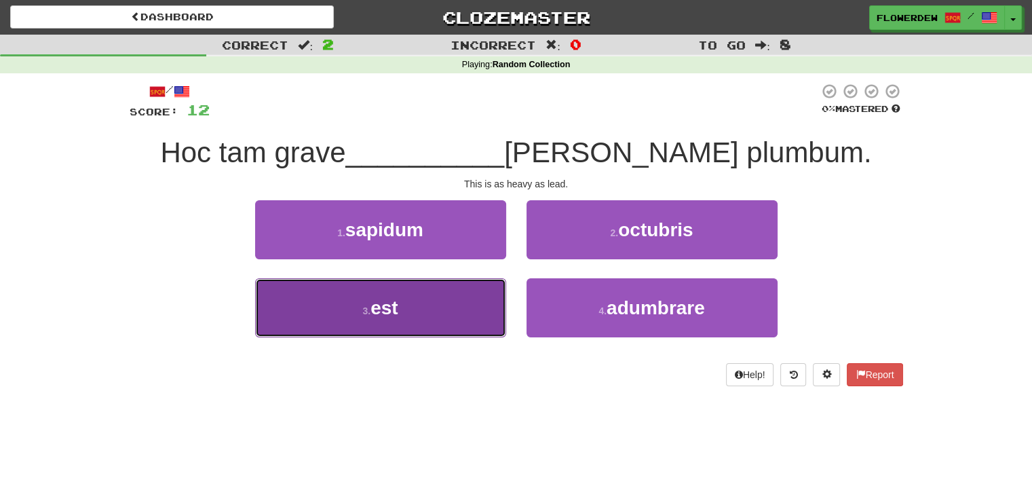
click at [469, 286] on button "3 . est" at bounding box center [380, 307] width 251 height 59
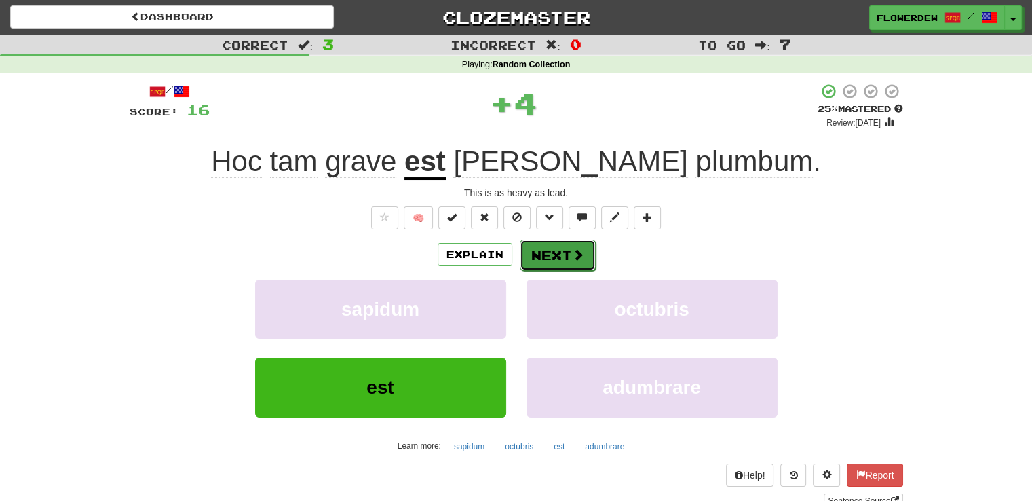
click at [565, 250] on button "Next" at bounding box center [558, 254] width 76 height 31
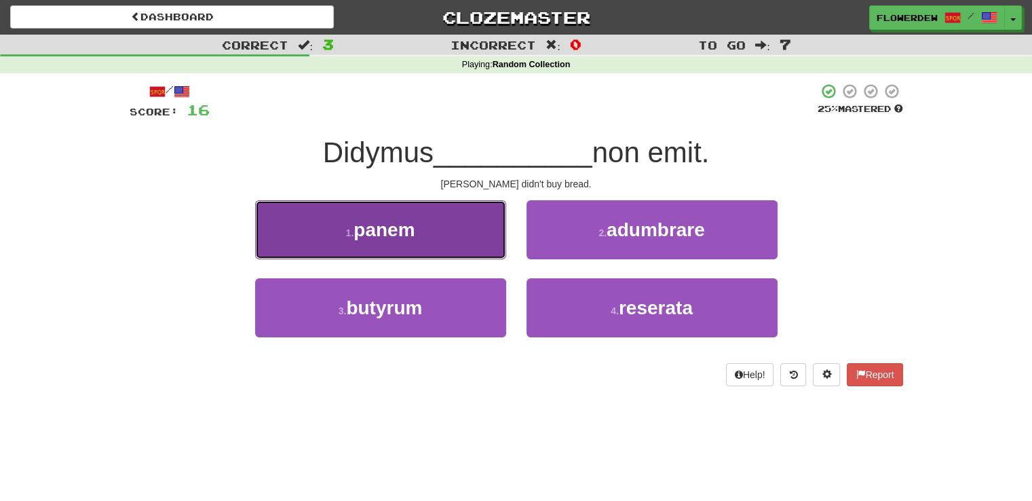
click at [461, 235] on button "1 . panem" at bounding box center [380, 229] width 251 height 59
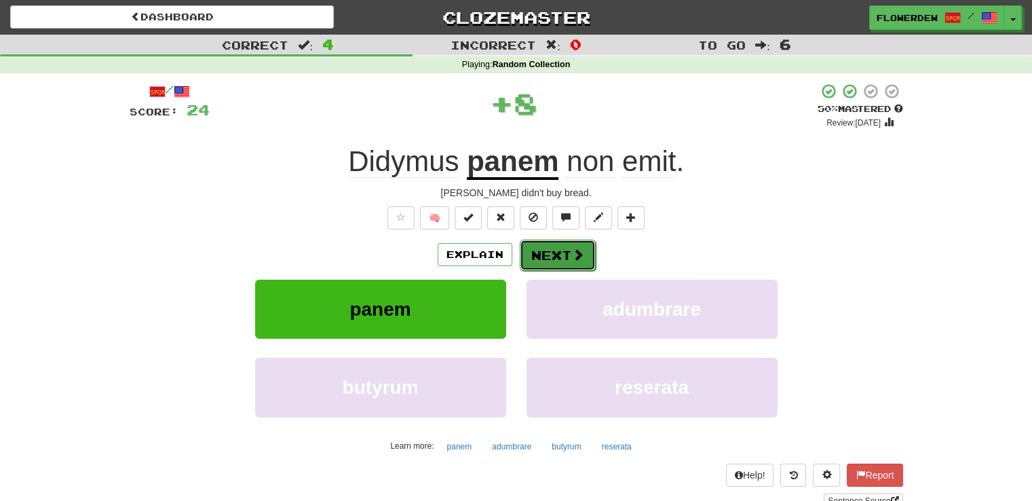
click at [559, 248] on button "Next" at bounding box center [558, 254] width 76 height 31
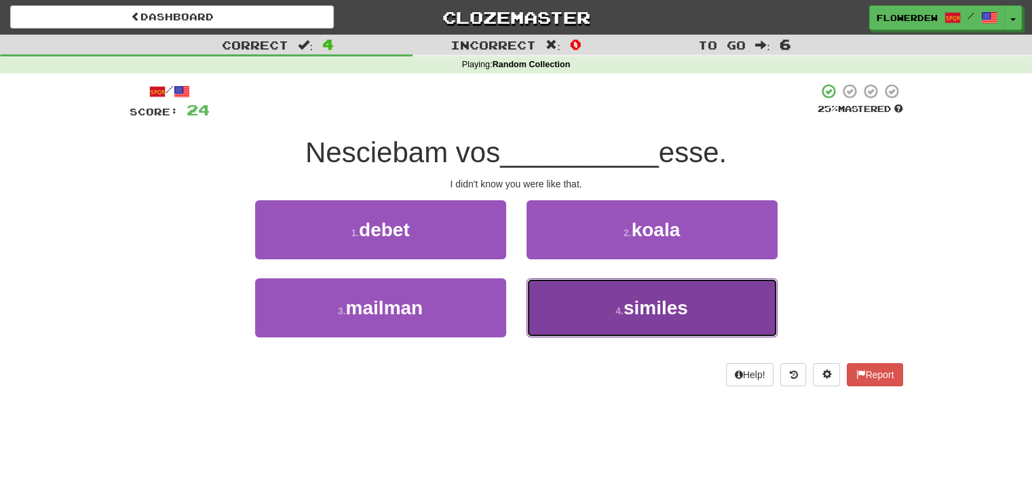
click at [562, 307] on button "4 . similes" at bounding box center [651, 307] width 251 height 59
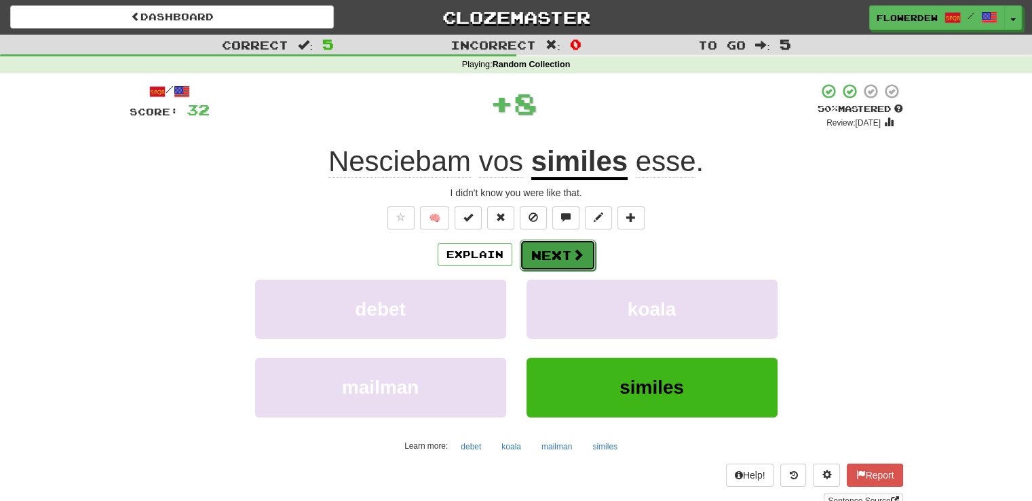
click at [561, 256] on button "Next" at bounding box center [558, 254] width 76 height 31
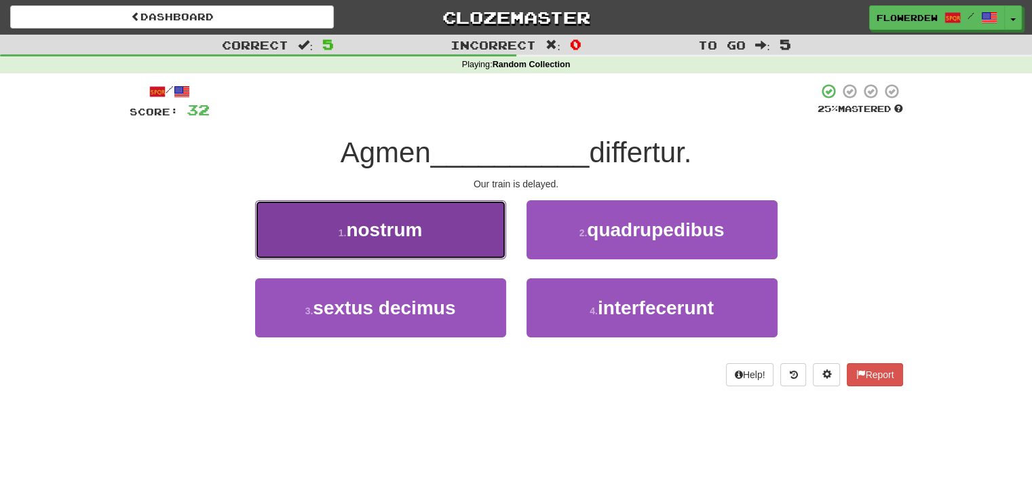
click at [481, 237] on button "1 . nostrum" at bounding box center [380, 229] width 251 height 59
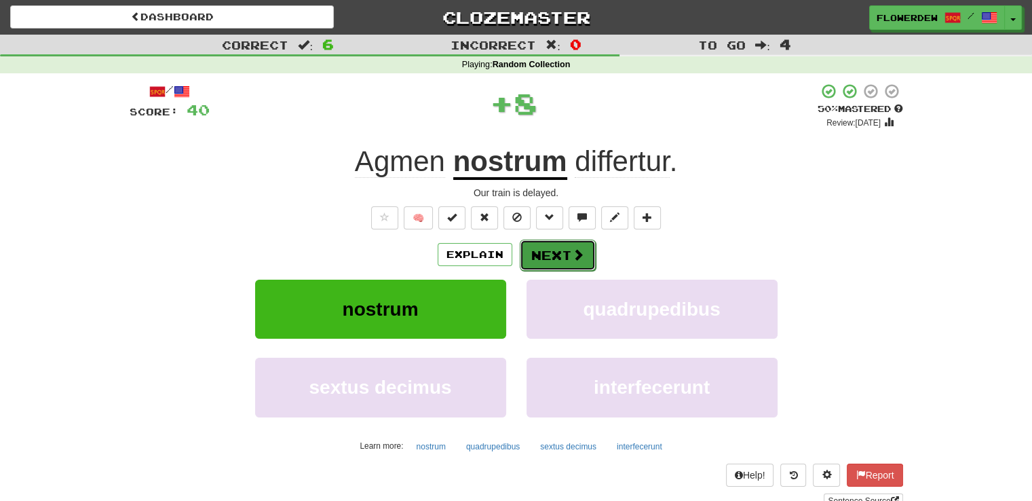
click at [566, 242] on button "Next" at bounding box center [558, 254] width 76 height 31
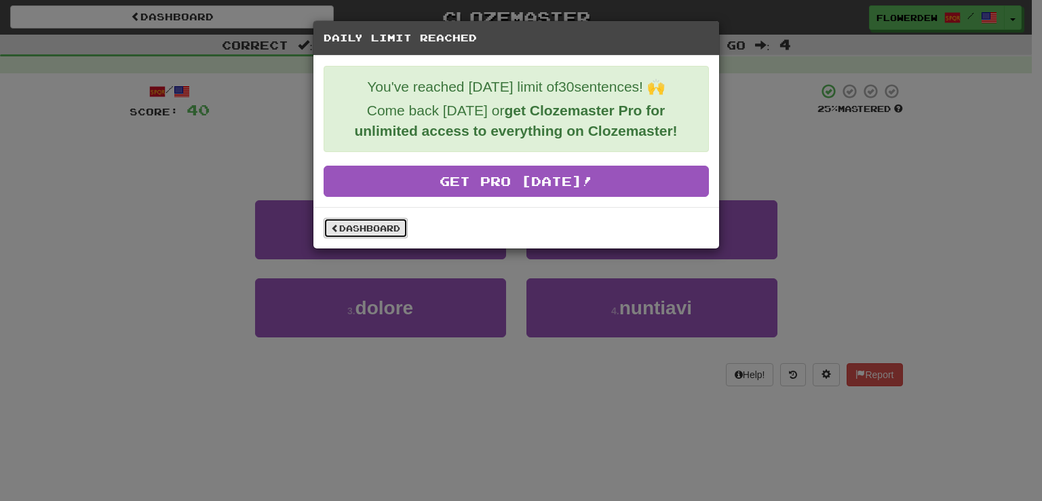
click at [385, 220] on link "Dashboard" at bounding box center [366, 228] width 84 height 20
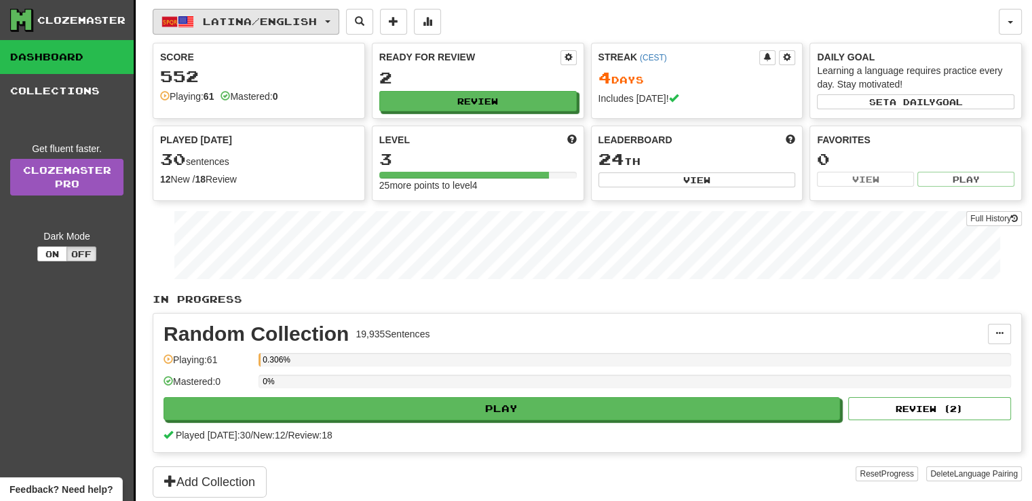
click at [299, 24] on span "Latina / English" at bounding box center [260, 22] width 114 height 12
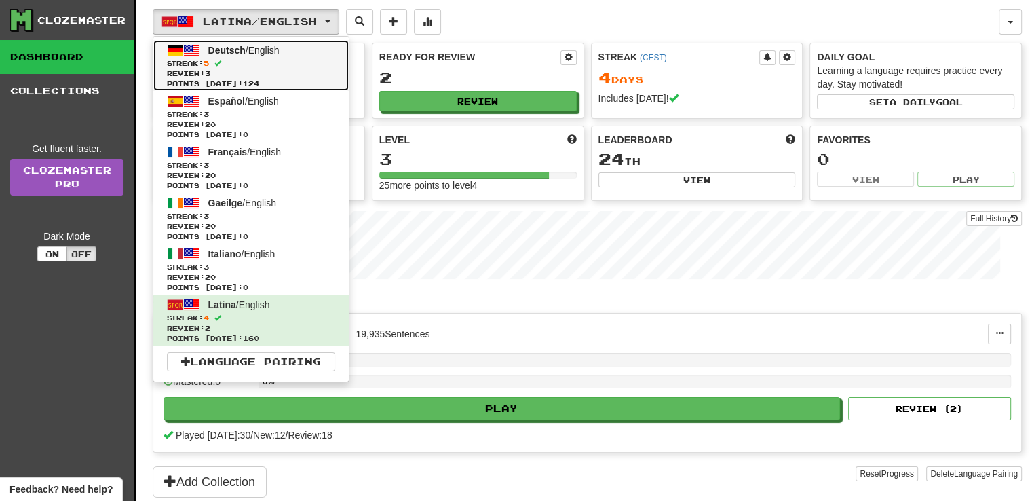
click at [292, 58] on span "Streak: 5" at bounding box center [251, 63] width 168 height 10
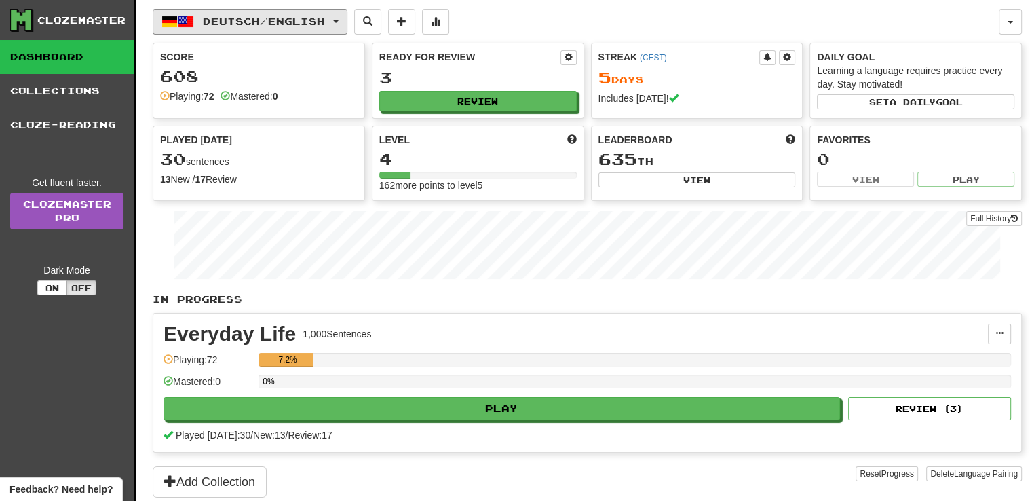
click at [301, 17] on span "Deutsch / English" at bounding box center [264, 22] width 122 height 12
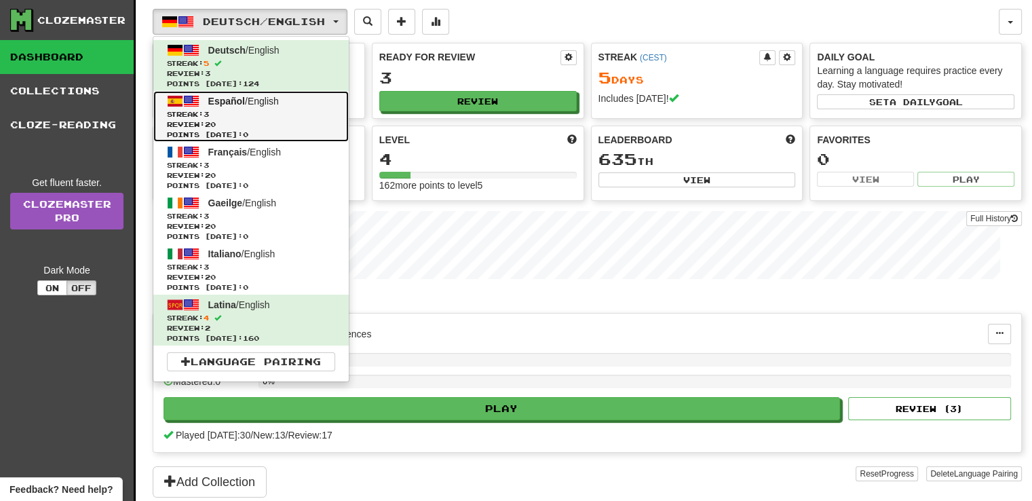
click at [273, 106] on link "Español / English Streak: 3 Review: 20 Points [DATE]: 0" at bounding box center [250, 116] width 195 height 51
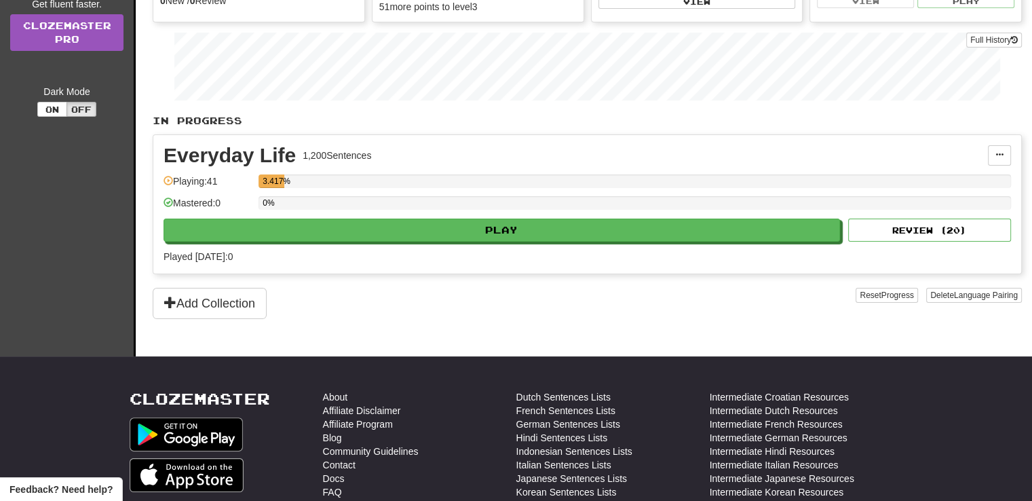
scroll to position [190, 0]
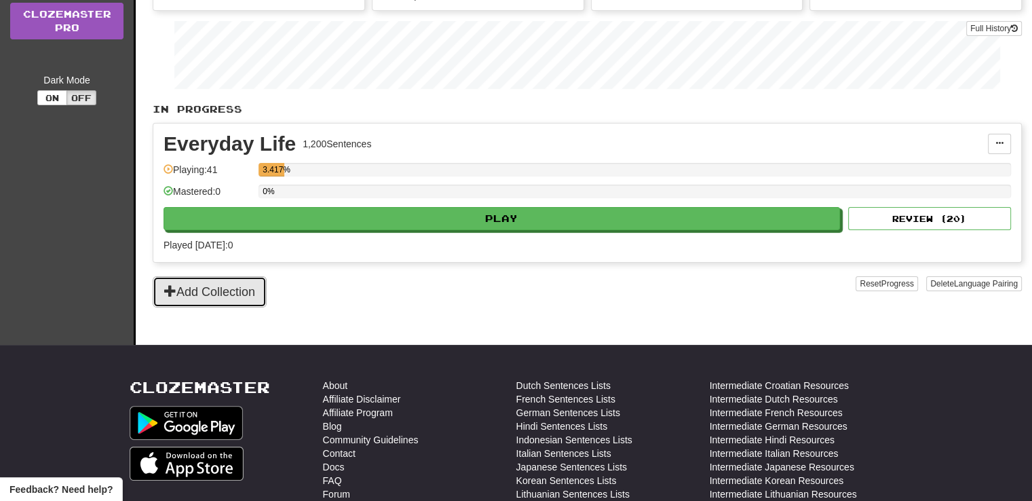
click at [212, 280] on button "Add Collection" at bounding box center [210, 291] width 114 height 31
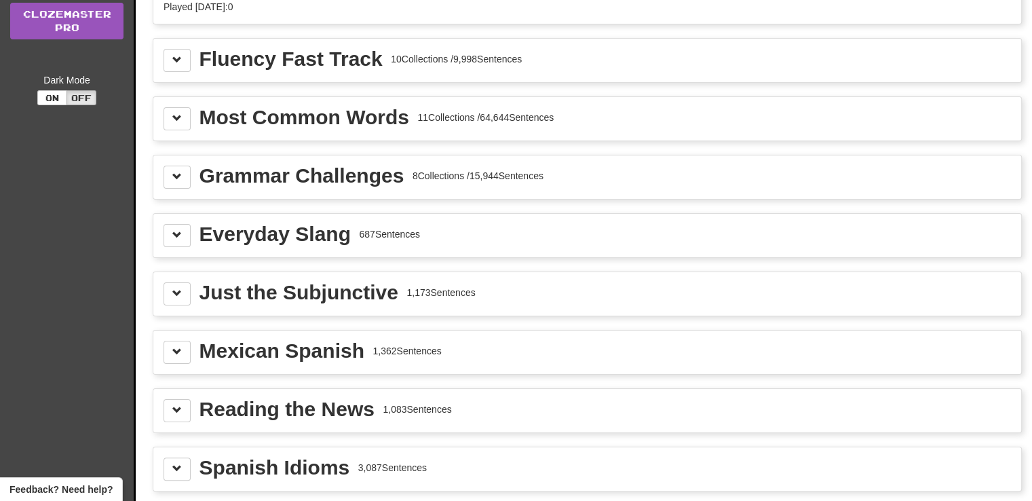
scroll to position [0, 0]
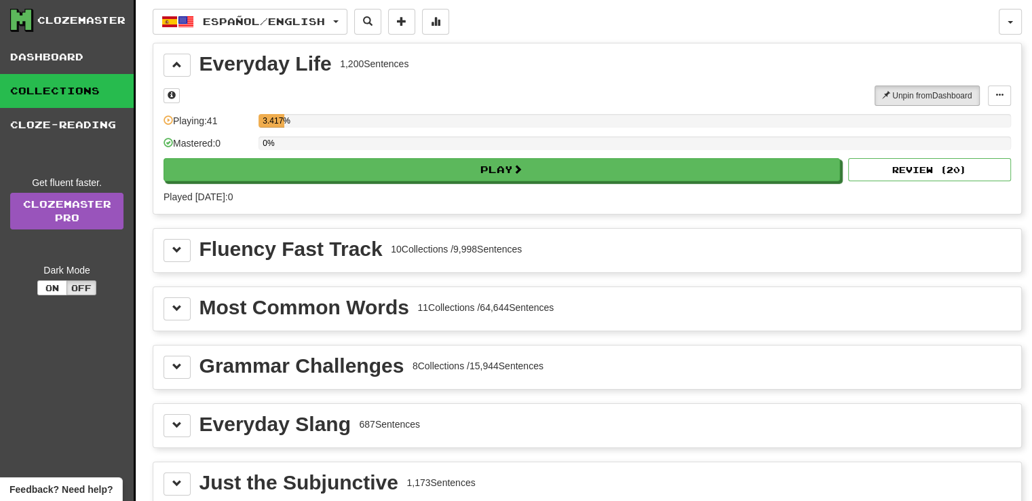
click at [269, 232] on div "Fluency Fast Track 10 Collections / 9,998 Sentences" at bounding box center [586, 250] width 867 height 43
click at [269, 248] on div "Fluency Fast Track" at bounding box center [290, 249] width 183 height 20
click at [238, 18] on span "Español / English" at bounding box center [264, 22] width 122 height 12
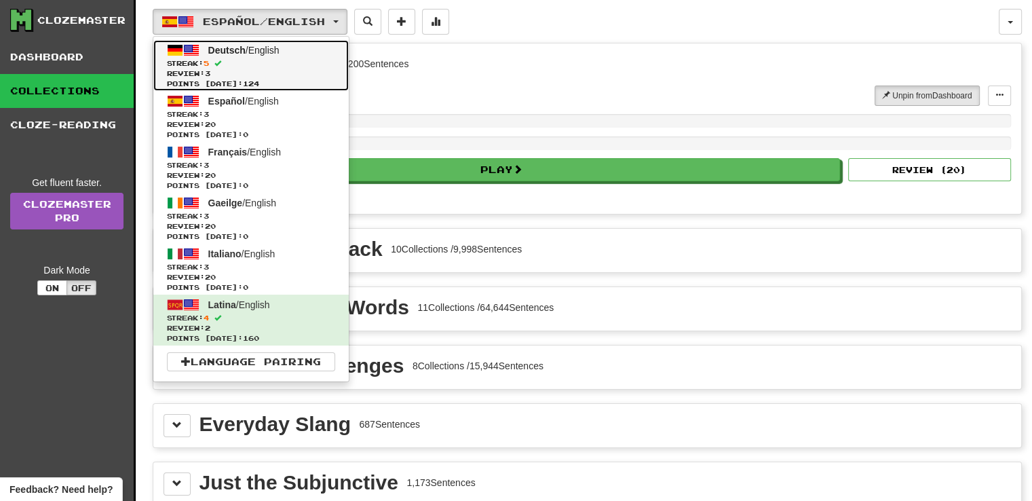
click at [271, 74] on span "Review: 3" at bounding box center [251, 73] width 168 height 10
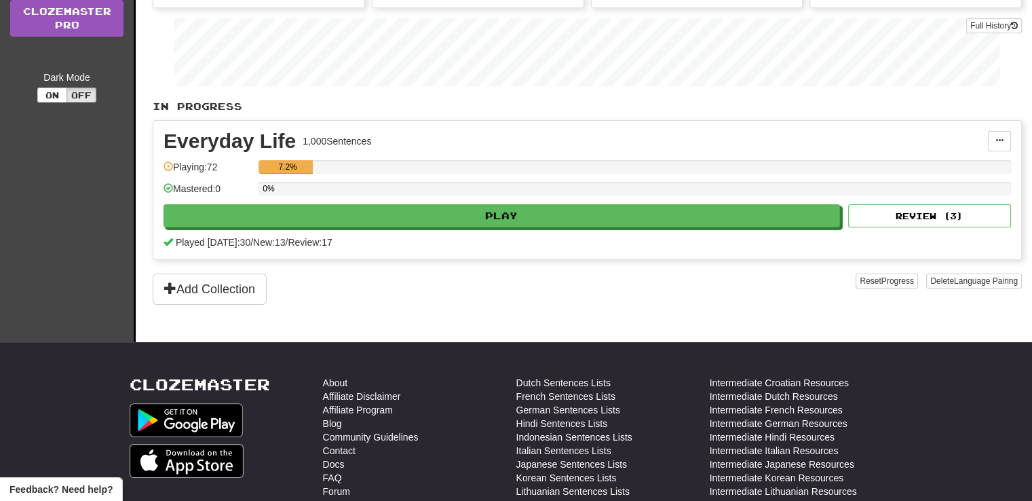
scroll to position [190, 0]
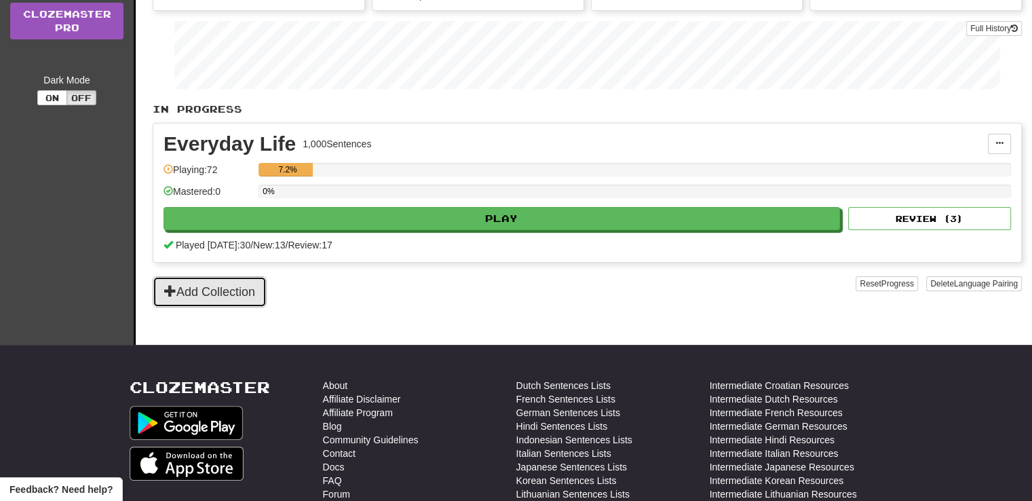
click at [197, 294] on button "Add Collection" at bounding box center [210, 291] width 114 height 31
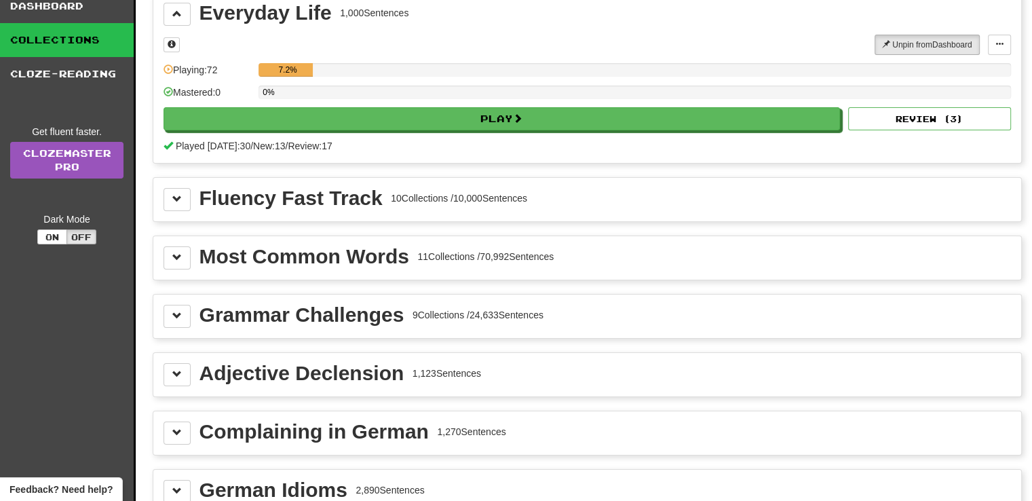
scroll to position [0, 0]
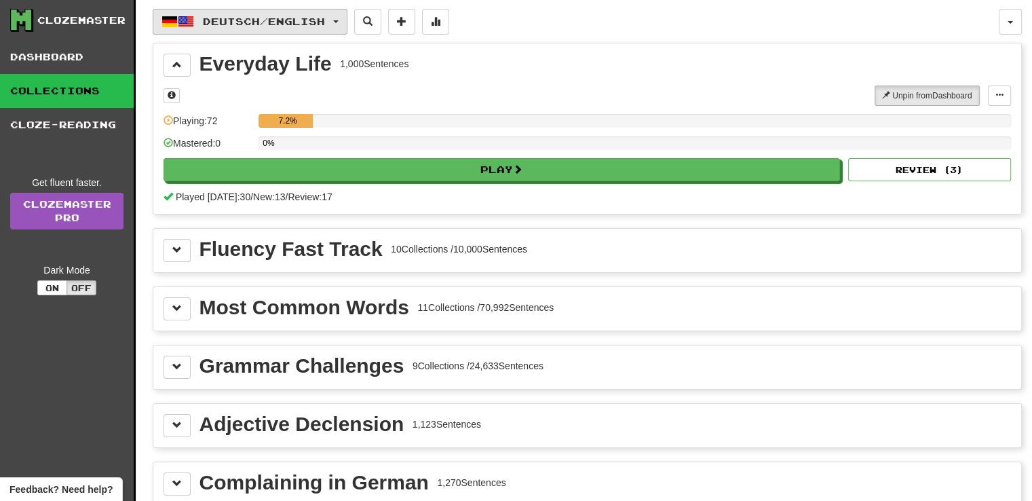
click at [227, 26] on span "Deutsch / English" at bounding box center [264, 22] width 122 height 12
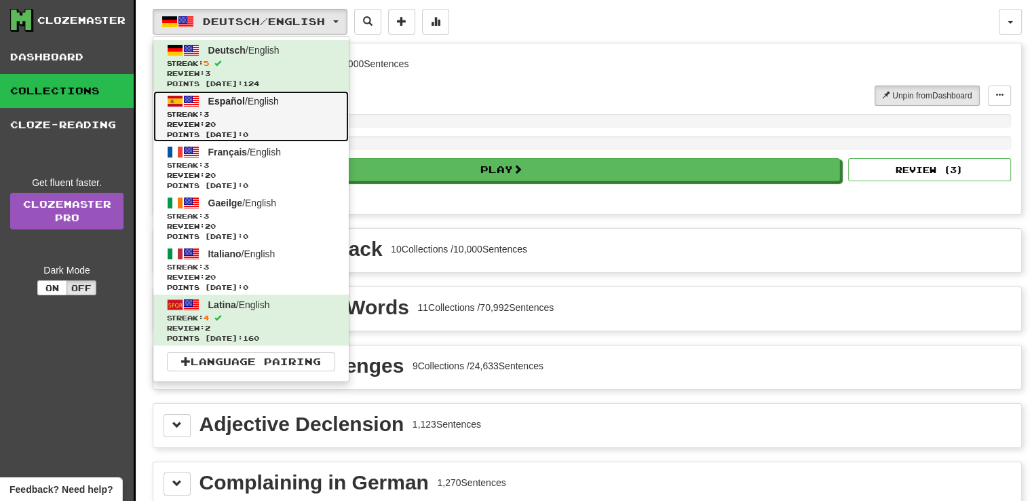
click at [216, 119] on span "Review: 20" at bounding box center [251, 124] width 168 height 10
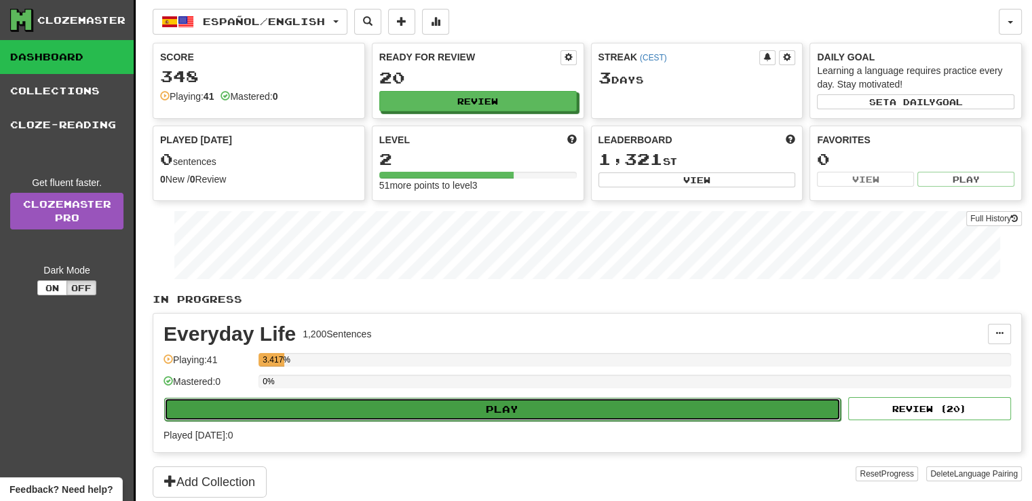
click at [707, 409] on button "Play" at bounding box center [502, 408] width 676 height 23
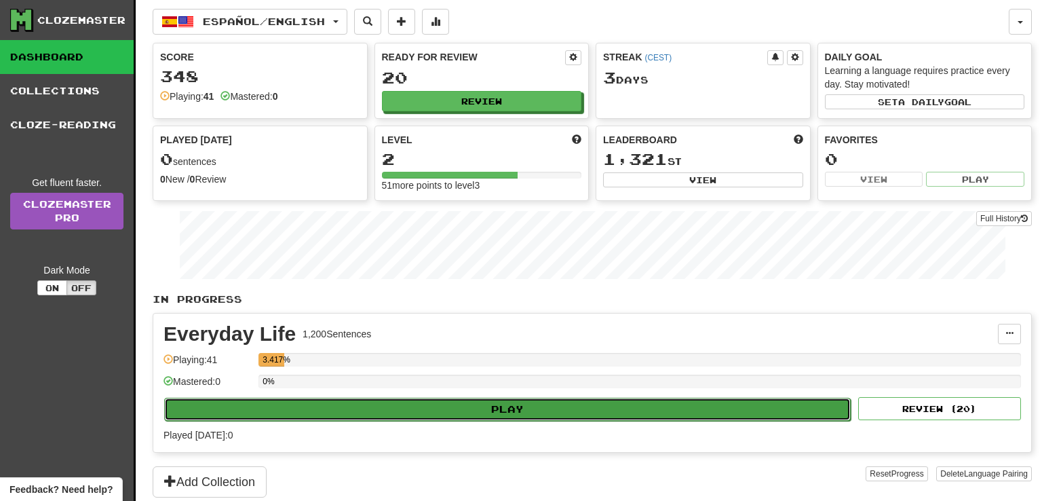
select select "**"
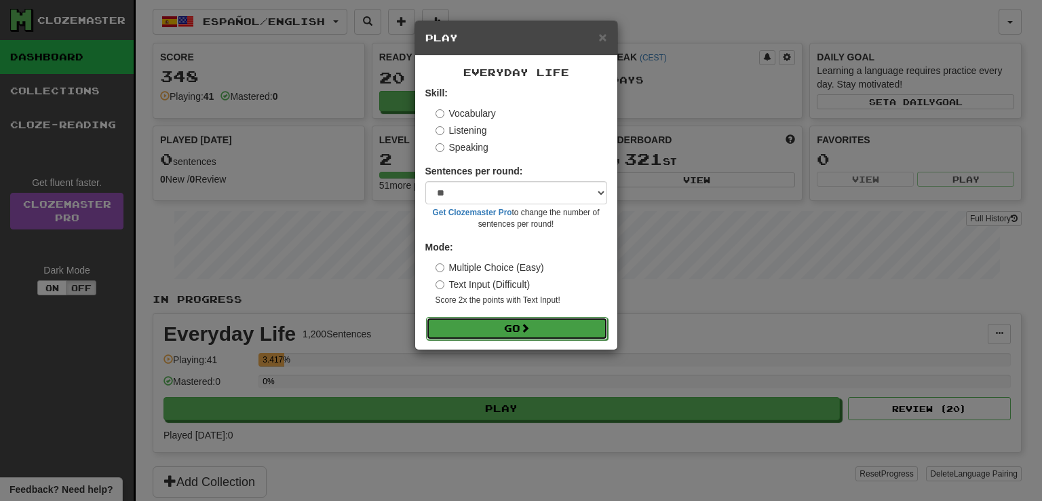
click at [507, 333] on button "Go" at bounding box center [517, 328] width 182 height 23
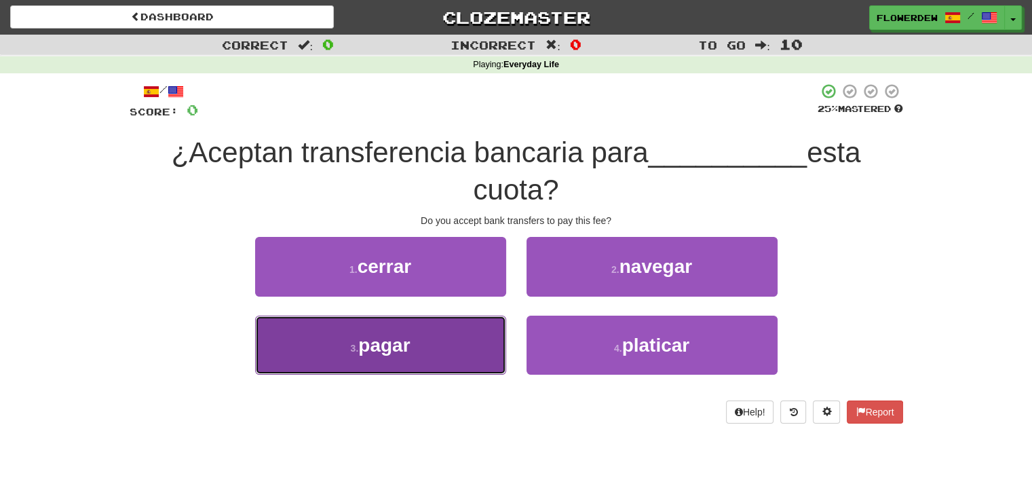
click at [459, 343] on button "3 . pagar" at bounding box center [380, 344] width 251 height 59
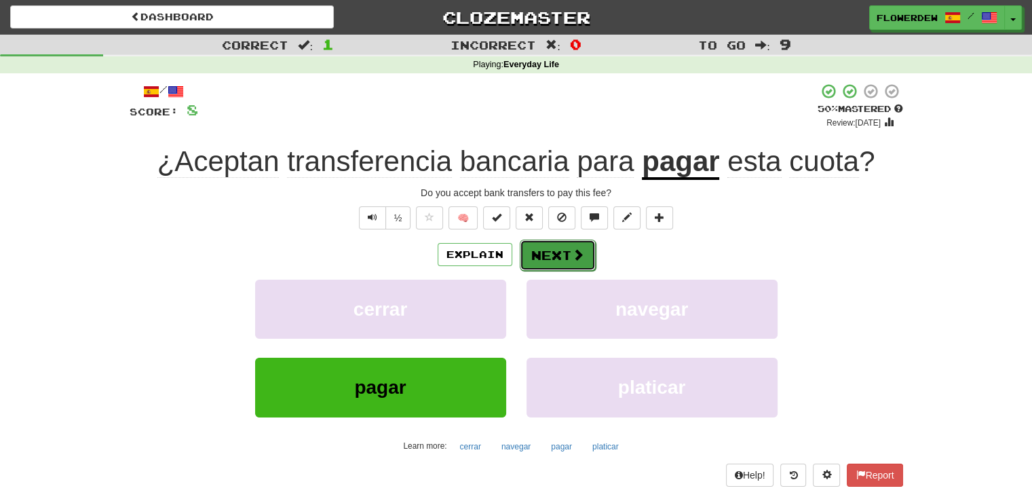
click at [572, 256] on span at bounding box center [578, 254] width 12 height 12
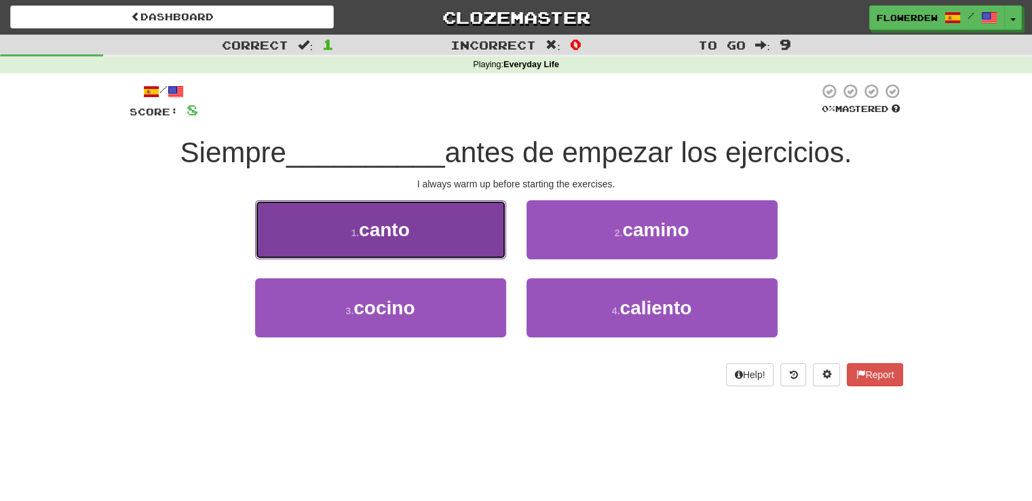
click at [494, 253] on button "1 . canto" at bounding box center [380, 229] width 251 height 59
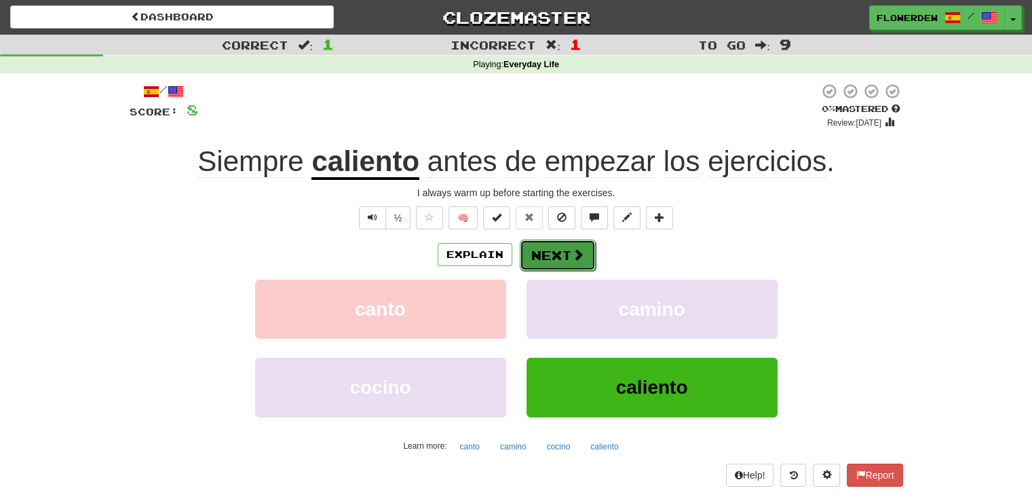
click at [548, 256] on button "Next" at bounding box center [558, 254] width 76 height 31
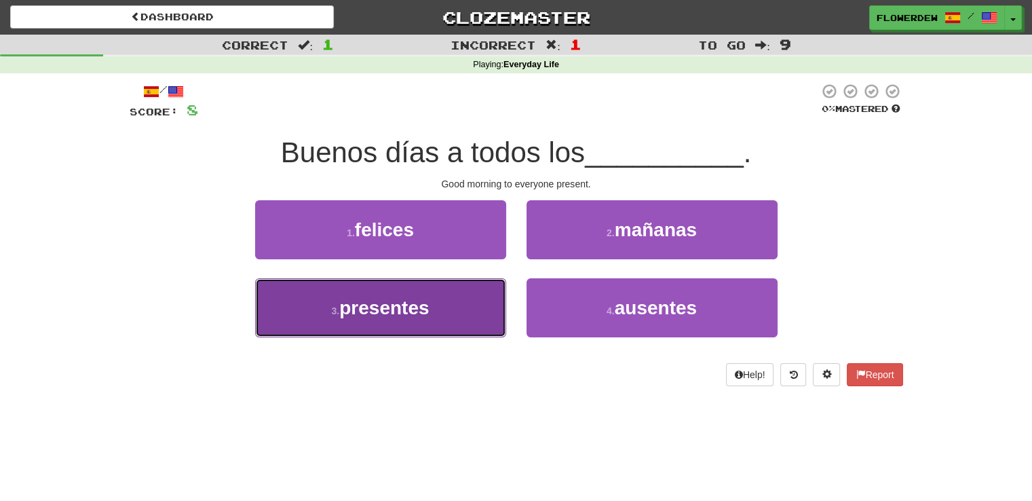
click at [476, 311] on button "3 . presentes" at bounding box center [380, 307] width 251 height 59
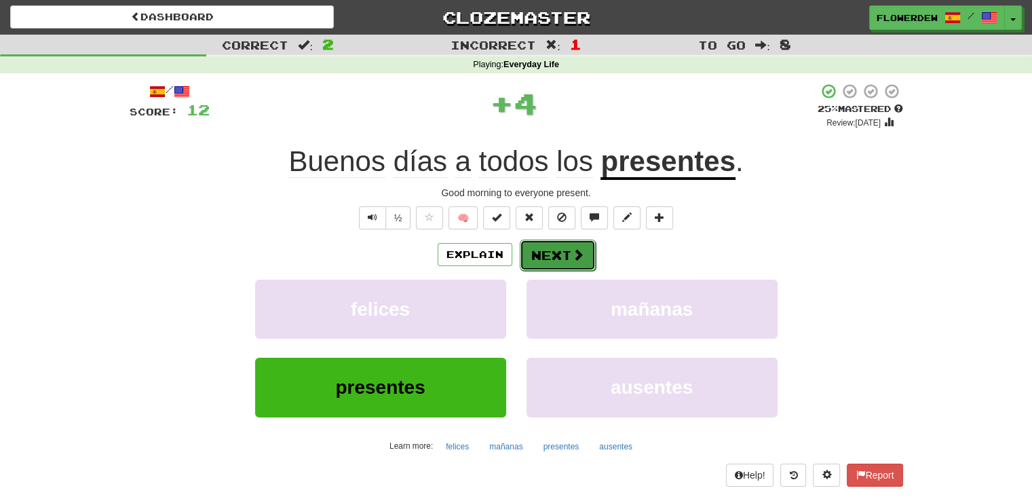
click at [568, 252] on button "Next" at bounding box center [558, 254] width 76 height 31
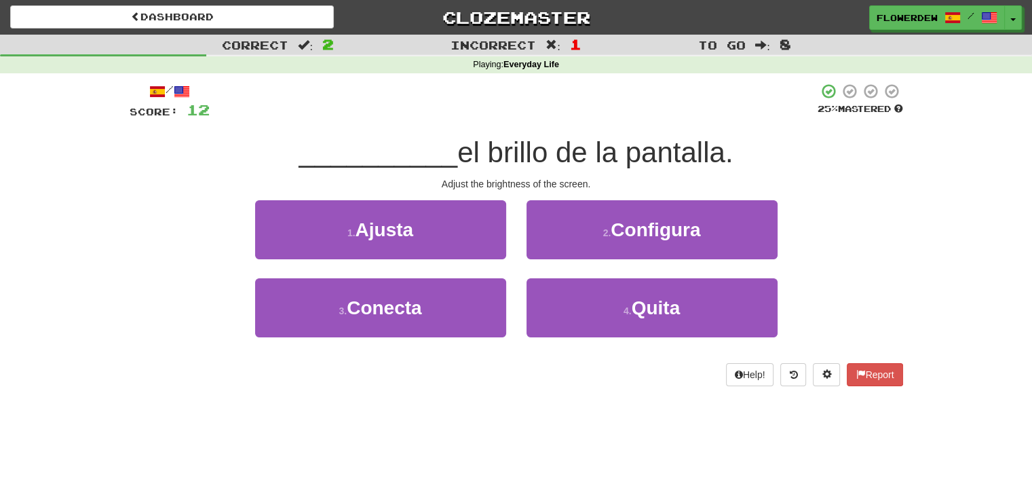
click at [511, 251] on div "1 . [GEOGRAPHIC_DATA]" at bounding box center [380, 239] width 271 height 78
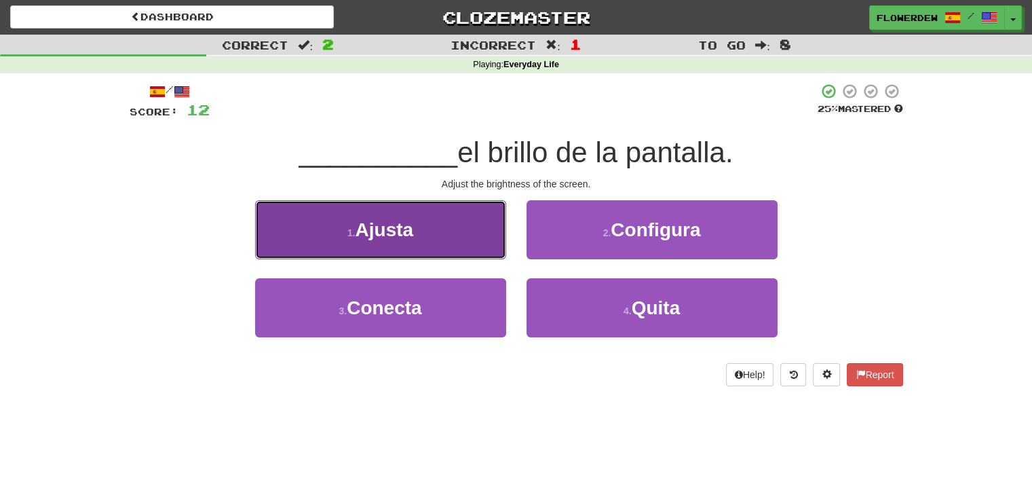
click at [489, 249] on button "1 . [GEOGRAPHIC_DATA]" at bounding box center [380, 229] width 251 height 59
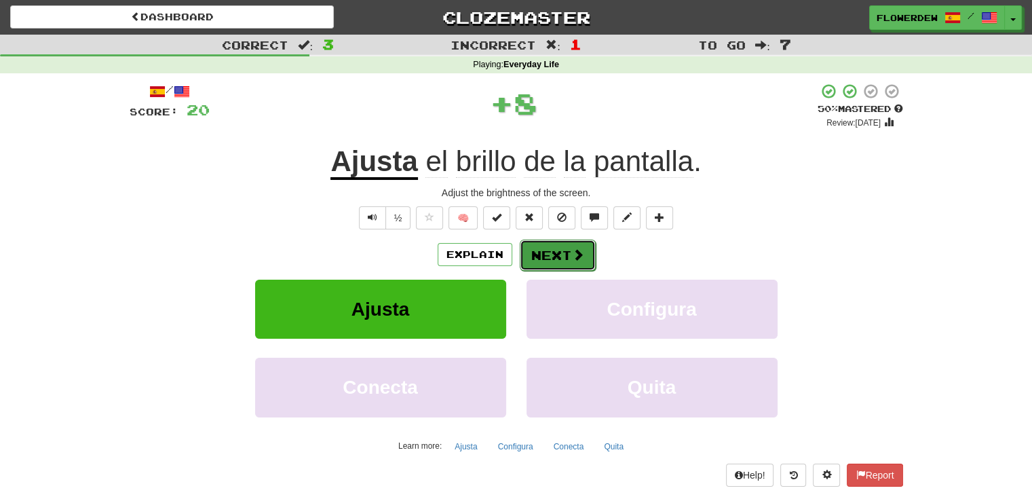
click at [540, 249] on button "Next" at bounding box center [558, 254] width 76 height 31
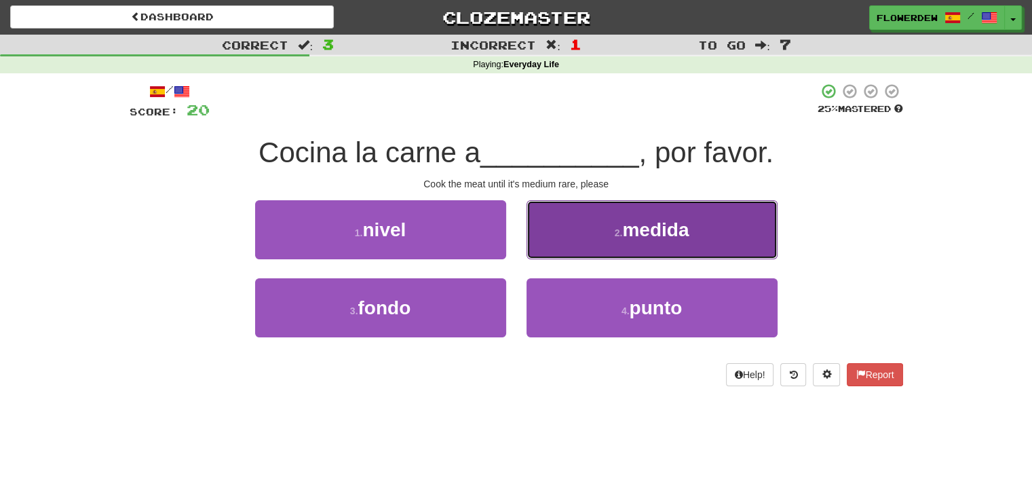
click at [631, 223] on span "medida" at bounding box center [655, 229] width 66 height 21
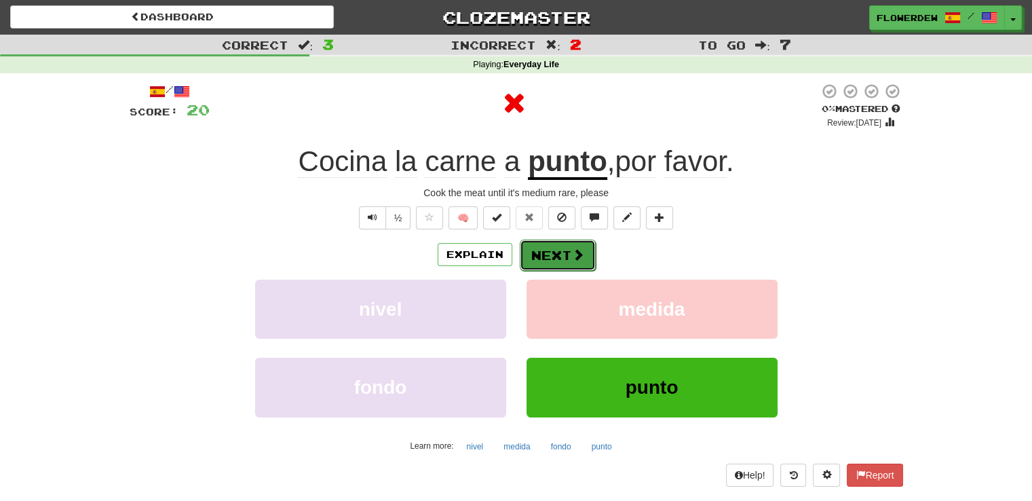
click at [564, 245] on button "Next" at bounding box center [558, 254] width 76 height 31
